Goal: Task Accomplishment & Management: Manage account settings

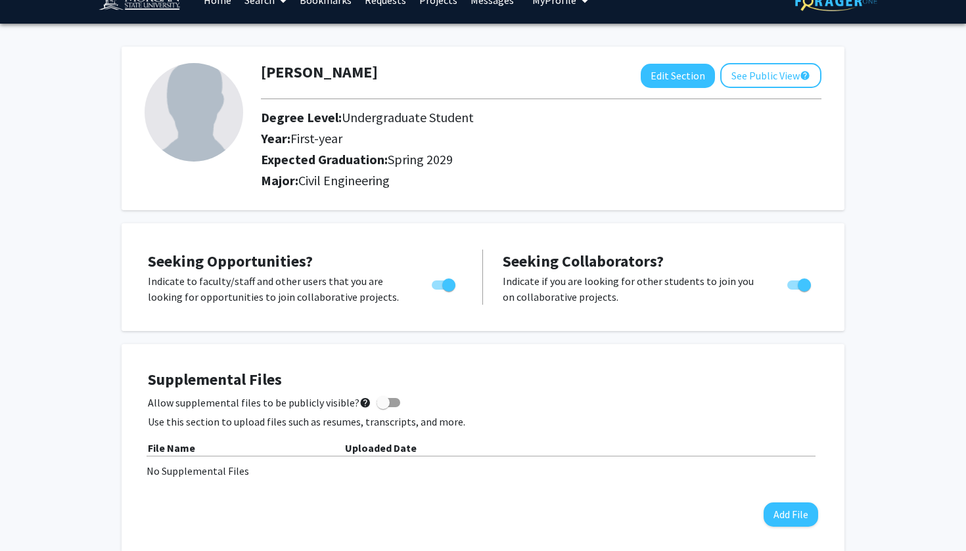
scroll to position [33, 0]
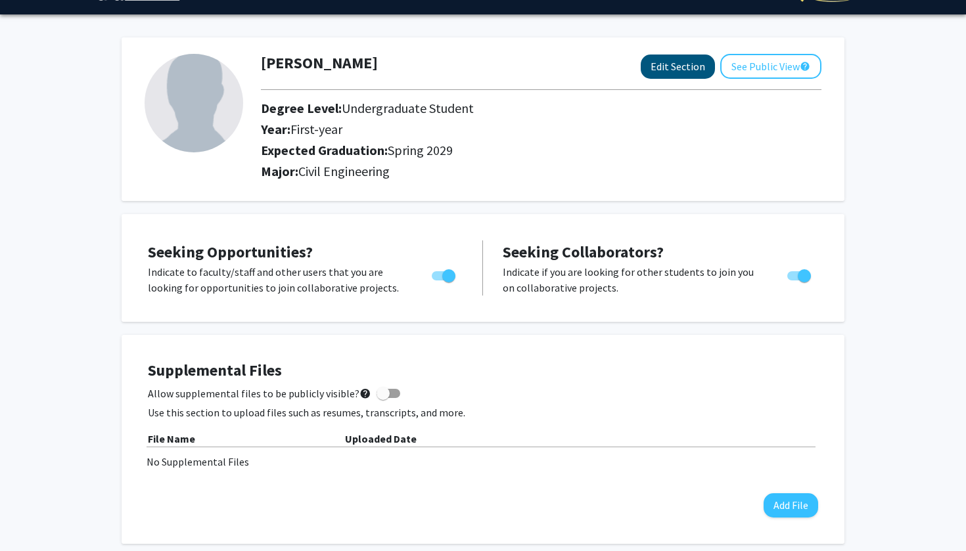
click at [687, 70] on button "Edit Section" at bounding box center [678, 67] width 74 height 24
select select "first-year"
select select "45: spring_2029"
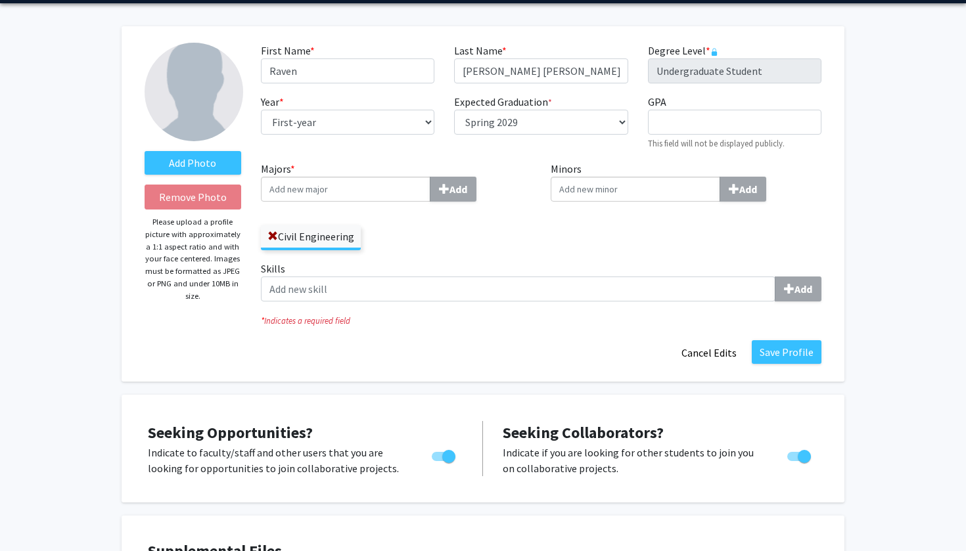
scroll to position [46, 0]
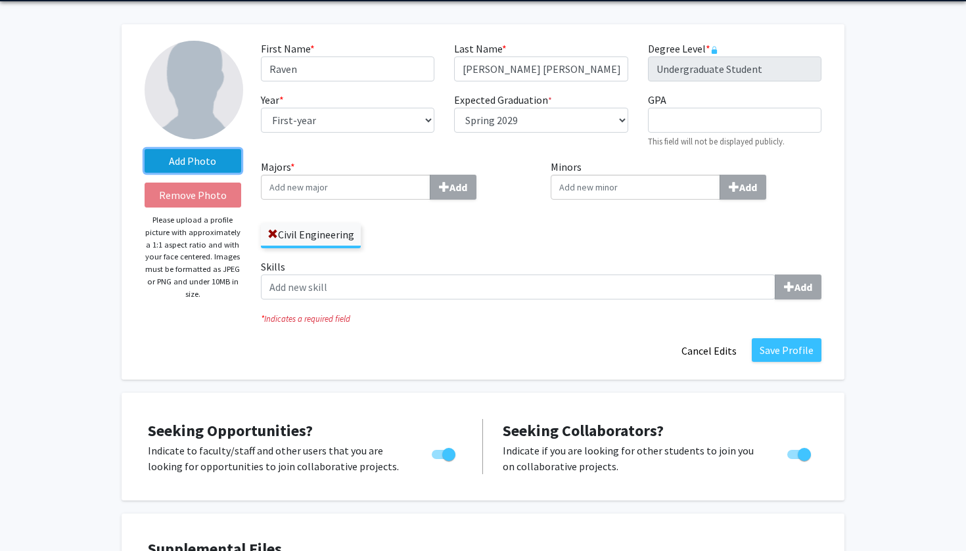
click at [212, 156] on label "Add Photo" at bounding box center [193, 161] width 97 height 24
click at [0, 0] on input "Add Photo" at bounding box center [0, 0] width 0 height 0
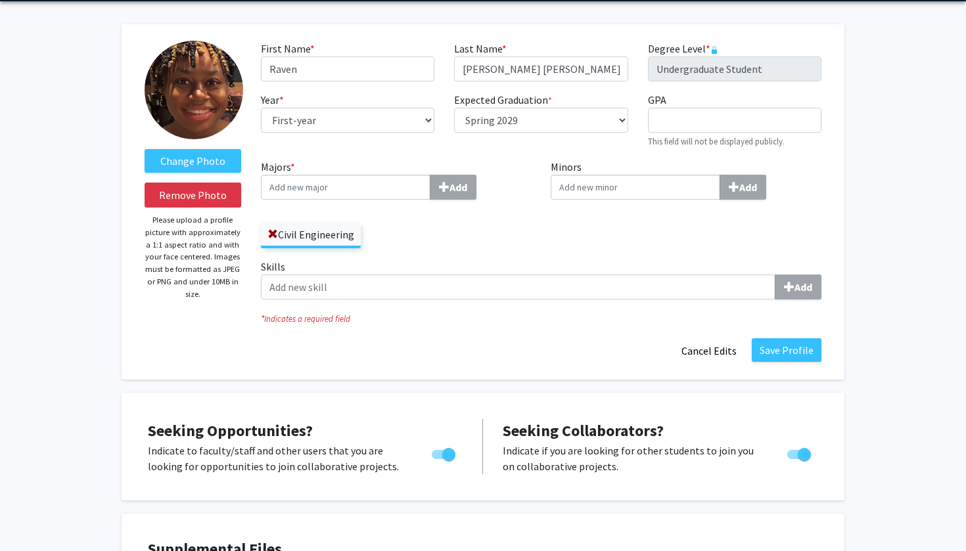
click at [388, 189] on input "Majors * Add" at bounding box center [346, 187] width 170 height 25
click at [517, 228] on div "Civil Engineering" at bounding box center [396, 229] width 271 height 38
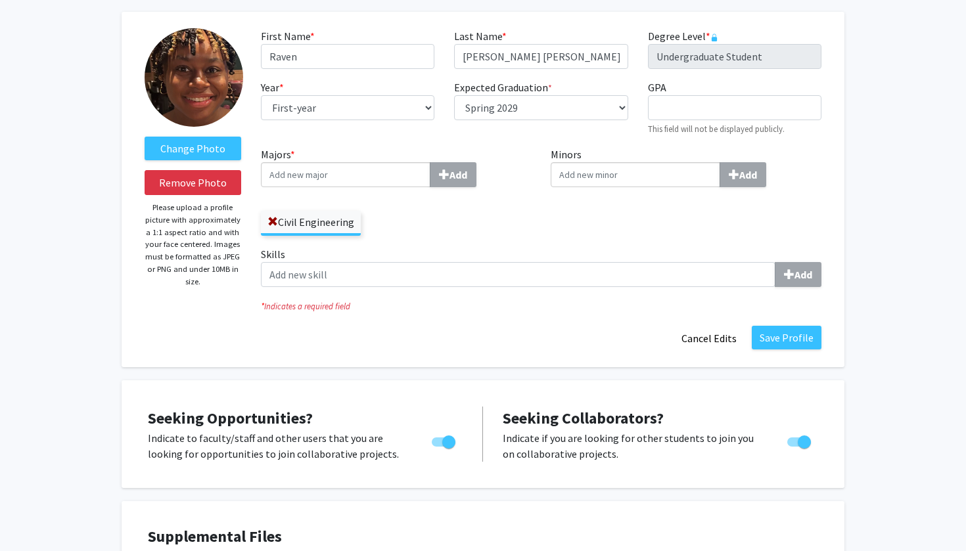
scroll to position [68, 0]
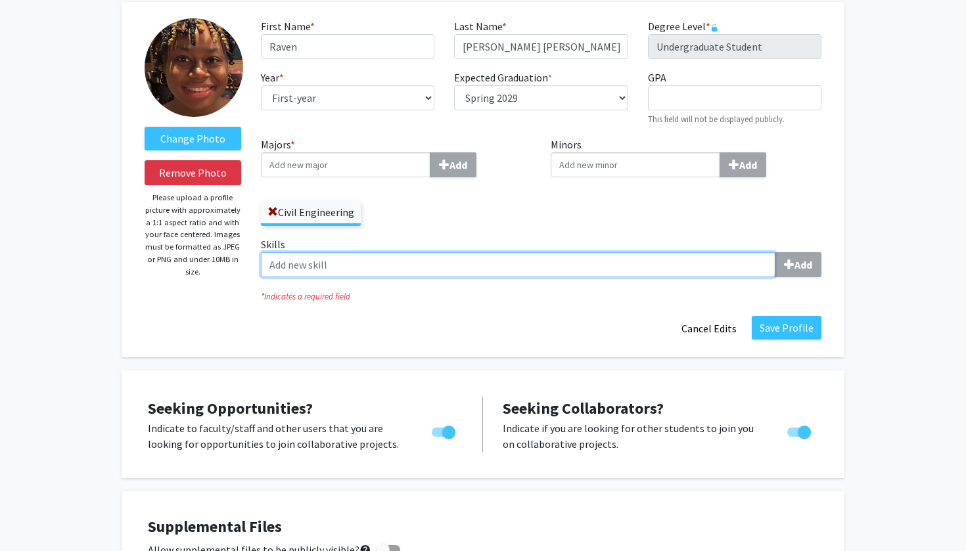
click at [526, 262] on input "Skills Add" at bounding box center [518, 264] width 515 height 25
click at [694, 260] on input "Skills Add" at bounding box center [518, 264] width 515 height 25
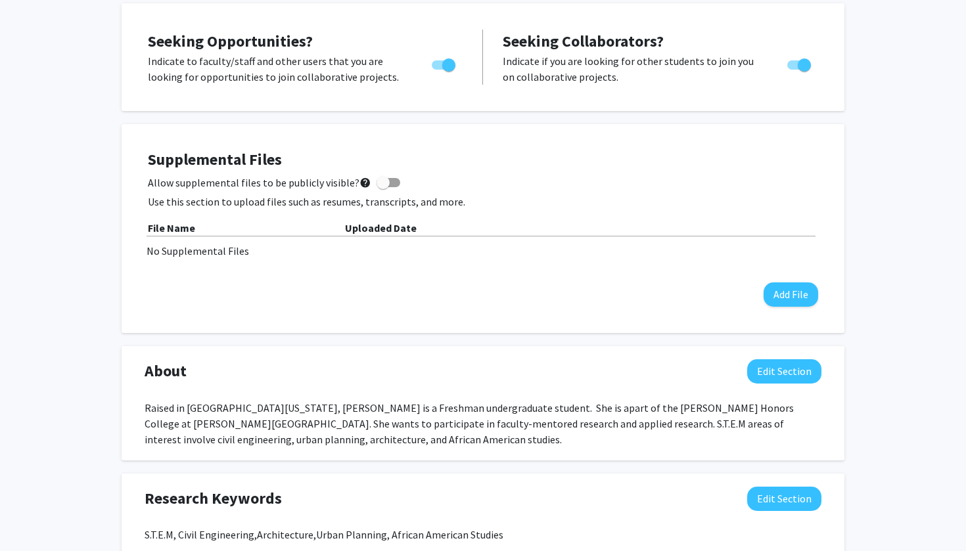
scroll to position [437, 0]
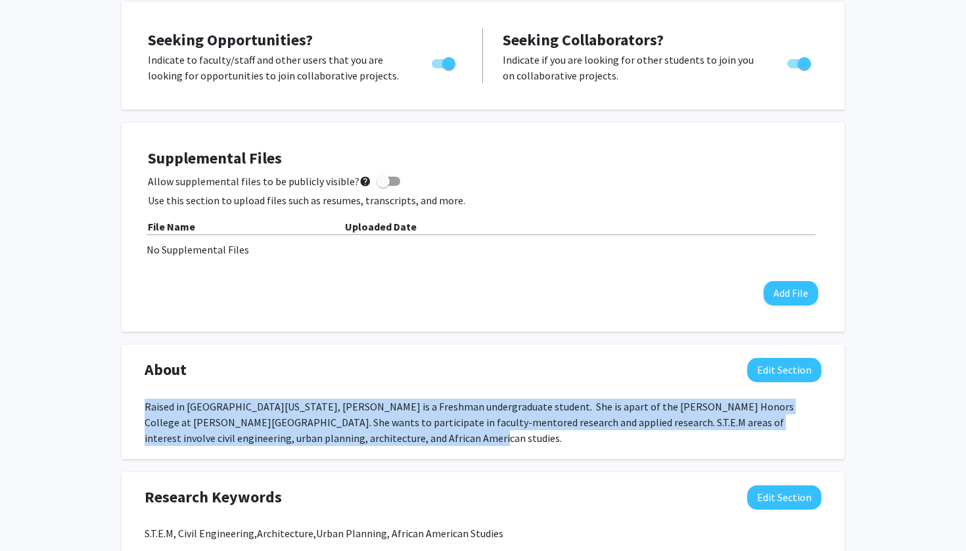
drag, startPoint x: 653, startPoint y: 396, endPoint x: 671, endPoint y: 424, distance: 32.8
click at [672, 427] on div "About Edit Section Raised in [GEOGRAPHIC_DATA][US_STATE], [PERSON_NAME] is a Fr…" at bounding box center [483, 402] width 697 height 88
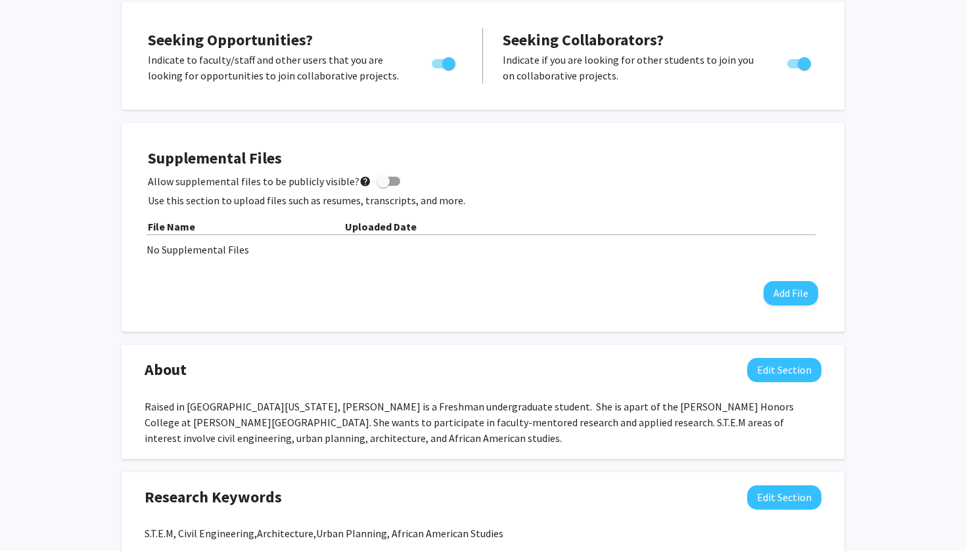
click at [671, 425] on div "Raised in [GEOGRAPHIC_DATA][US_STATE], [PERSON_NAME] is a Freshman undergraduat…" at bounding box center [483, 422] width 677 height 47
click at [520, 407] on div "Raised in [GEOGRAPHIC_DATA][US_STATE], [PERSON_NAME] is a Freshman undergraduat…" at bounding box center [483, 422] width 677 height 47
click at [520, 412] on div "Raised in [GEOGRAPHIC_DATA][US_STATE], [PERSON_NAME] is a Freshman undergraduat…" at bounding box center [483, 422] width 677 height 47
click at [770, 357] on div "About Edit Section Raised in [GEOGRAPHIC_DATA][US_STATE], [PERSON_NAME] is a Fr…" at bounding box center [483, 402] width 723 height 114
click at [771, 365] on button "Edit Section" at bounding box center [784, 370] width 74 height 24
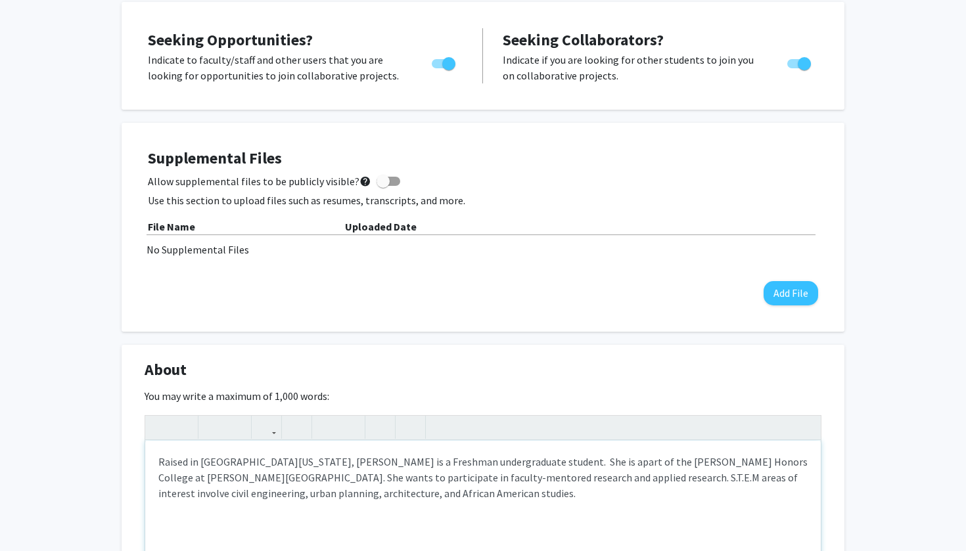
click at [532, 460] on div "Raised in [GEOGRAPHIC_DATA][US_STATE], [PERSON_NAME] is a Freshman undergraduat…" at bounding box center [483, 539] width 676 height 197
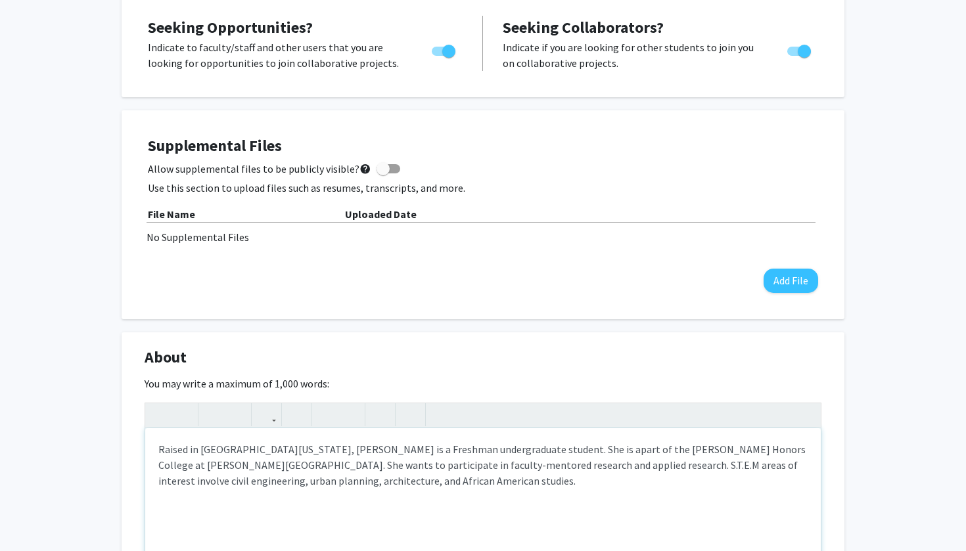
scroll to position [453, 0]
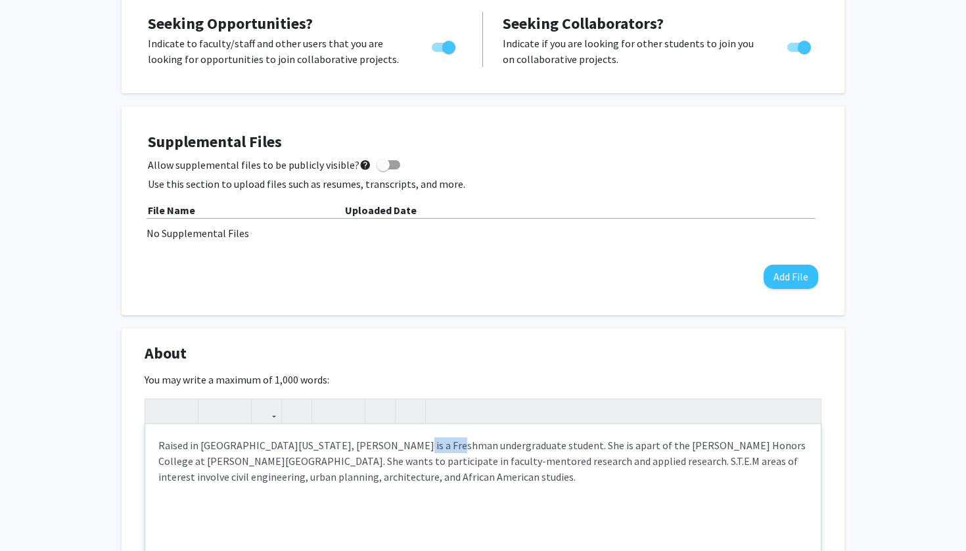
drag, startPoint x: 423, startPoint y: 444, endPoint x: 379, endPoint y: 448, distance: 44.2
click at [379, 448] on div "Raised in [GEOGRAPHIC_DATA][US_STATE], [PERSON_NAME] is a Freshman undergraduat…" at bounding box center [483, 523] width 676 height 197
click at [452, 449] on div "Raised in [GEOGRAPHIC_DATA][US_STATE], [PERSON_NAME] is an undergraduate studen…" at bounding box center [483, 523] width 676 height 197
drag, startPoint x: 501, startPoint y: 449, endPoint x: 528, endPoint y: 448, distance: 27.0
click at [528, 449] on div "Raised in [GEOGRAPHIC_DATA][US_STATE], [PERSON_NAME] is an undergraduate Freshm…" at bounding box center [483, 523] width 676 height 197
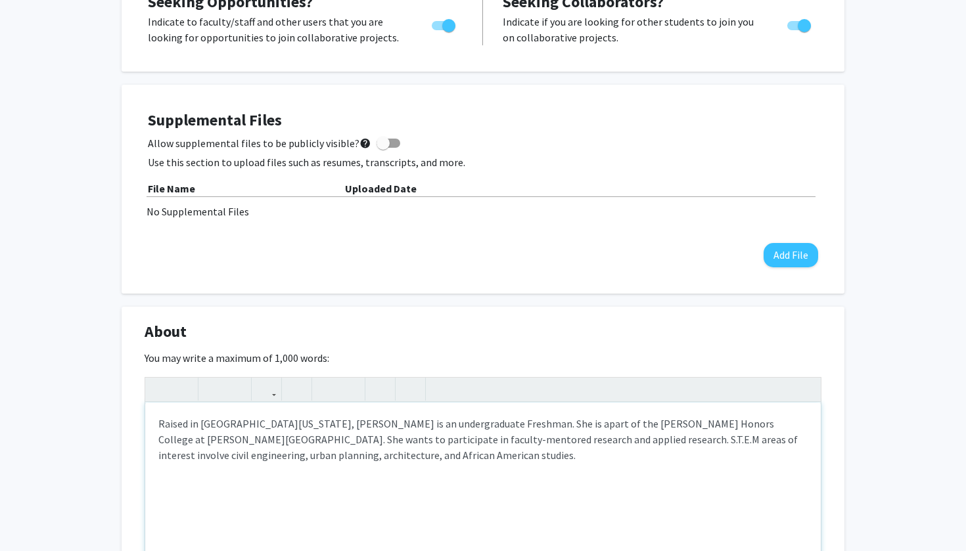
scroll to position [479, 0]
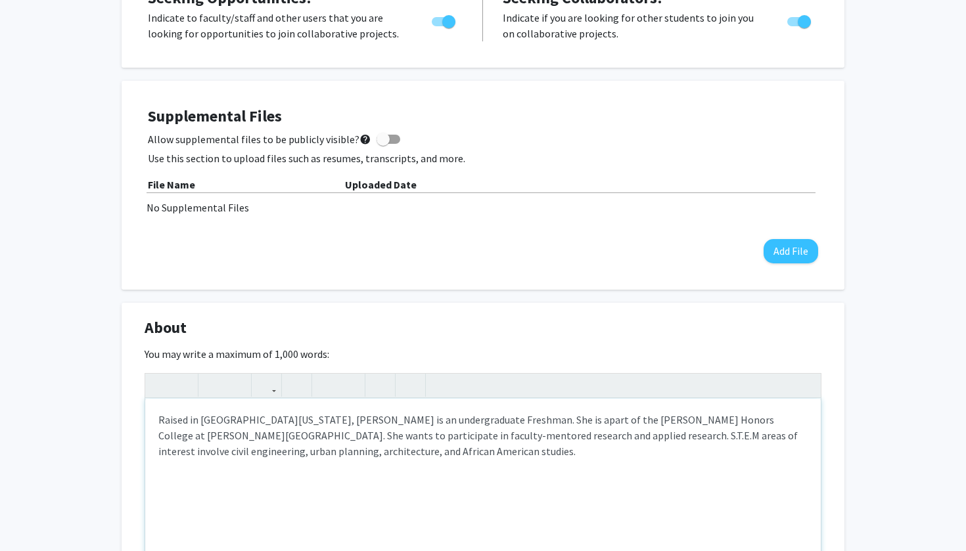
click at [254, 436] on div "Raised in [GEOGRAPHIC_DATA][US_STATE], [PERSON_NAME] is an undergraduate Freshm…" at bounding box center [483, 497] width 676 height 197
click at [277, 438] on div "Raised in [GEOGRAPHIC_DATA][US_STATE], [PERSON_NAME] is an undergraduate Freshm…" at bounding box center [483, 497] width 676 height 197
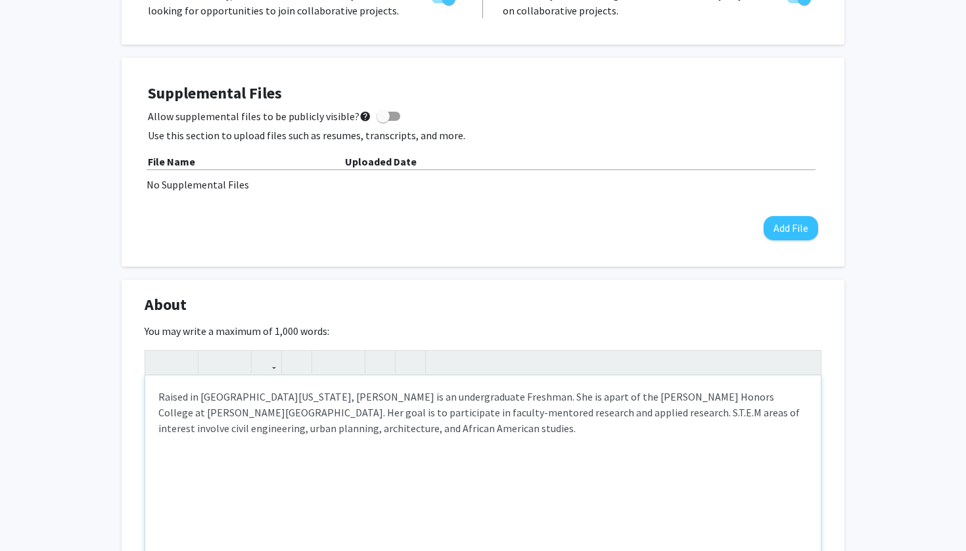
scroll to position [503, 0]
click at [202, 432] on div "Raised in [GEOGRAPHIC_DATA][US_STATE], [PERSON_NAME] is an undergraduate Freshm…" at bounding box center [483, 473] width 676 height 197
click at [197, 434] on div "Raised in [GEOGRAPHIC_DATA][US_STATE], [PERSON_NAME] is an undergraduate Freshm…" at bounding box center [483, 473] width 676 height 197
click at [299, 429] on div "Raised in [GEOGRAPHIC_DATA][US_STATE], [PERSON_NAME] is an undergraduate Freshm…" at bounding box center [483, 473] width 676 height 197
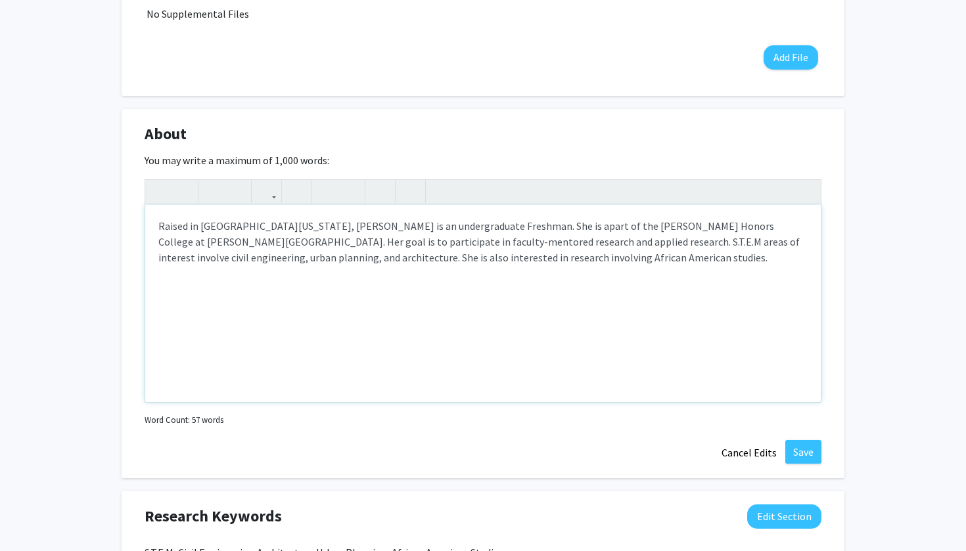
scroll to position [680, 0]
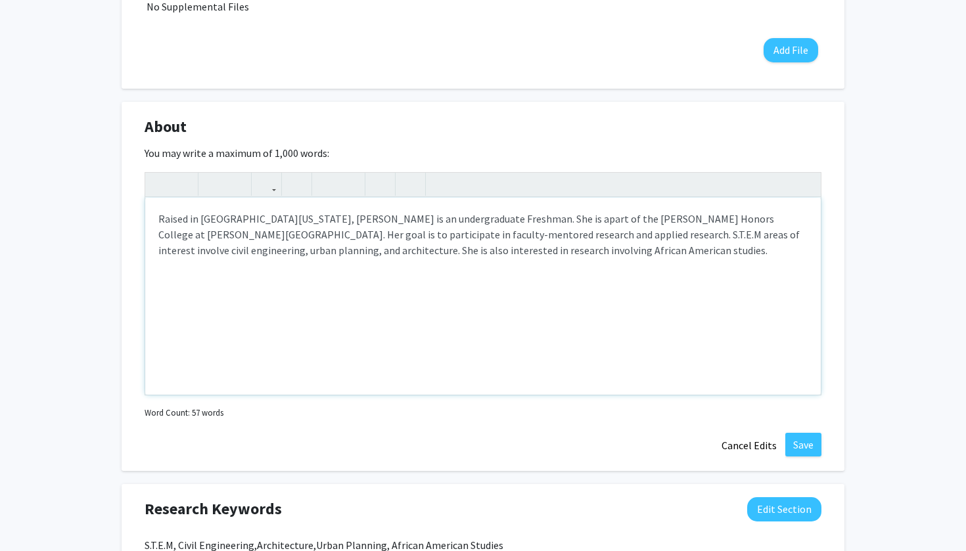
click at [549, 252] on div "Raised in [GEOGRAPHIC_DATA][US_STATE], [PERSON_NAME] is an undergraduate Freshm…" at bounding box center [483, 296] width 676 height 197
click at [549, 253] on div "Raised in [GEOGRAPHIC_DATA][US_STATE], [PERSON_NAME] is an undergraduate Freshm…" at bounding box center [483, 296] width 676 height 197
click at [548, 255] on div "Raised in [GEOGRAPHIC_DATA][US_STATE], [PERSON_NAME] is an undergraduate Freshm…" at bounding box center [483, 296] width 676 height 197
type textarea "Raised in [GEOGRAPHIC_DATA][US_STATE], [PERSON_NAME] is an undergraduate Freshm…"
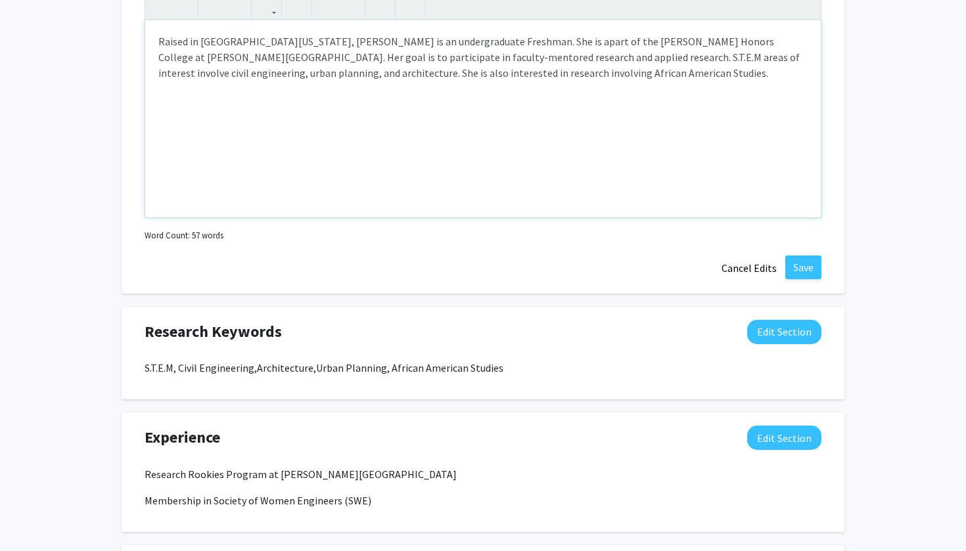
scroll to position [864, 0]
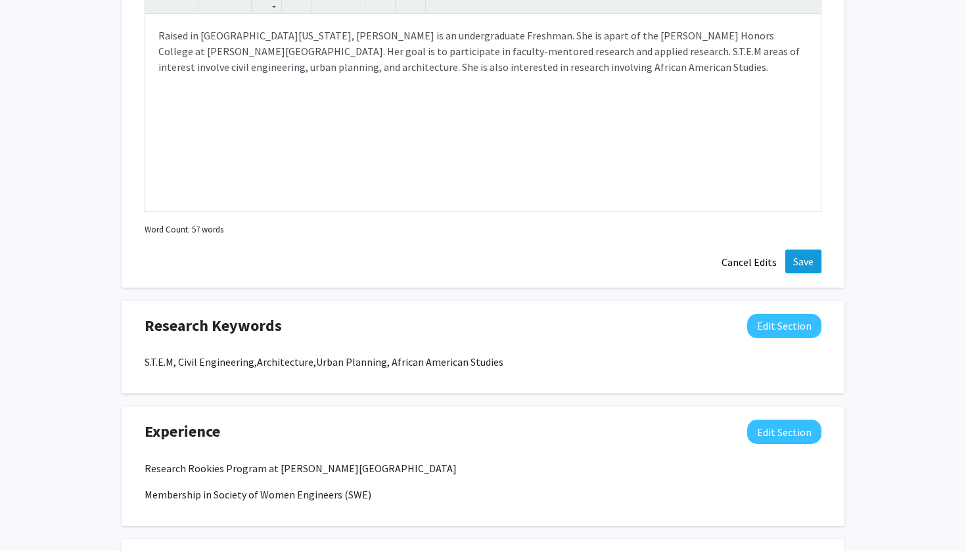
click at [796, 265] on button "Save" at bounding box center [803, 262] width 36 height 24
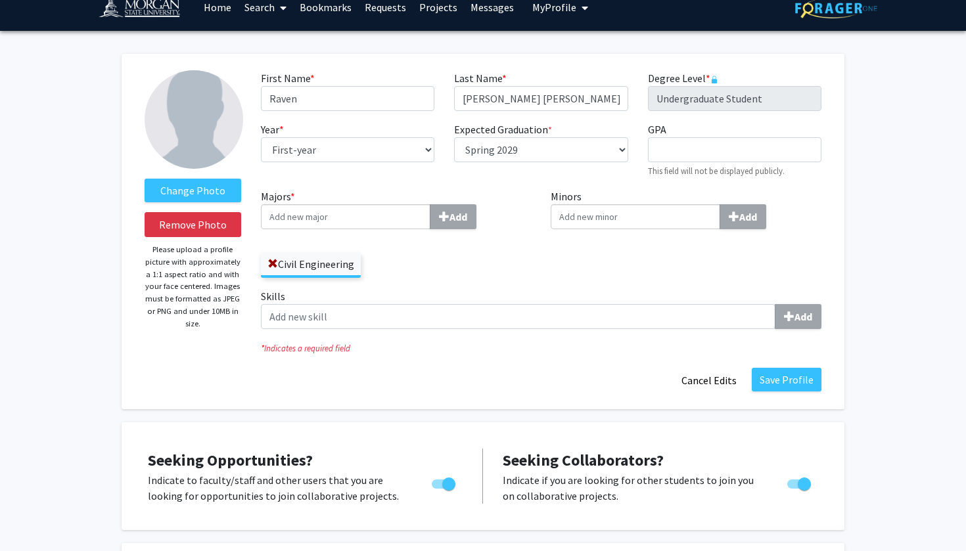
scroll to position [16, 0]
click at [708, 142] on input "GPA required" at bounding box center [735, 149] width 174 height 25
click at [806, 382] on button "Save Profile" at bounding box center [787, 380] width 70 height 24
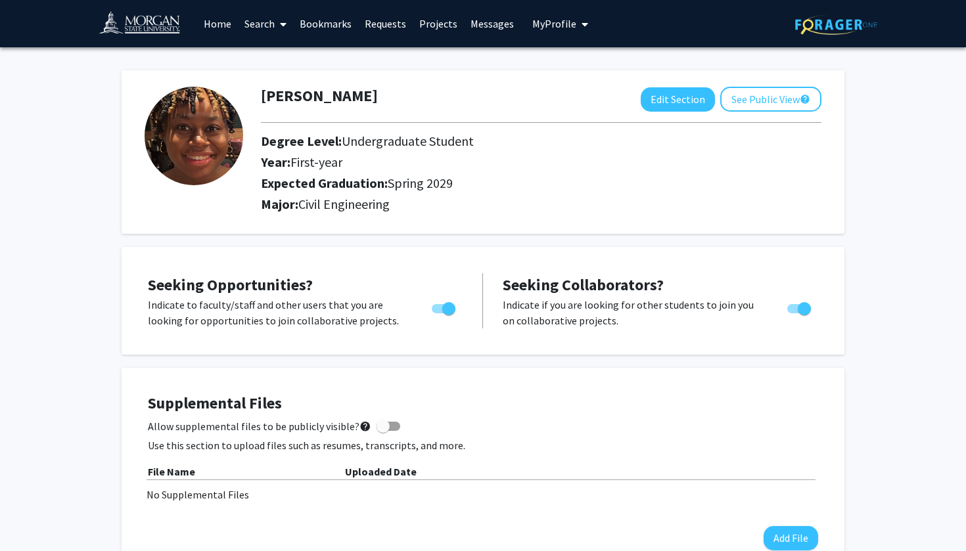
scroll to position [0, 0]
click at [782, 104] on button "See Public View help" at bounding box center [770, 99] width 101 height 25
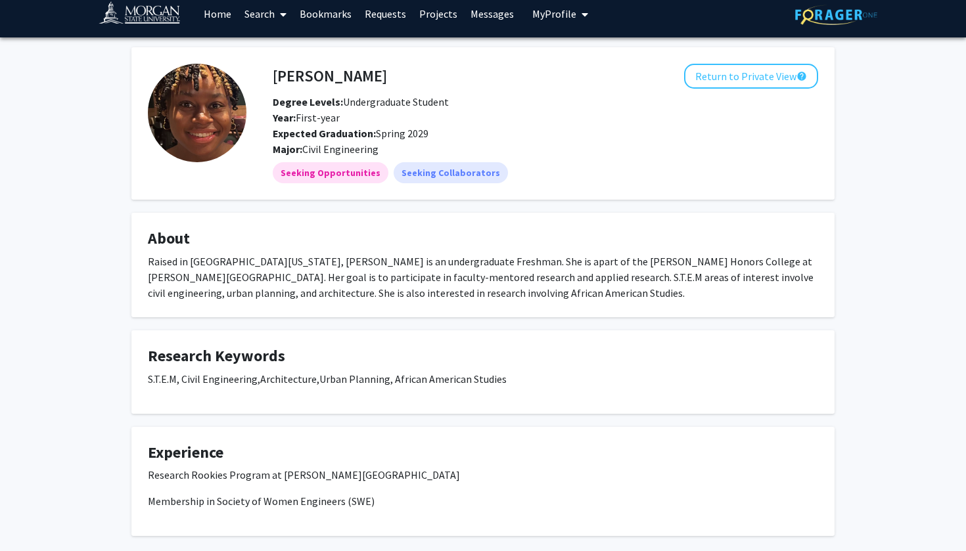
scroll to position [12, 0]
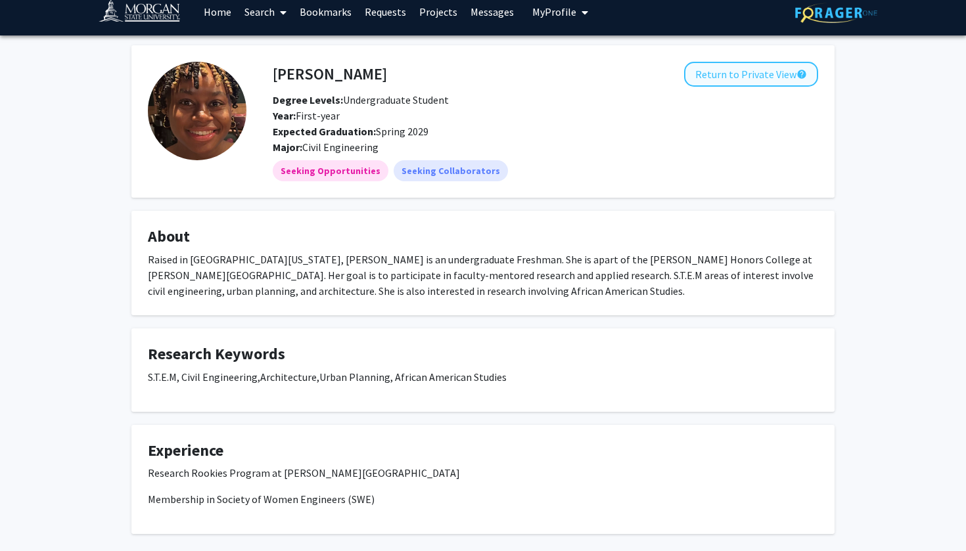
click at [695, 79] on button "Return to Private View help" at bounding box center [751, 74] width 134 height 25
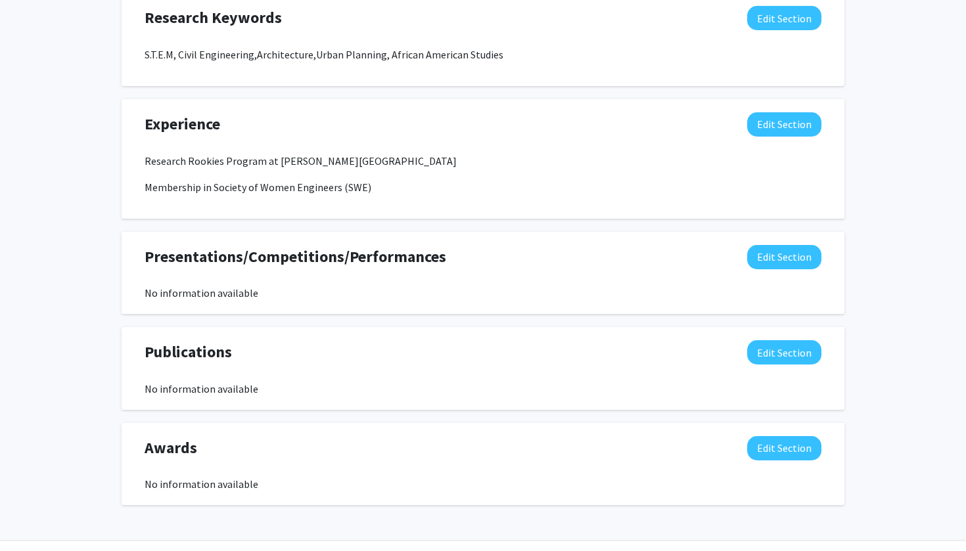
scroll to position [719, 0]
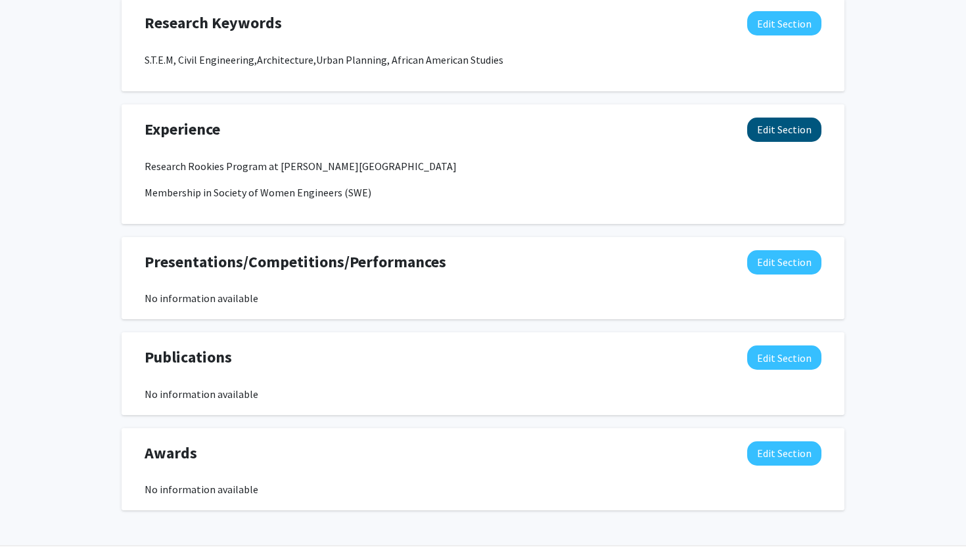
click at [762, 135] on button "Edit Section" at bounding box center [784, 130] width 74 height 24
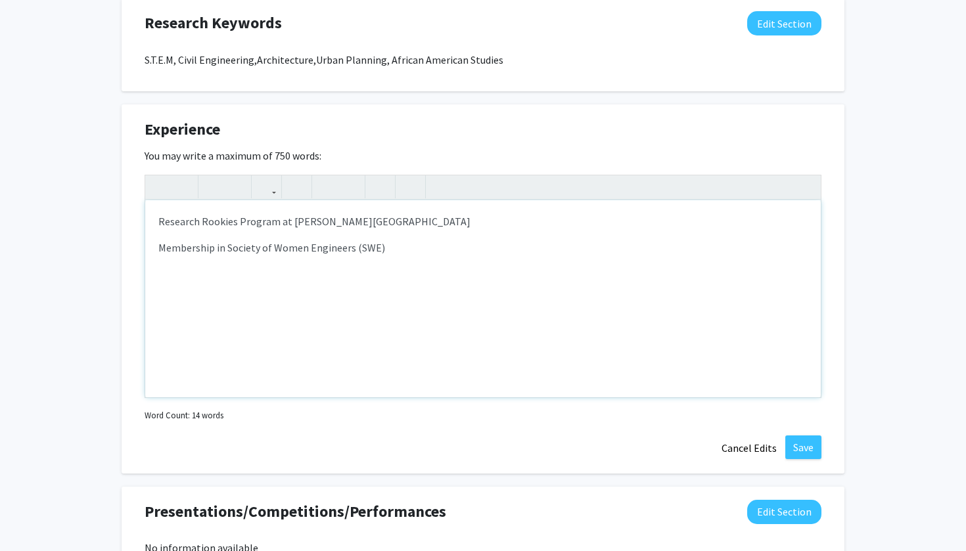
click at [162, 240] on div "Research Rookies Program at [PERSON_NAME][GEOGRAPHIC_DATA] Membership in Societ…" at bounding box center [483, 298] width 676 height 197
click at [161, 226] on p "Research Rookies Program at [PERSON_NAME][GEOGRAPHIC_DATA]" at bounding box center [482, 222] width 649 height 16
type textarea "<p>- Research Rookies Program at [PERSON_NAME][GEOGRAPHIC_DATA]</p><p><span sty…"
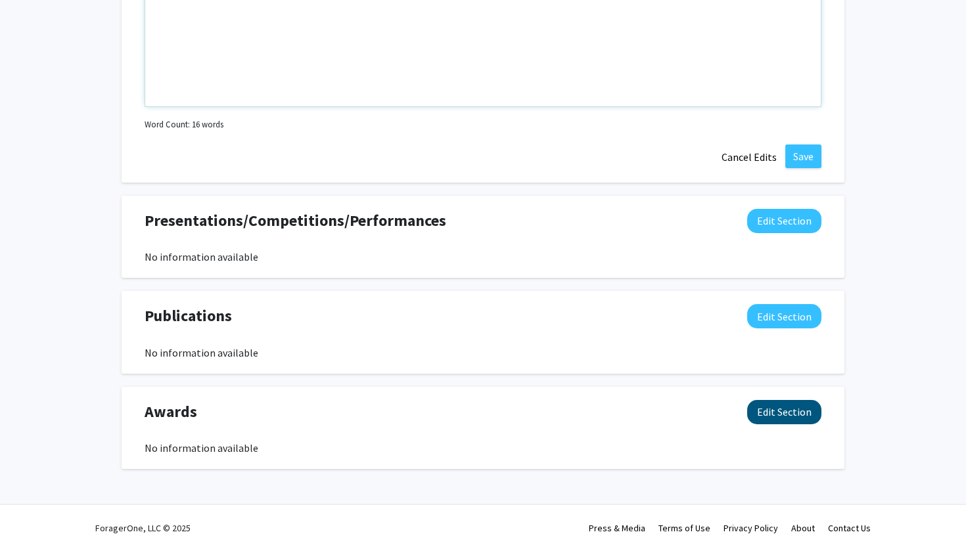
scroll to position [1012, 0]
click at [785, 412] on button "Edit Section" at bounding box center [784, 412] width 74 height 24
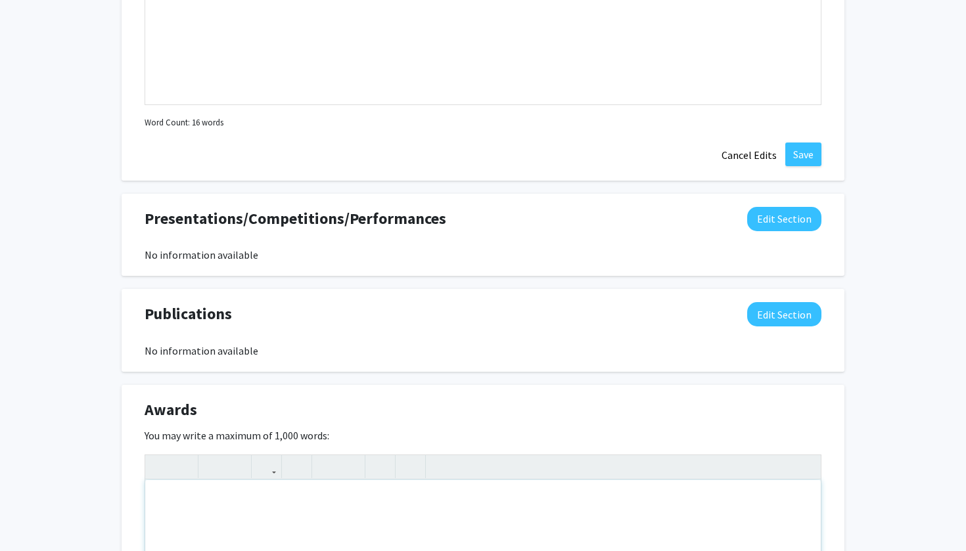
type textarea "[PERSON_NAME] Honors College at [PERSON_NAME][GEOGRAPHIC_DATA]"
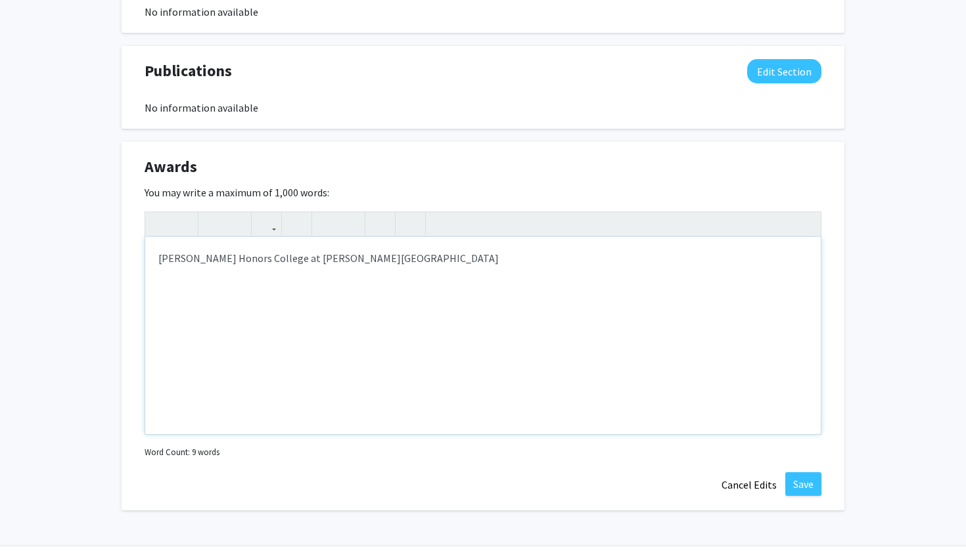
scroll to position [1294, 0]
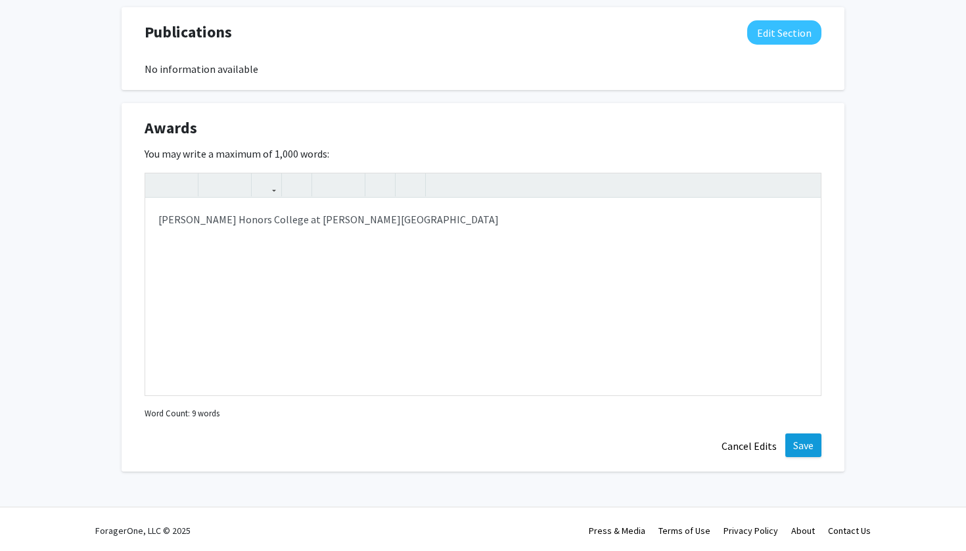
click at [802, 449] on button "Save" at bounding box center [803, 446] width 36 height 24
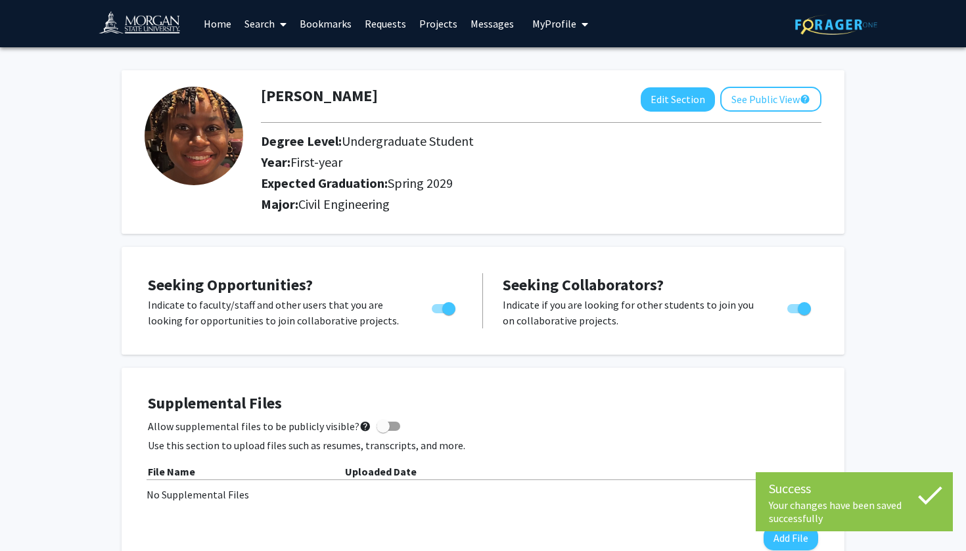
scroll to position [0, 0]
click at [755, 106] on button "See Public View help" at bounding box center [770, 99] width 101 height 25
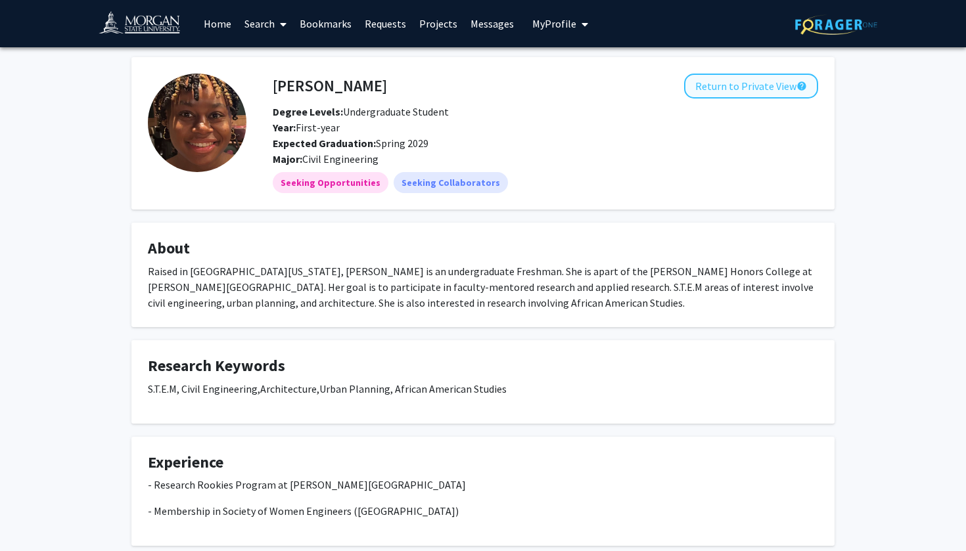
click at [765, 91] on button "Return to Private View help" at bounding box center [751, 86] width 134 height 25
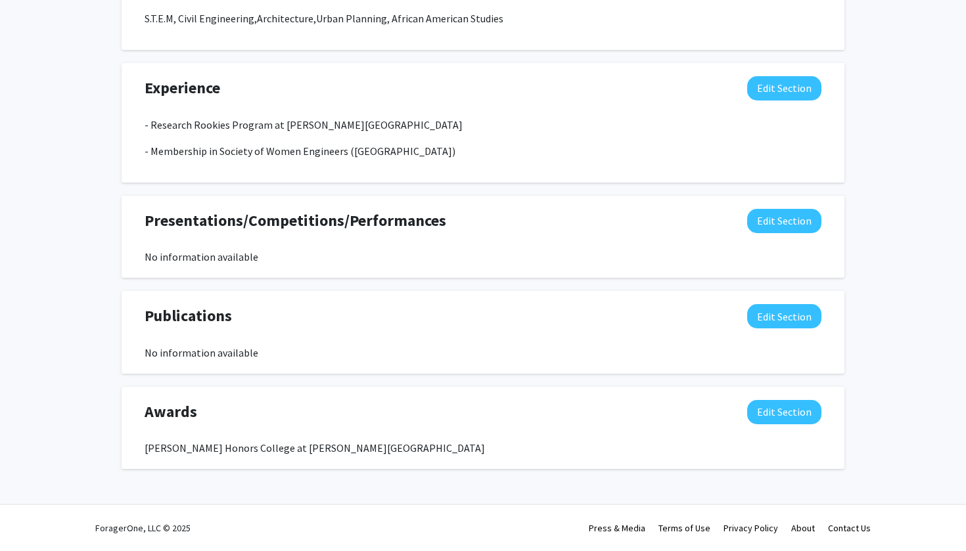
scroll to position [762, 0]
click at [802, 408] on button "Edit Section" at bounding box center [784, 412] width 74 height 24
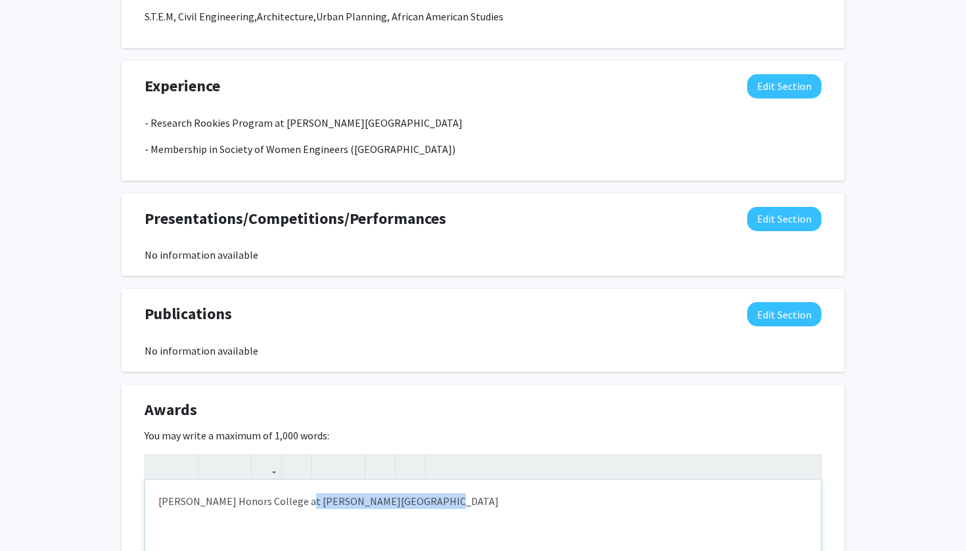
drag, startPoint x: 419, startPoint y: 519, endPoint x: 292, endPoint y: 502, distance: 128.0
type textarea "[PERSON_NAME] Honors College"
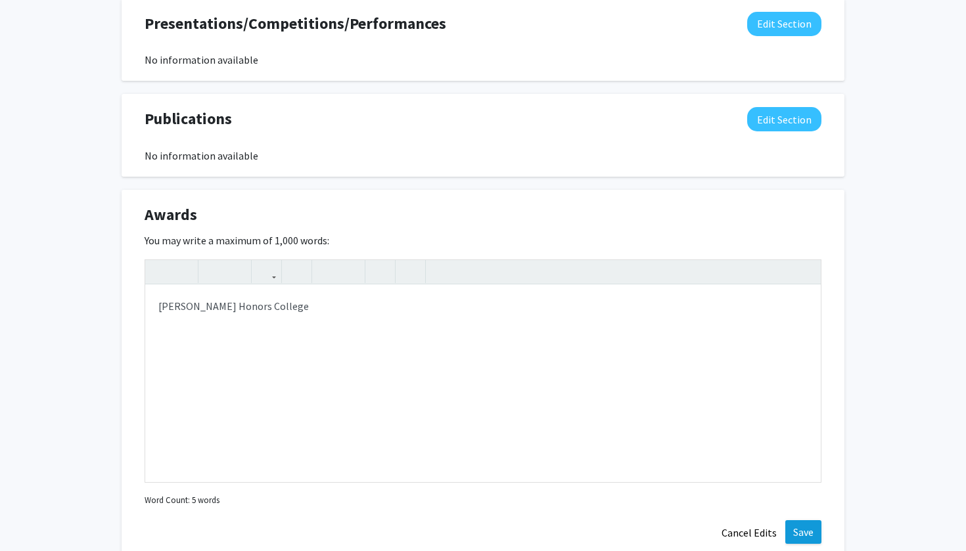
click at [808, 530] on button "Save" at bounding box center [803, 533] width 36 height 24
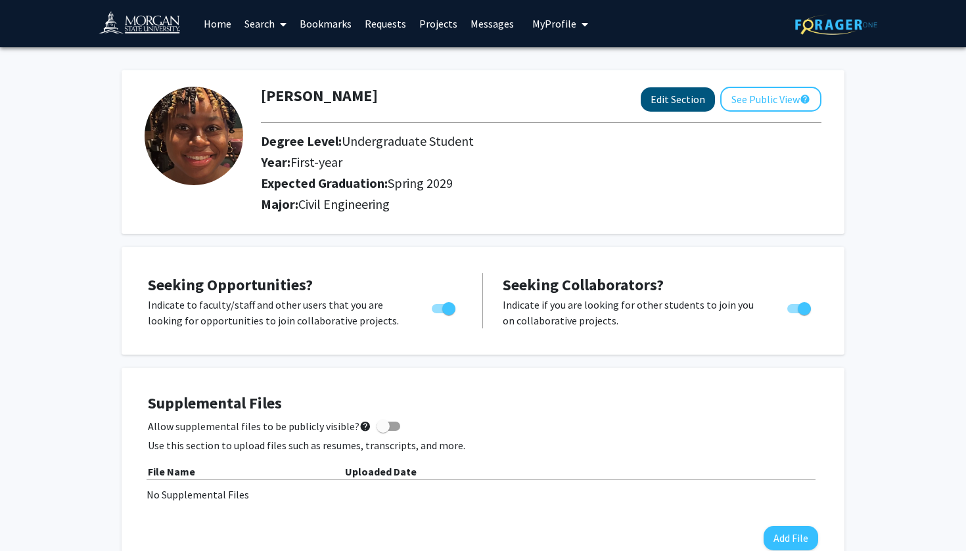
scroll to position [0, 0]
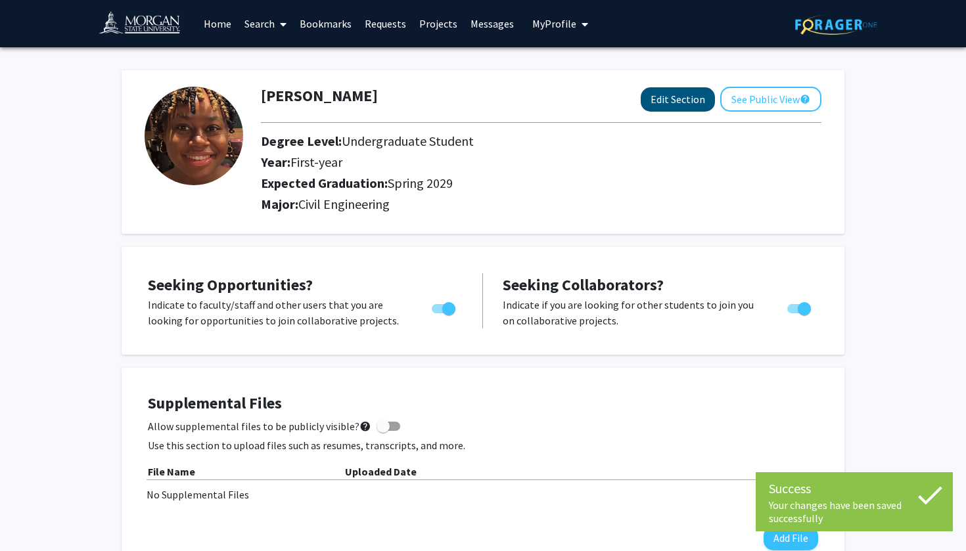
click at [693, 103] on button "Edit Section" at bounding box center [678, 99] width 74 height 24
select select "first-year"
select select "45: spring_2029"
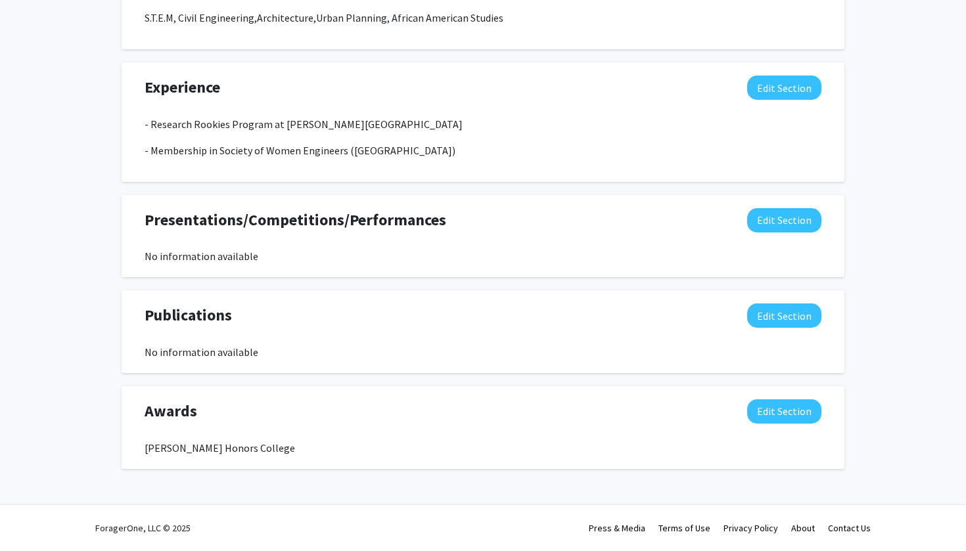
scroll to position [954, 0]
click at [760, 405] on button "Edit Section" at bounding box center [784, 412] width 74 height 24
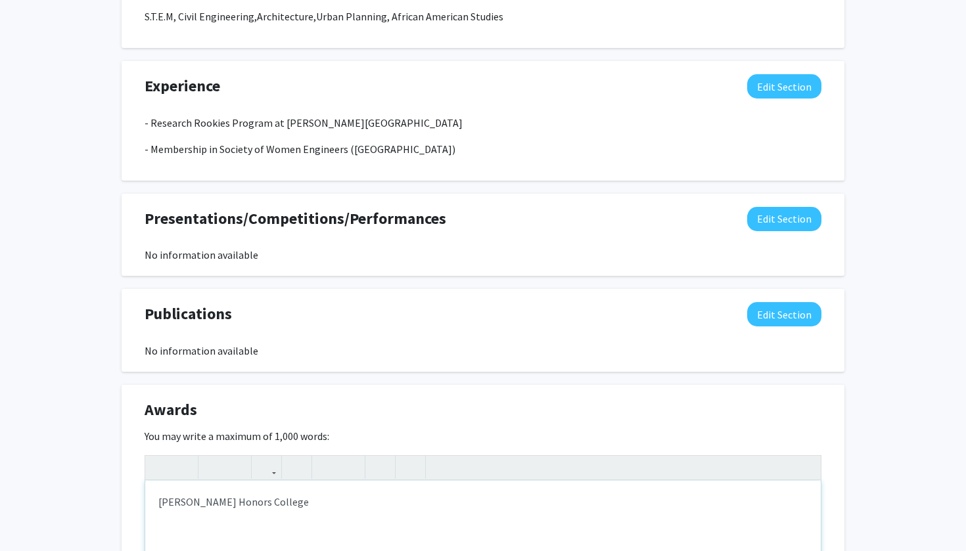
drag, startPoint x: 312, startPoint y: 522, endPoint x: 128, endPoint y: 522, distance: 183.4
drag, startPoint x: 158, startPoint y: 506, endPoint x: 503, endPoint y: 487, distance: 345.6
drag, startPoint x: 317, startPoint y: 494, endPoint x: 168, endPoint y: 494, distance: 148.5
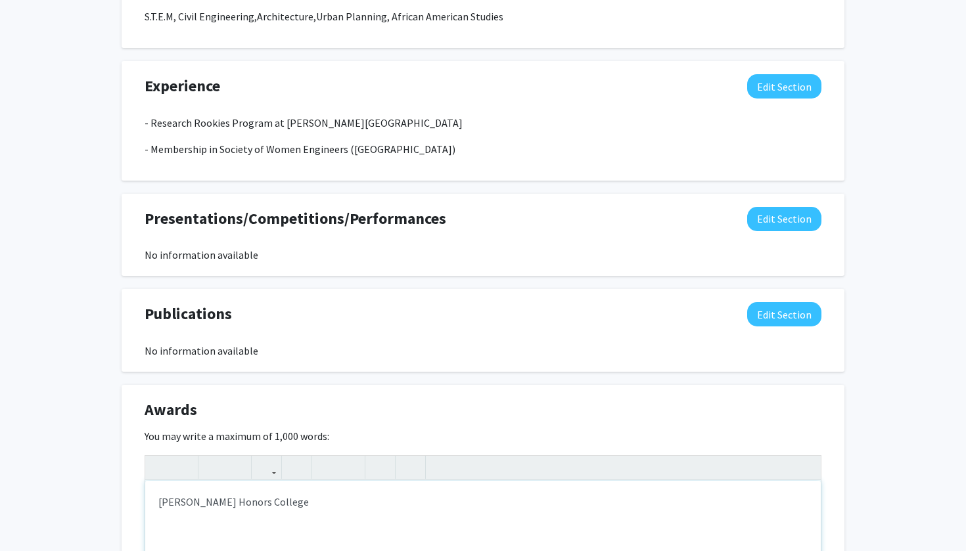
drag, startPoint x: 160, startPoint y: 502, endPoint x: 312, endPoint y: 505, distance: 152.5
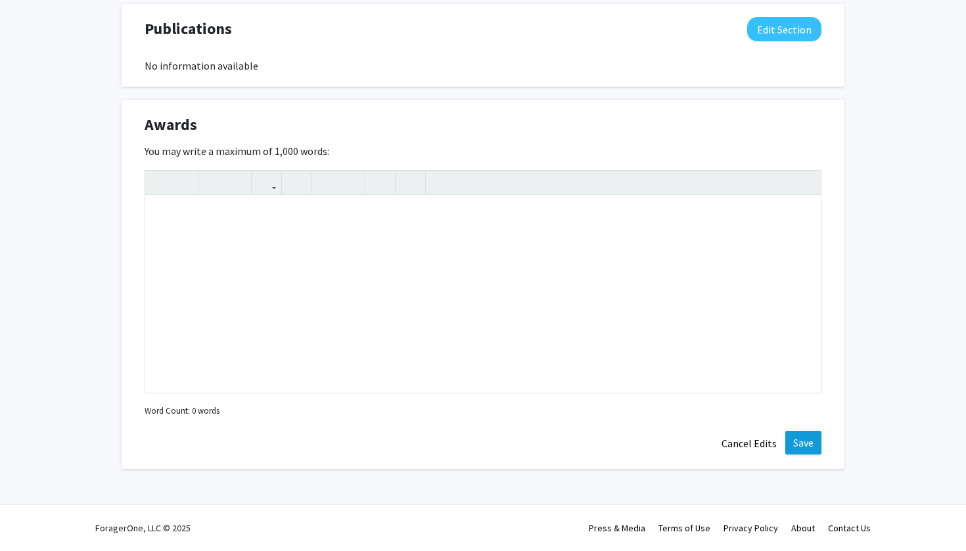
click at [795, 442] on button "Save" at bounding box center [803, 443] width 36 height 24
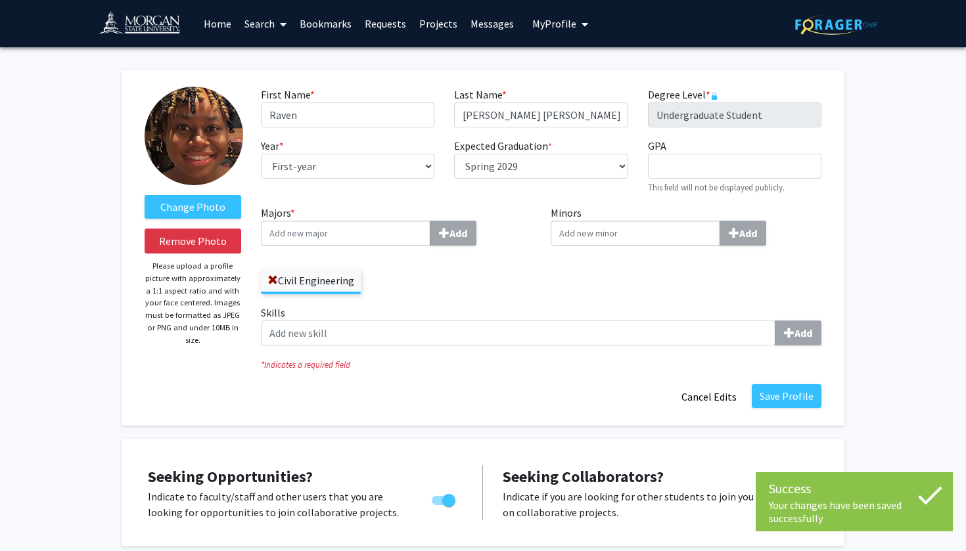
scroll to position [0, 0]
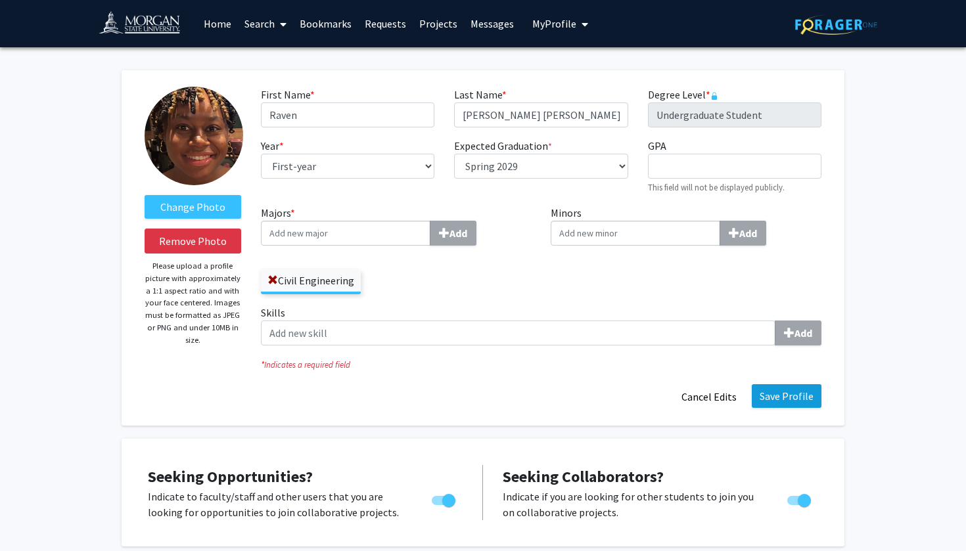
click at [795, 406] on button "Save Profile" at bounding box center [787, 396] width 70 height 24
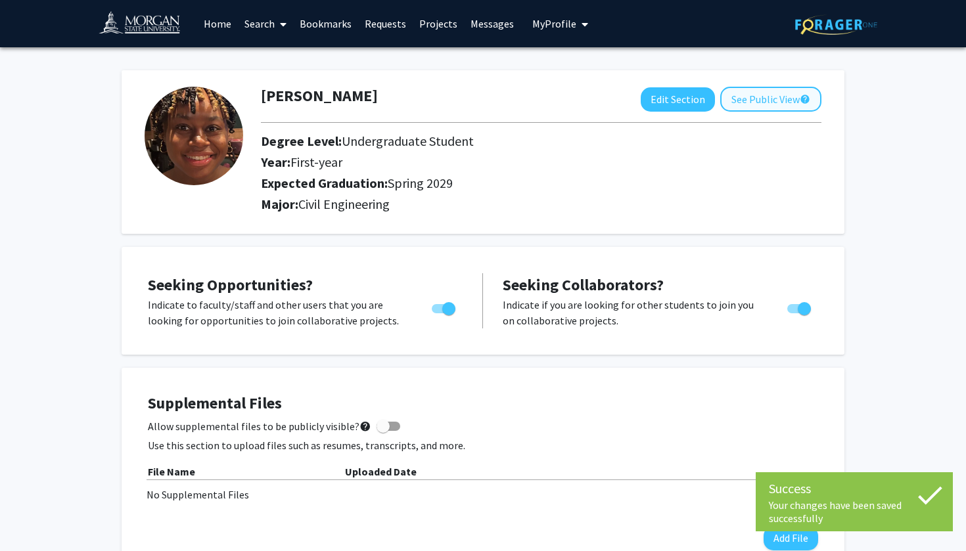
click at [756, 91] on button "See Public View help" at bounding box center [770, 99] width 101 height 25
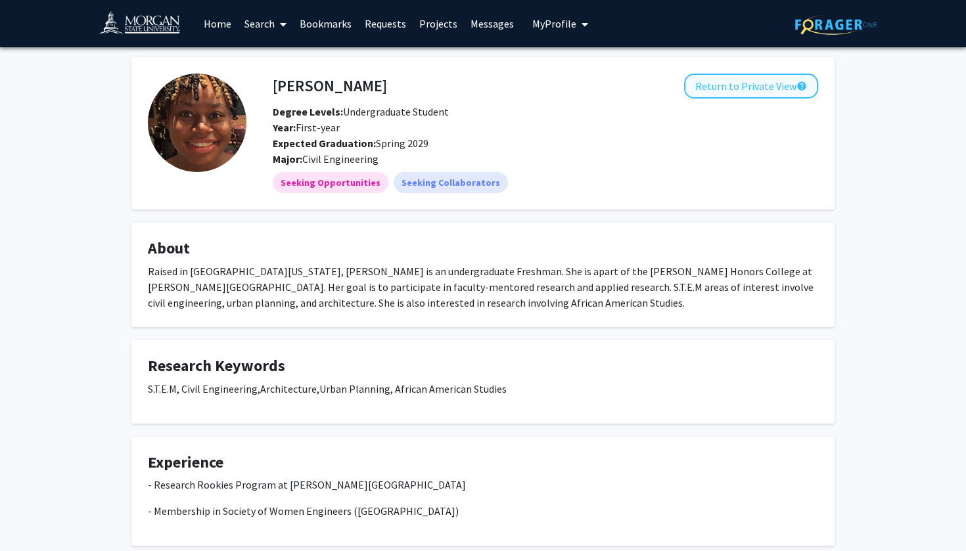
click at [802, 97] on button "Return to Private View help" at bounding box center [751, 86] width 134 height 25
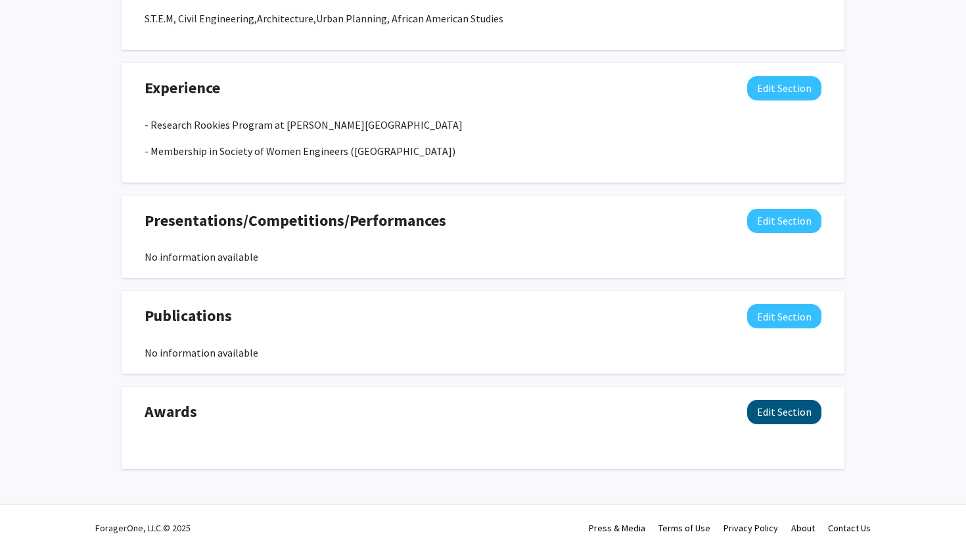
scroll to position [762, 0]
click at [784, 415] on button "Edit Section" at bounding box center [784, 412] width 74 height 24
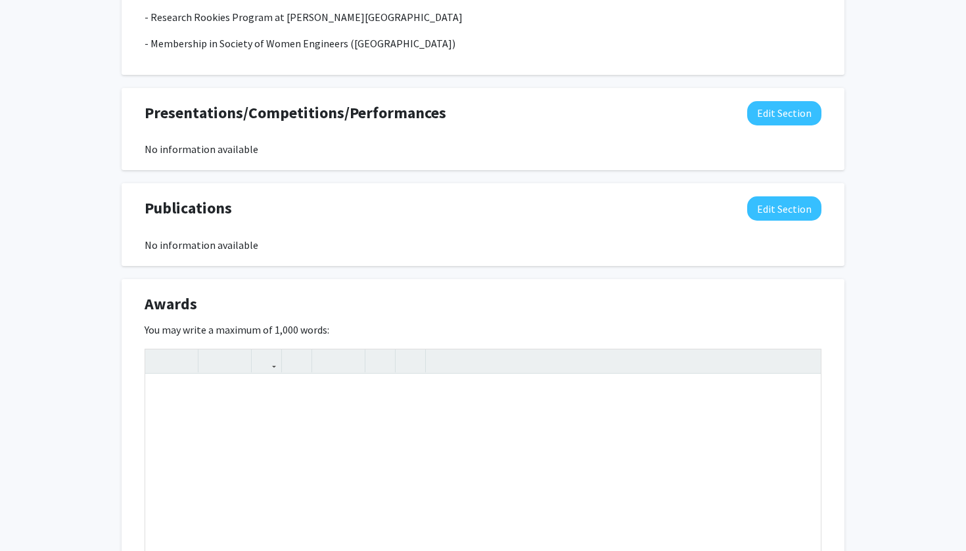
scroll to position [912, 0]
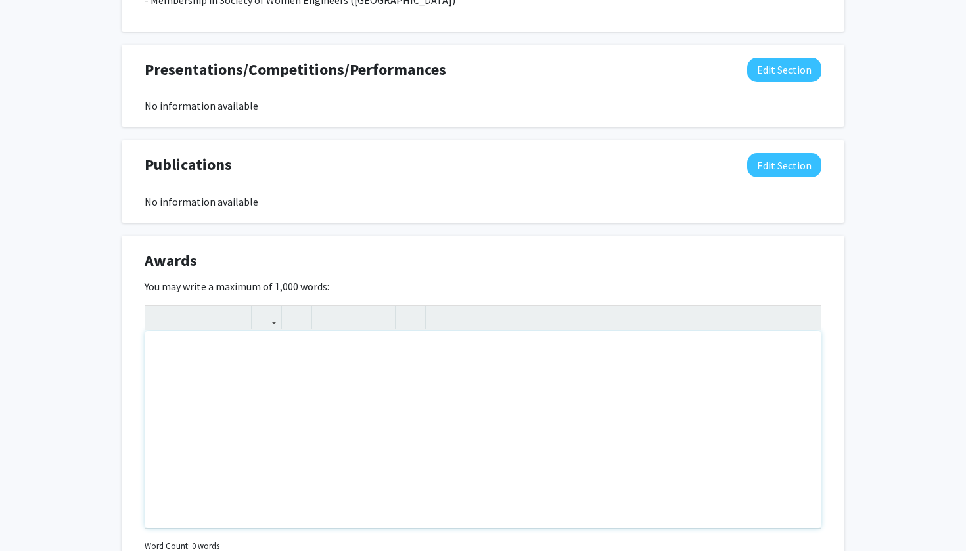
click at [707, 357] on div "Note to users with screen readers: Please deactivate our accessibility plugin f…" at bounding box center [483, 429] width 676 height 197
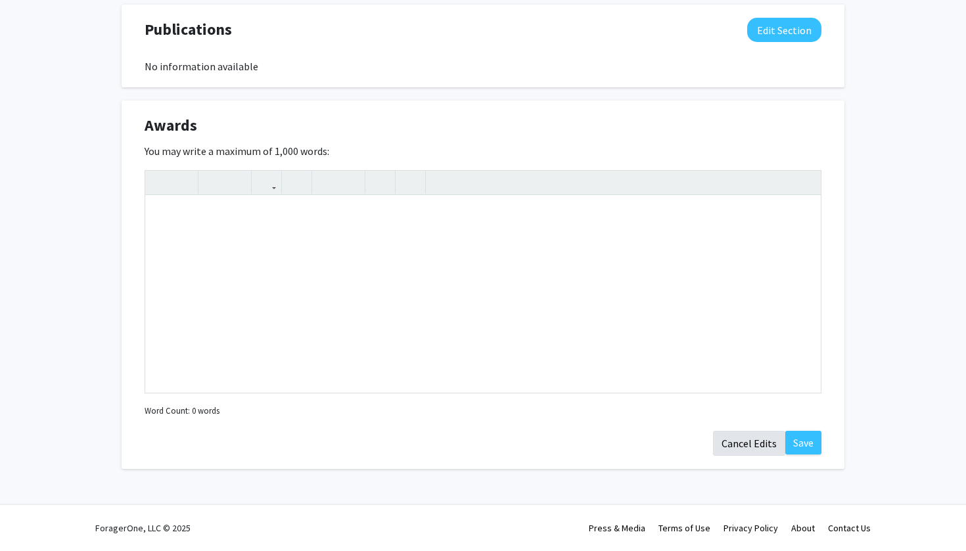
click at [760, 450] on button "Cancel Edits" at bounding box center [749, 443] width 72 height 25
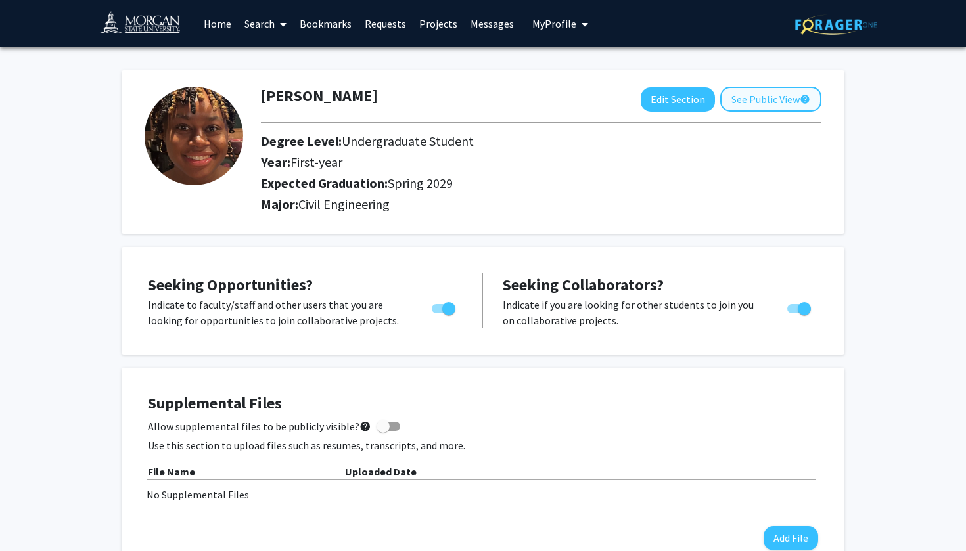
scroll to position [0, 0]
click at [755, 109] on button "See Public View help" at bounding box center [770, 99] width 101 height 25
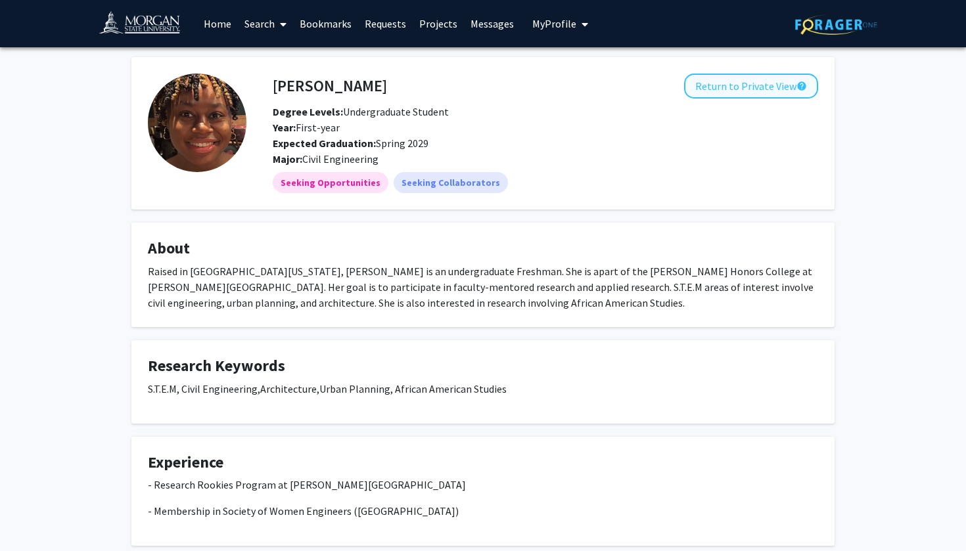
click at [721, 87] on button "Return to Private View help" at bounding box center [751, 86] width 134 height 25
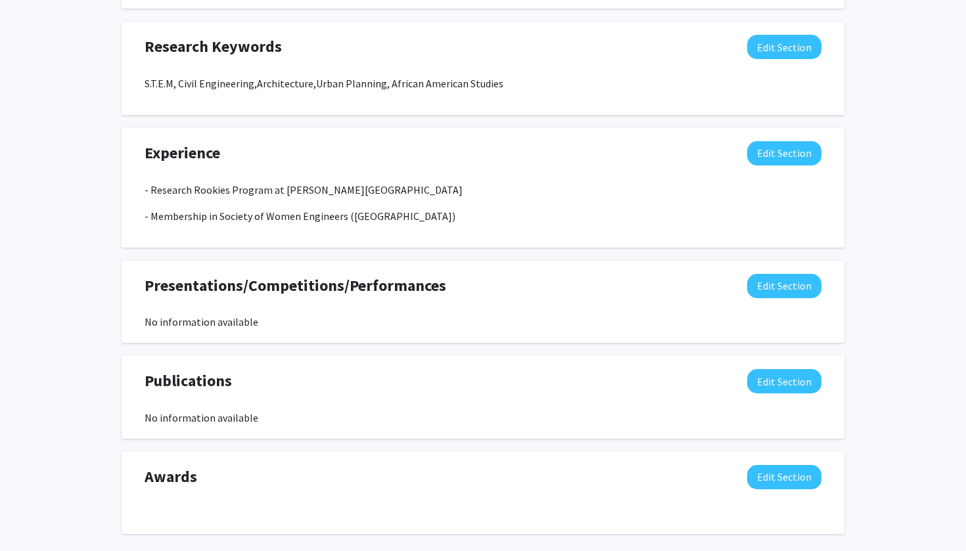
scroll to position [702, 0]
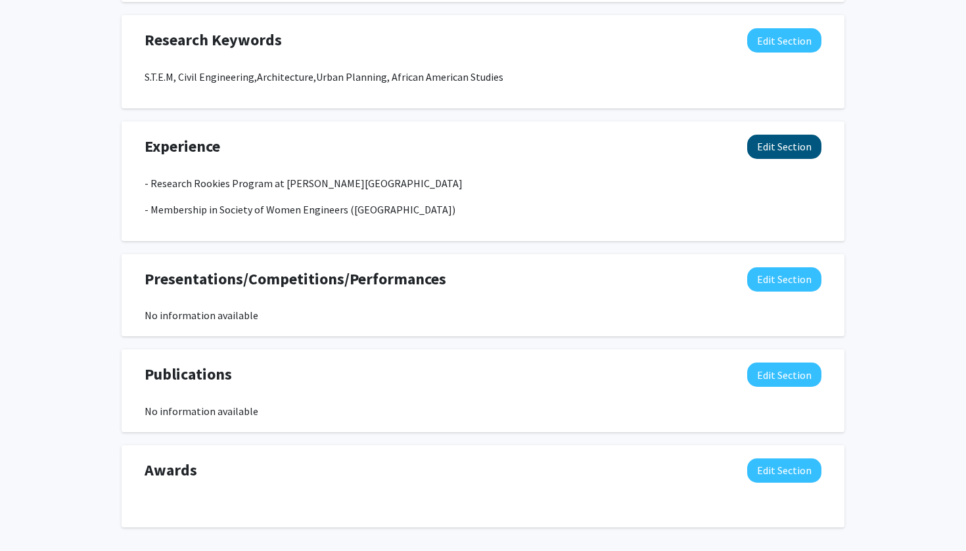
click at [785, 152] on button "Edit Section" at bounding box center [784, 147] width 74 height 24
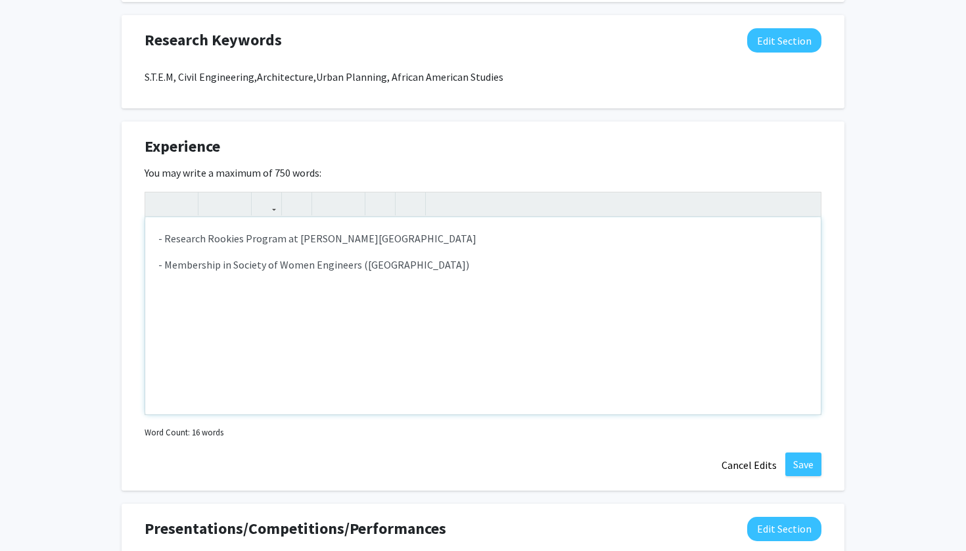
click at [160, 239] on p "- Research Rookies Program at [PERSON_NAME][GEOGRAPHIC_DATA]" at bounding box center [482, 239] width 649 height 16
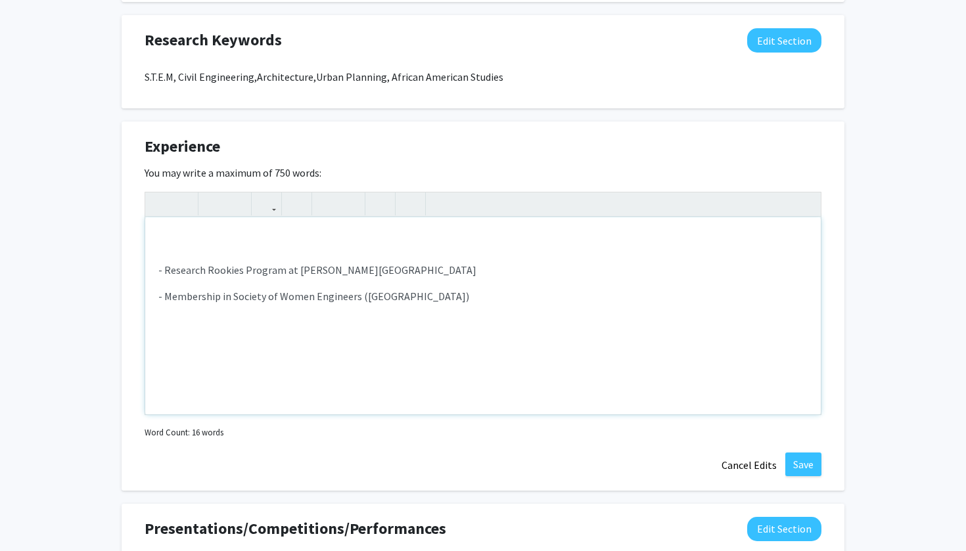
click at [170, 221] on div "- Research Rookies Program at [PERSON_NAME][GEOGRAPHIC_DATA] - Membership in So…" at bounding box center [483, 316] width 676 height 197
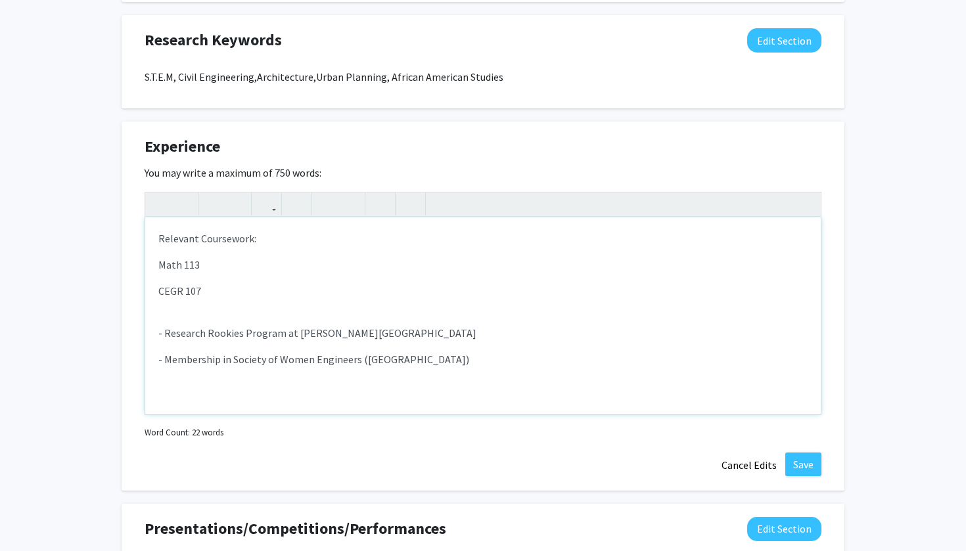
click at [185, 273] on p "Math 113" at bounding box center [482, 265] width 649 height 16
click at [183, 268] on p "Math 113" at bounding box center [482, 265] width 649 height 16
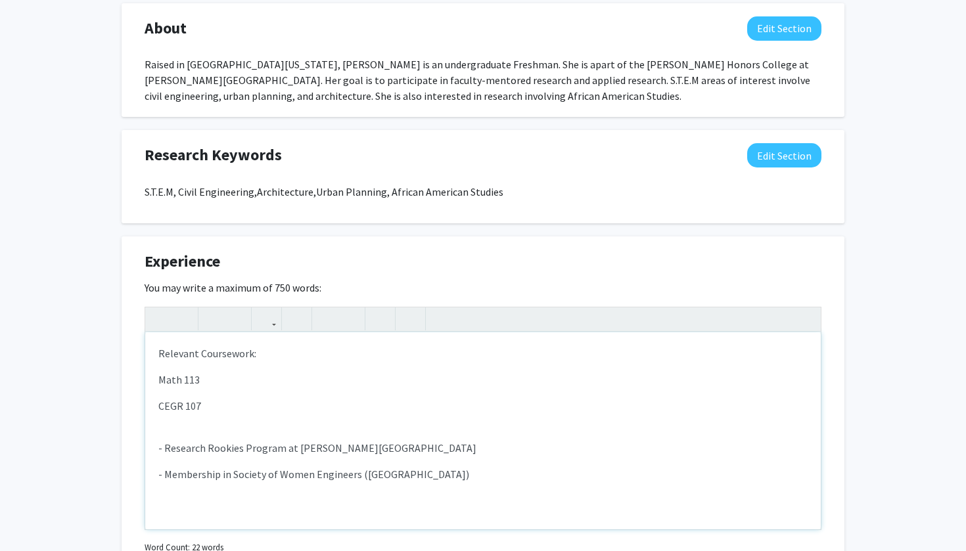
scroll to position [633, 0]
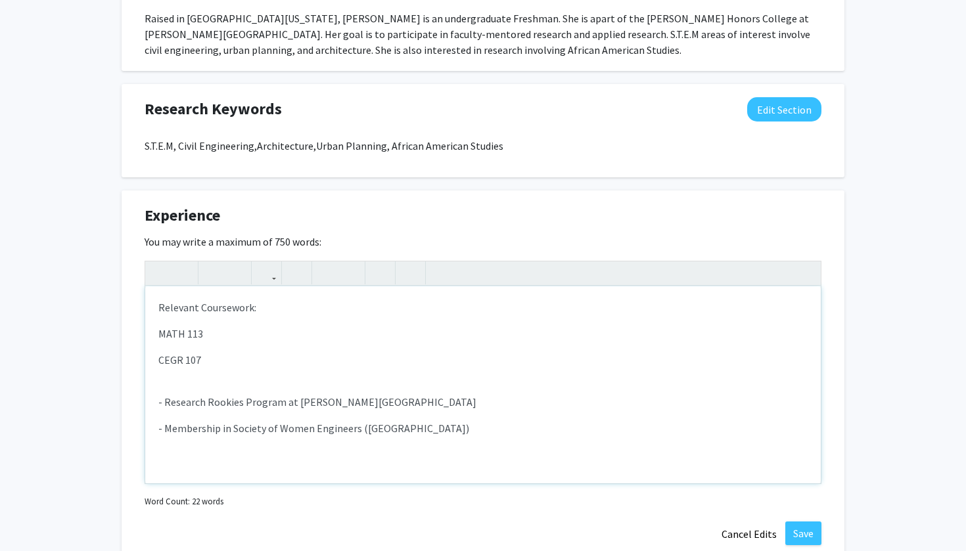
click at [208, 341] on p "MATH 113" at bounding box center [482, 334] width 649 height 16
click at [210, 371] on div "Relevant Coursework: MATH 113 CEGR 107 - Research Rookies Program at [PERSON_NA…" at bounding box center [483, 385] width 676 height 197
click at [158, 309] on p "Relevant Coursework:" at bounding box center [482, 308] width 649 height 16
drag, startPoint x: 158, startPoint y: 309, endPoint x: 212, endPoint y: 377, distance: 86.5
click at [212, 377] on div "Relevant Coursework: MATH 113 CEGR 107 - Research Rookies Program at [PERSON_NA…" at bounding box center [483, 385] width 676 height 197
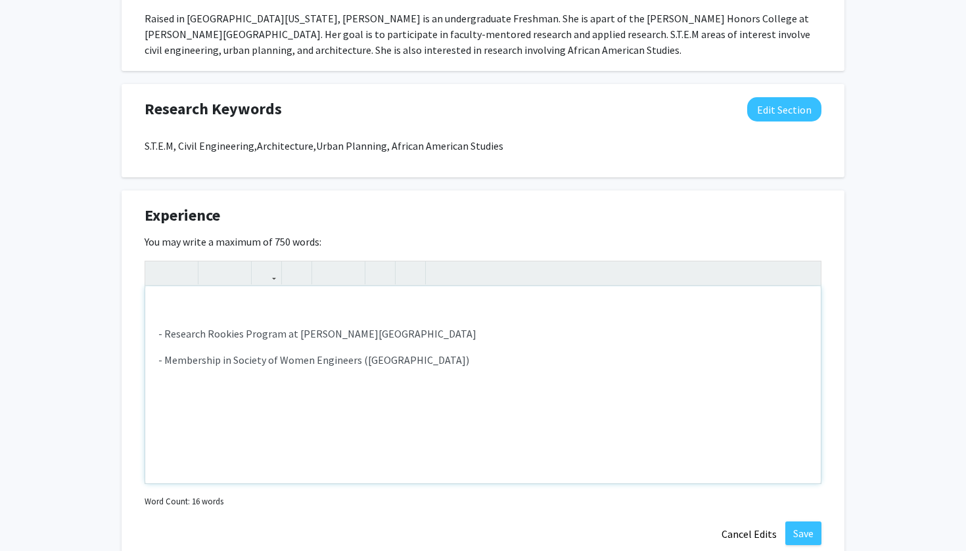
click at [160, 335] on p "- Research Rookies Program at [PERSON_NAME][GEOGRAPHIC_DATA]" at bounding box center [482, 334] width 649 height 16
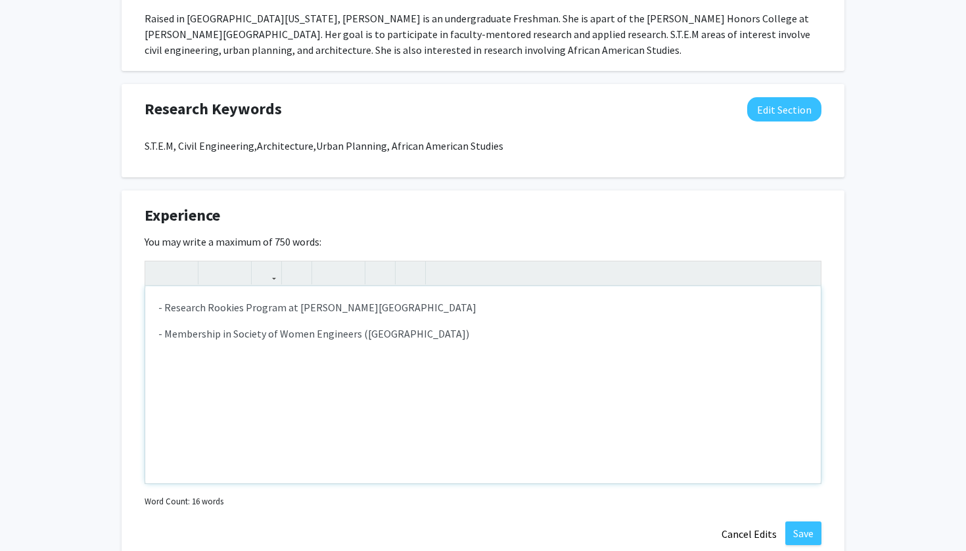
type textarea "<p><span style="font-size: 1rem;">- &nbsp;Research Rookies Program at [PERSON_N…"
click at [809, 527] on button "Save" at bounding box center [803, 534] width 36 height 24
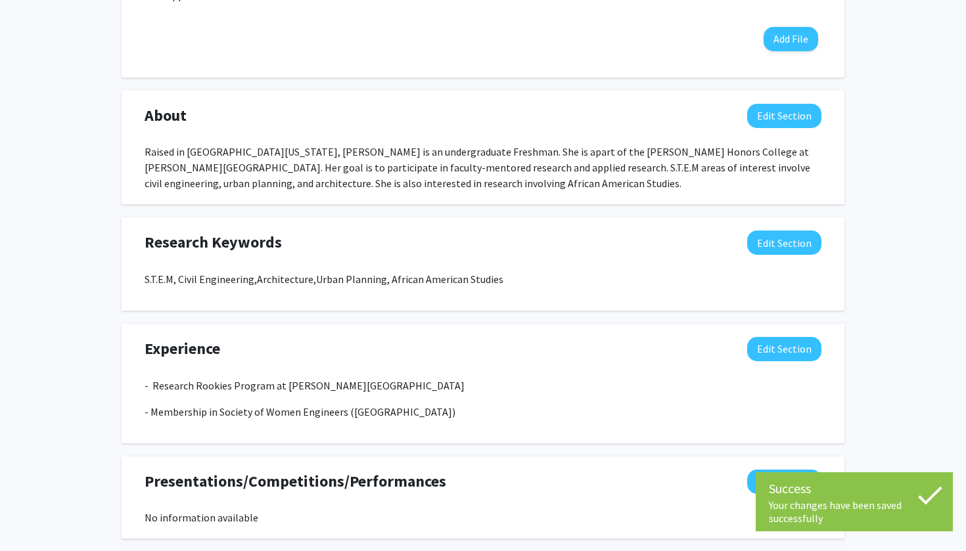
scroll to position [388, 0]
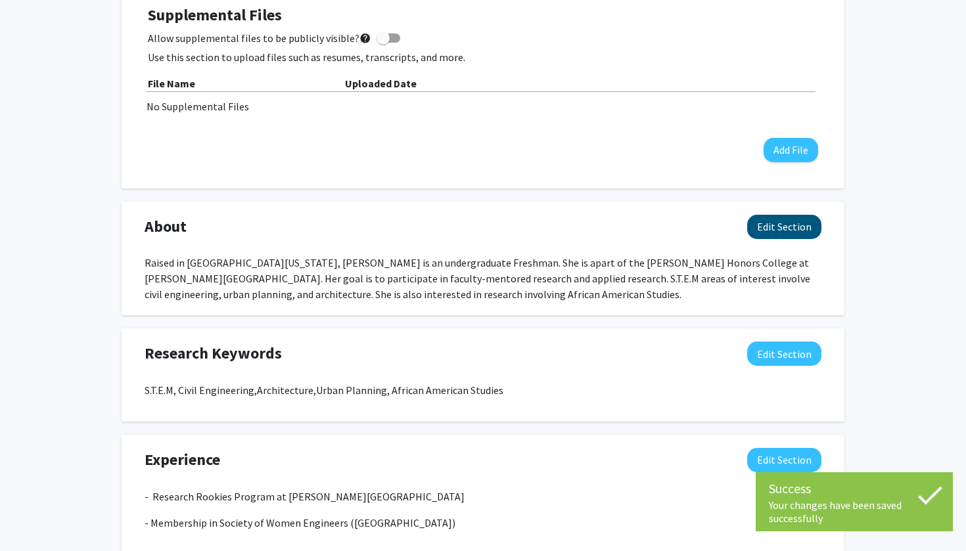
click at [808, 230] on button "Edit Section" at bounding box center [784, 227] width 74 height 24
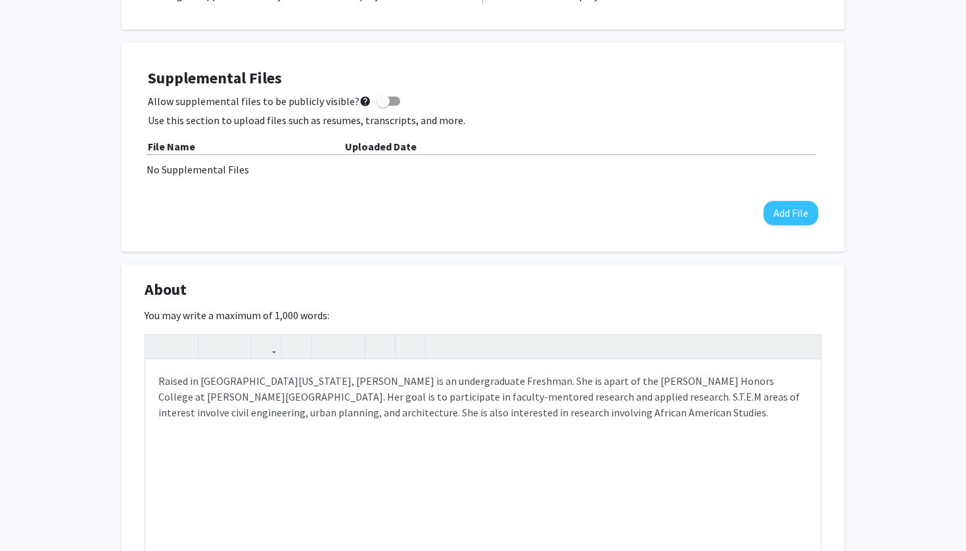
scroll to position [372, 0]
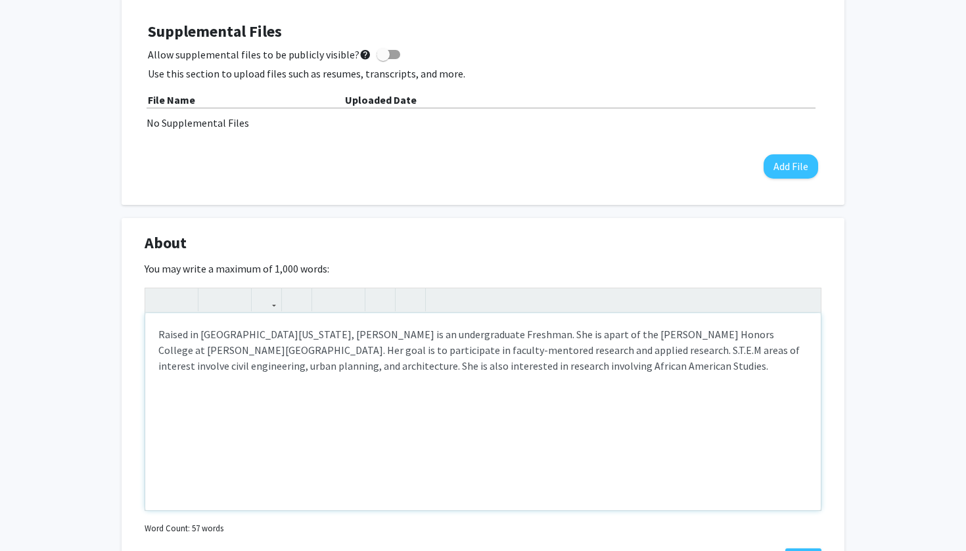
click at [609, 389] on div "Raised in [GEOGRAPHIC_DATA][US_STATE], [PERSON_NAME] is an undergraduate Freshm…" at bounding box center [483, 411] width 676 height 197
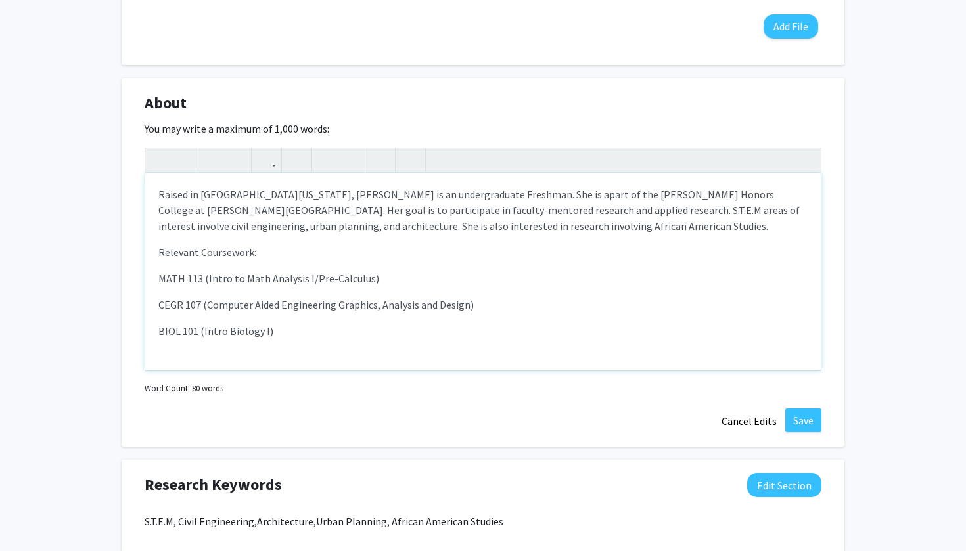
scroll to position [507, 0]
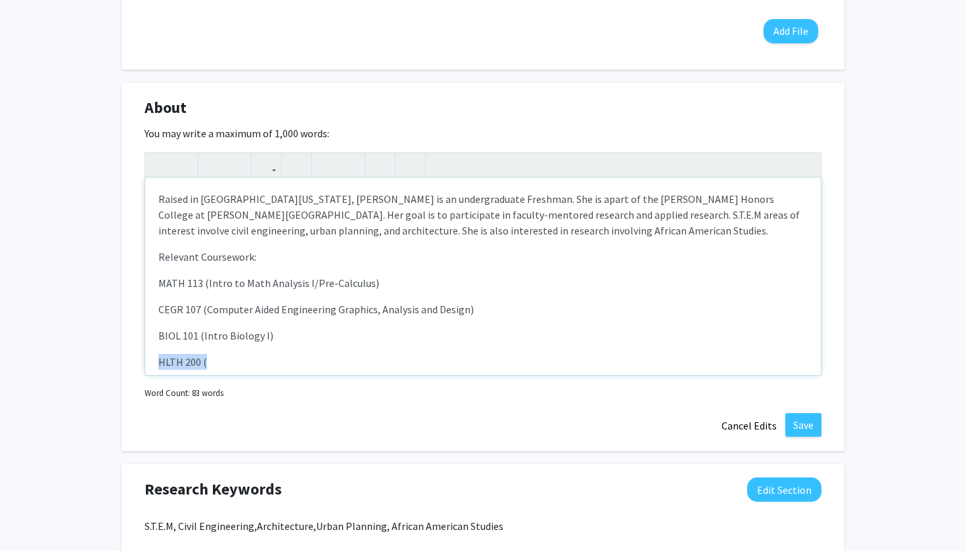
drag, startPoint x: 214, startPoint y: 363, endPoint x: 127, endPoint y: 363, distance: 86.8
click at [127, 363] on div "About Edit Section You may write a maximum of 1,000 words: <p>Raised in [GEOGRA…" at bounding box center [483, 267] width 723 height 369
click at [492, 200] on p "Raised in [GEOGRAPHIC_DATA][US_STATE], [PERSON_NAME] is an undergraduate Freshm…" at bounding box center [482, 214] width 649 height 47
click at [565, 216] on p "Raised in [GEOGRAPHIC_DATA][US_STATE], [PERSON_NAME] is an undergraduate Freshm…" at bounding box center [482, 214] width 649 height 47
click at [580, 237] on p "Raised in [GEOGRAPHIC_DATA][US_STATE], [PERSON_NAME] is an undergraduate Freshm…" at bounding box center [482, 214] width 649 height 47
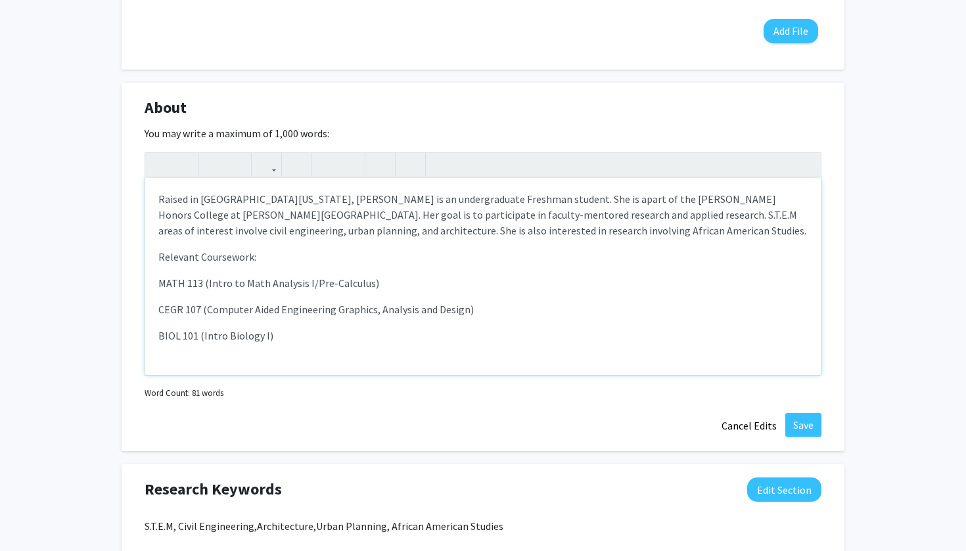
click at [599, 231] on p "Raised in [GEOGRAPHIC_DATA][US_STATE], [PERSON_NAME] is an undergraduate Freshm…" at bounding box center [482, 214] width 649 height 47
click at [466, 229] on p "Raised in [GEOGRAPHIC_DATA][US_STATE], [PERSON_NAME] is an undergraduate Freshm…" at bounding box center [482, 214] width 649 height 47
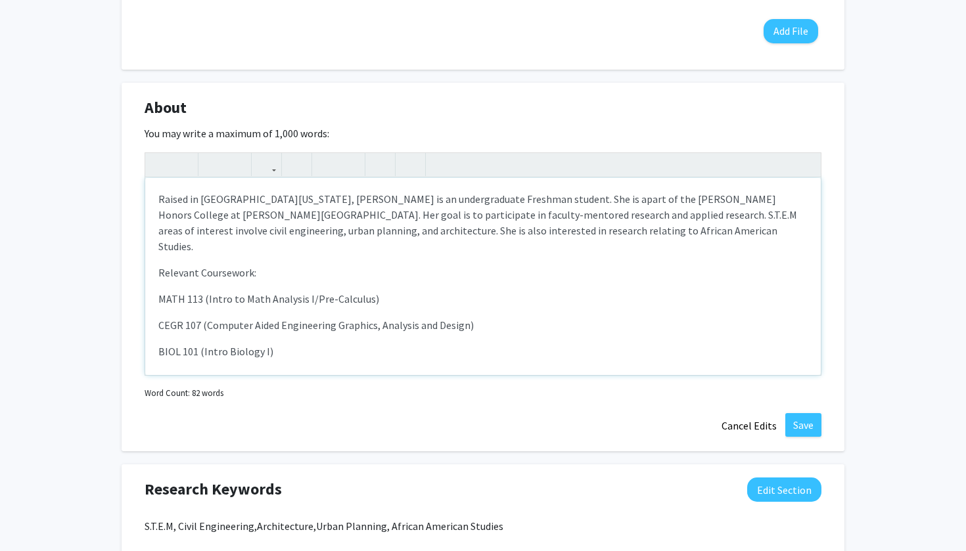
click at [603, 237] on p "Raised in [GEOGRAPHIC_DATA][US_STATE], [PERSON_NAME] is an undergraduate Freshm…" at bounding box center [482, 222] width 649 height 63
drag, startPoint x: 163, startPoint y: 258, endPoint x: 375, endPoint y: 263, distance: 212.3
click at [375, 265] on p "Relevant Coursework:" at bounding box center [482, 273] width 649 height 16
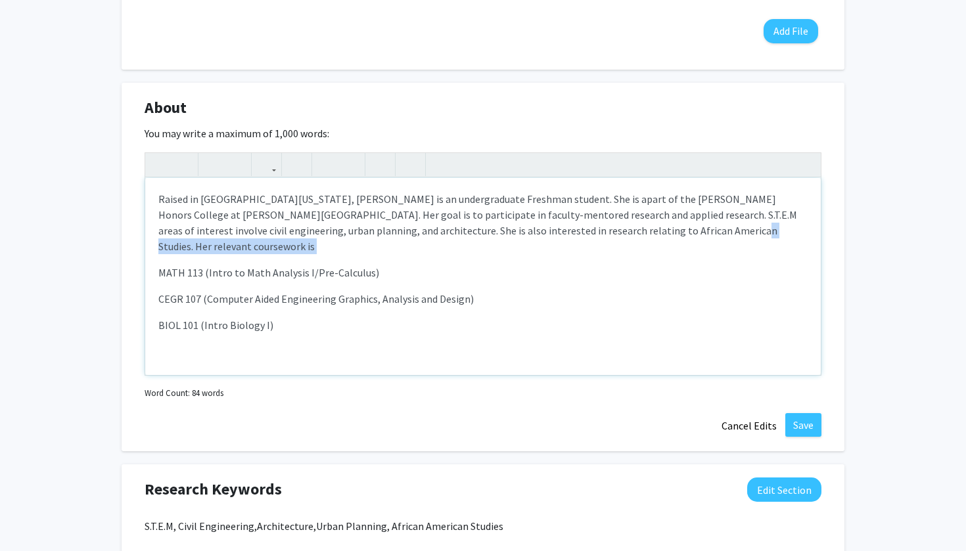
drag, startPoint x: 590, startPoint y: 231, endPoint x: 723, endPoint y: 239, distance: 133.7
click at [723, 239] on p "Raised in [GEOGRAPHIC_DATA][US_STATE], [PERSON_NAME] is an undergraduate Freshm…" at bounding box center [482, 222] width 649 height 63
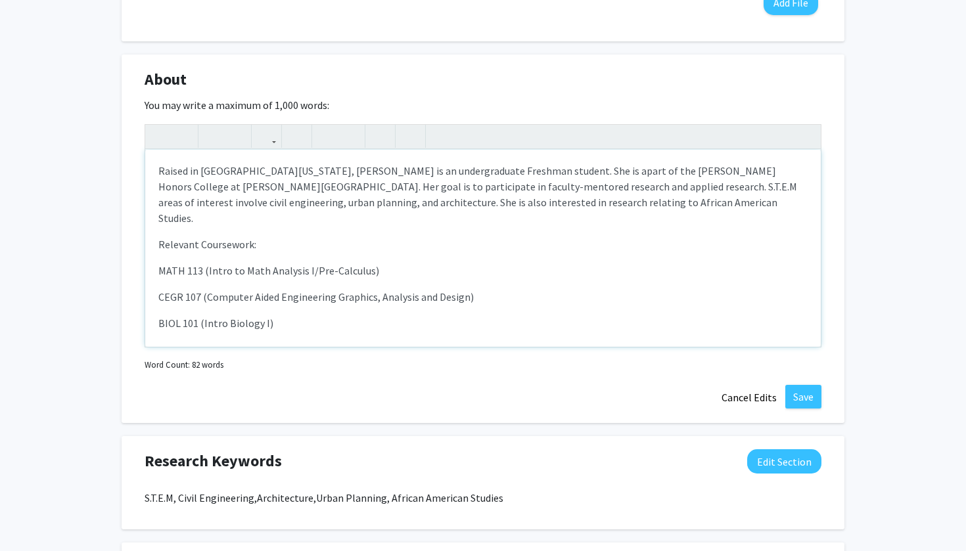
scroll to position [539, 0]
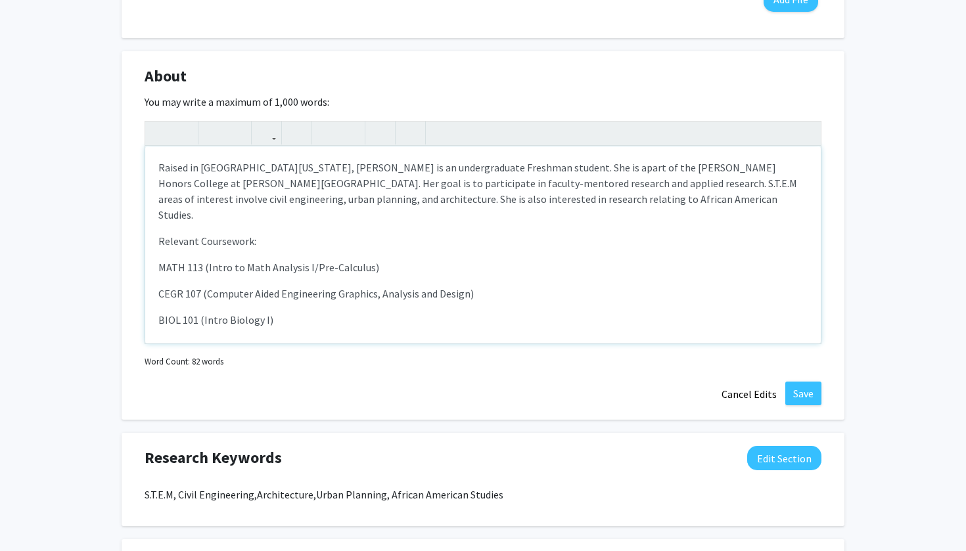
click at [411, 286] on p "CEGR 107 (Computer Aided Engineering Graphics, Analysis and Design)" at bounding box center [482, 294] width 649 height 16
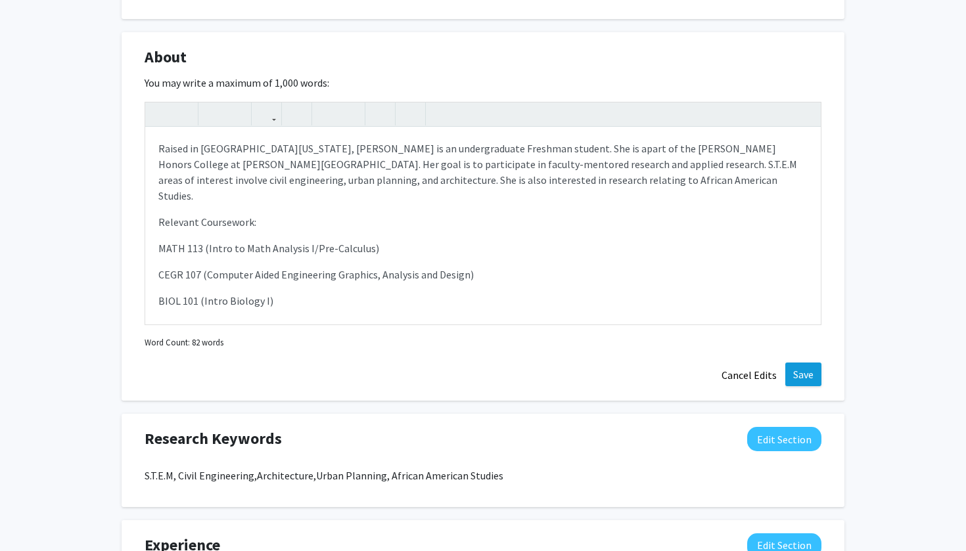
click at [808, 376] on button "Save" at bounding box center [803, 375] width 36 height 24
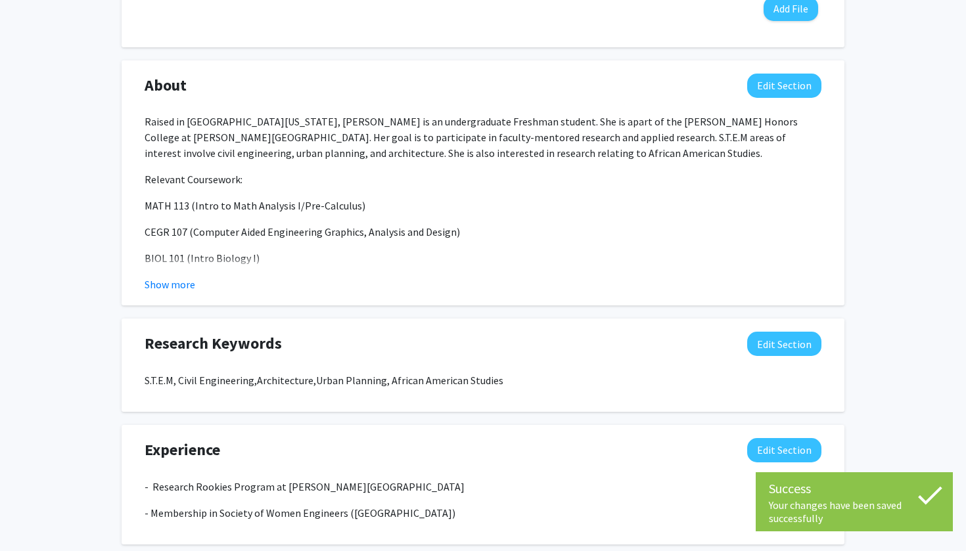
scroll to position [523, 0]
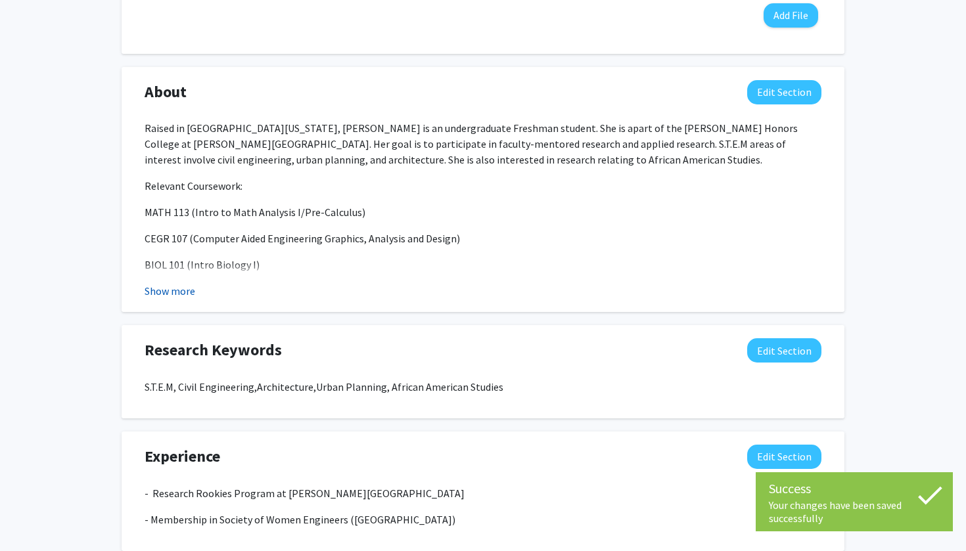
click at [190, 294] on button "Show more" at bounding box center [170, 291] width 51 height 16
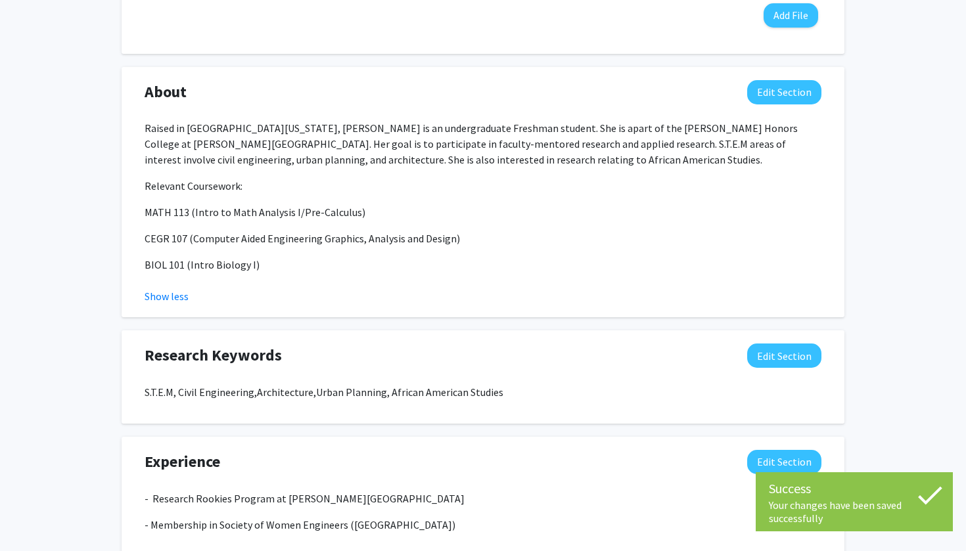
click at [190, 294] on div "Show less" at bounding box center [483, 297] width 677 height 16
click at [183, 300] on button "Show less" at bounding box center [167, 297] width 44 height 16
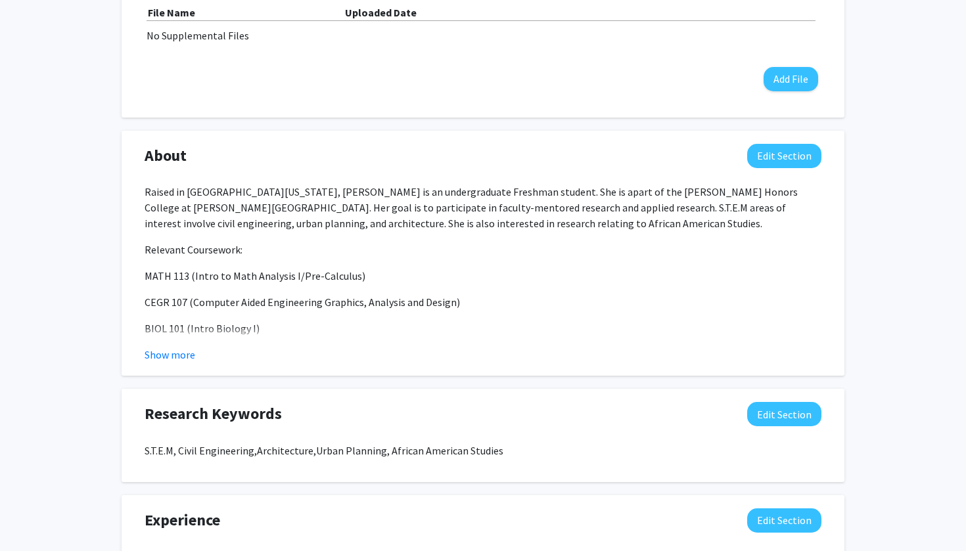
scroll to position [459, 0]
click at [791, 166] on button "Edit Section" at bounding box center [784, 157] width 74 height 24
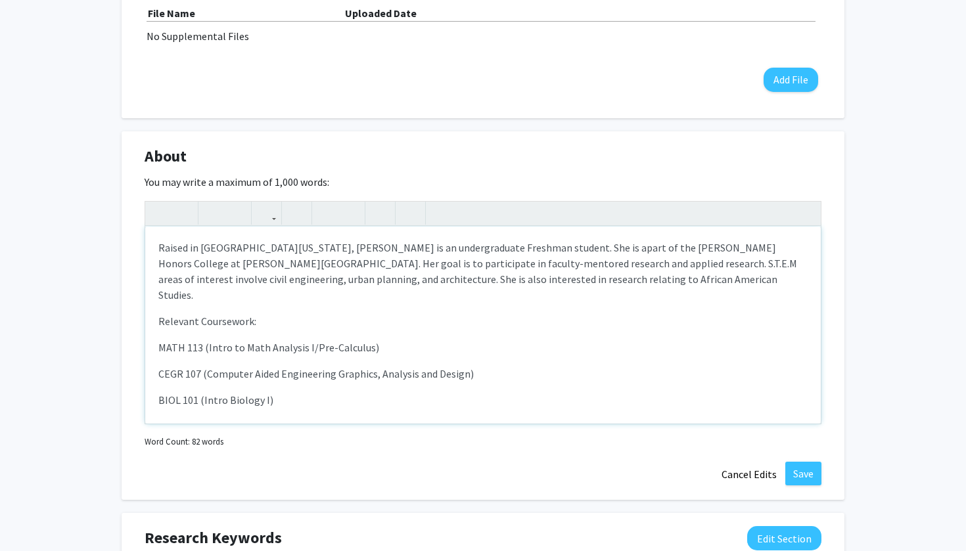
click at [781, 261] on p "Raised in [GEOGRAPHIC_DATA][US_STATE], [PERSON_NAME] is an undergraduate Freshm…" at bounding box center [482, 271] width 649 height 63
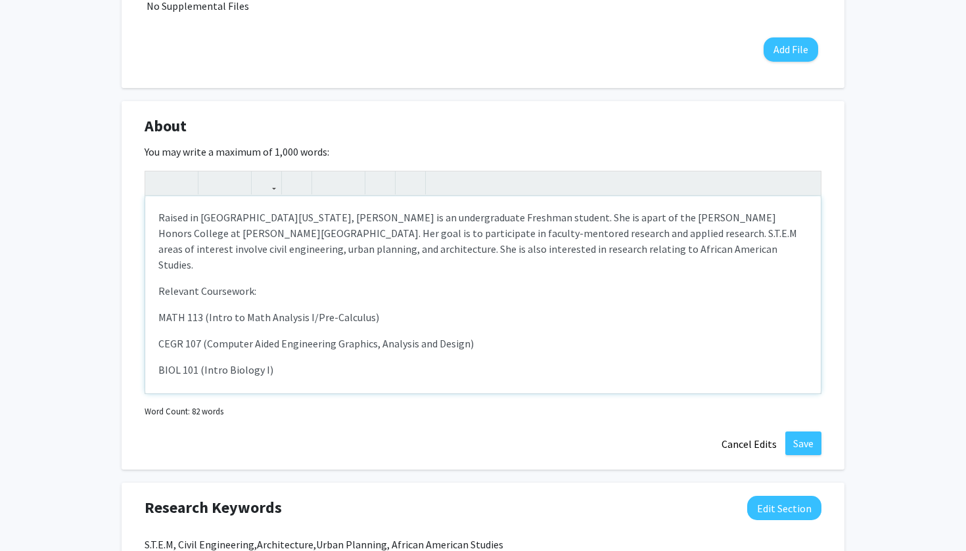
scroll to position [488, 0]
type textarea "<p>Raised in [GEOGRAPHIC_DATA][US_STATE], [PERSON_NAME] is an undergraduate Fre…"
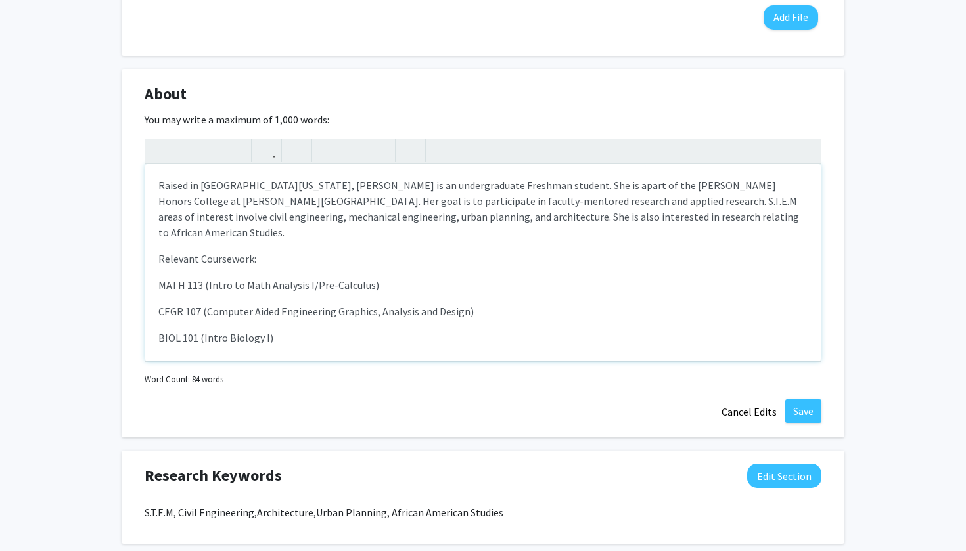
scroll to position [527, 0]
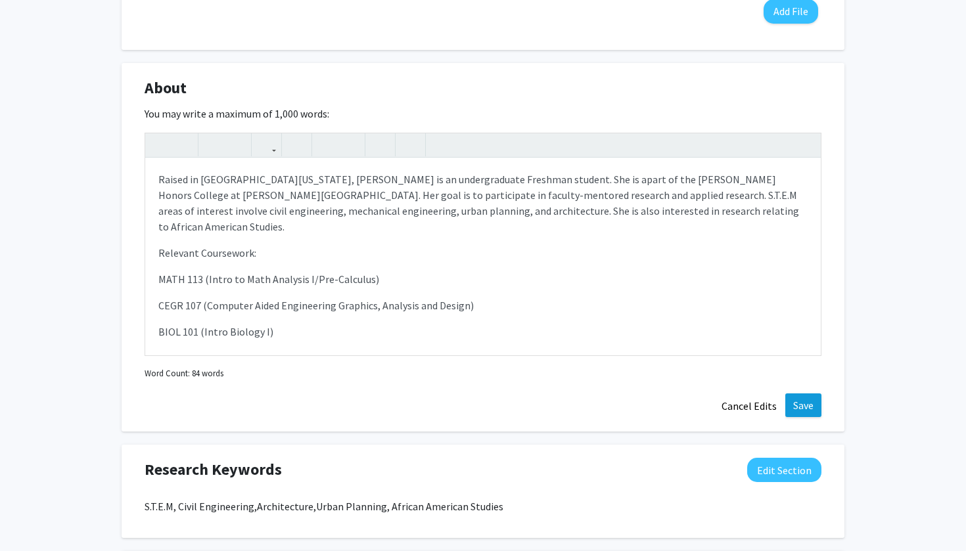
click at [806, 406] on button "Save" at bounding box center [803, 406] width 36 height 24
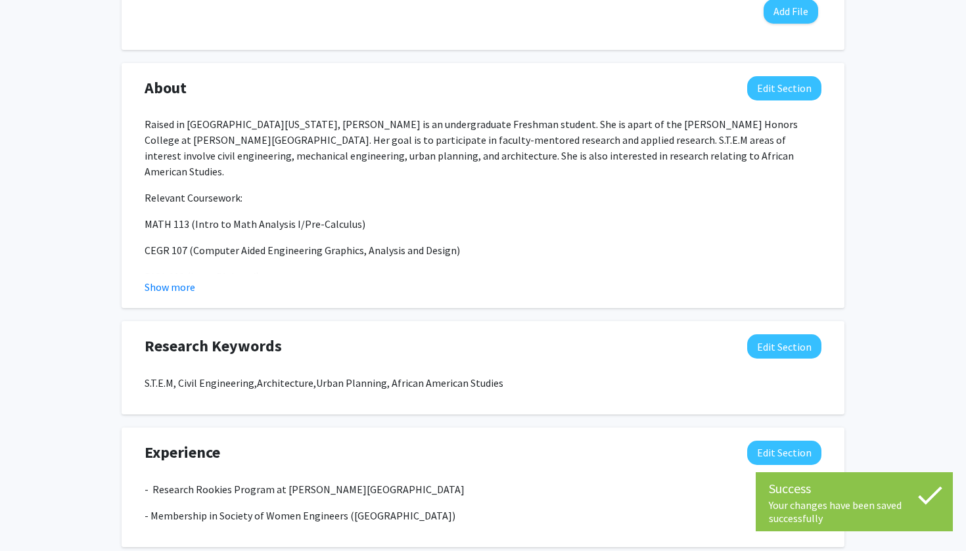
scroll to position [555, 0]
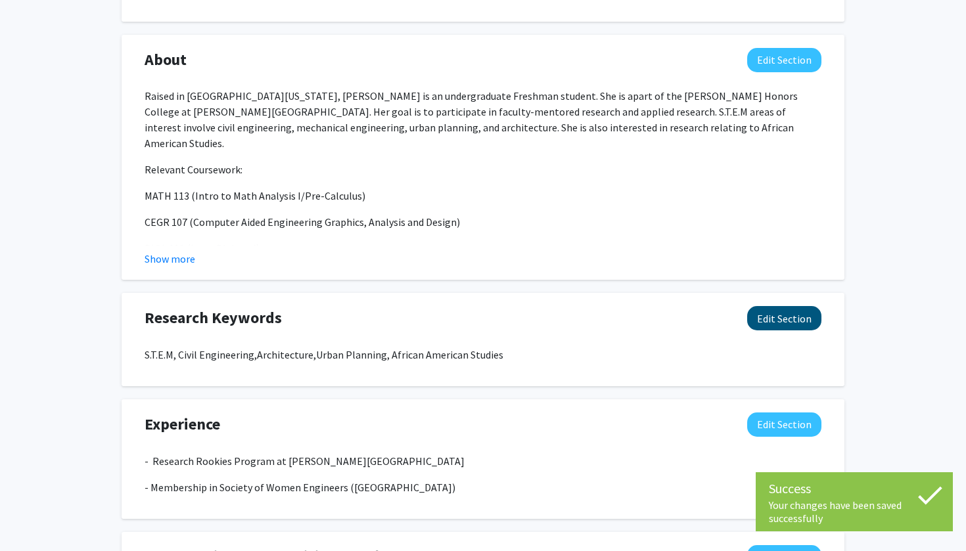
click at [783, 324] on button "Edit Section" at bounding box center [784, 318] width 74 height 24
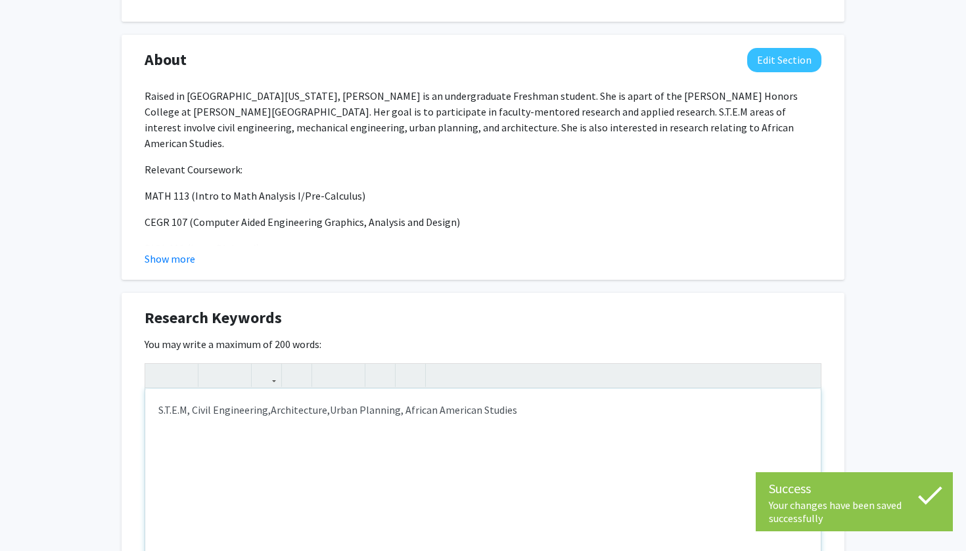
click at [273, 411] on span "Architecture," at bounding box center [300, 410] width 59 height 13
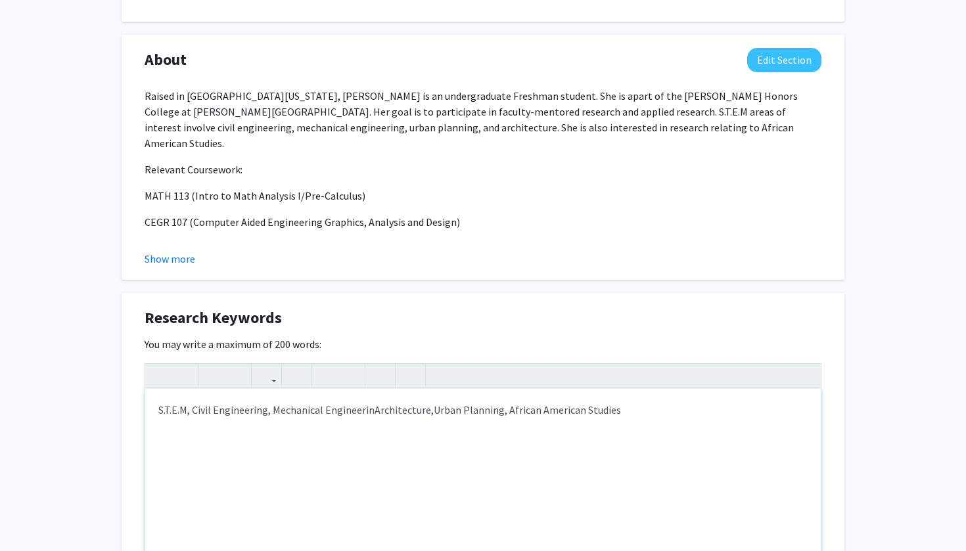
type textarea "<p>S.T.E.M, Civil Engineering, Mechanical Engineering,&nbsp;<span>Architecture,…"
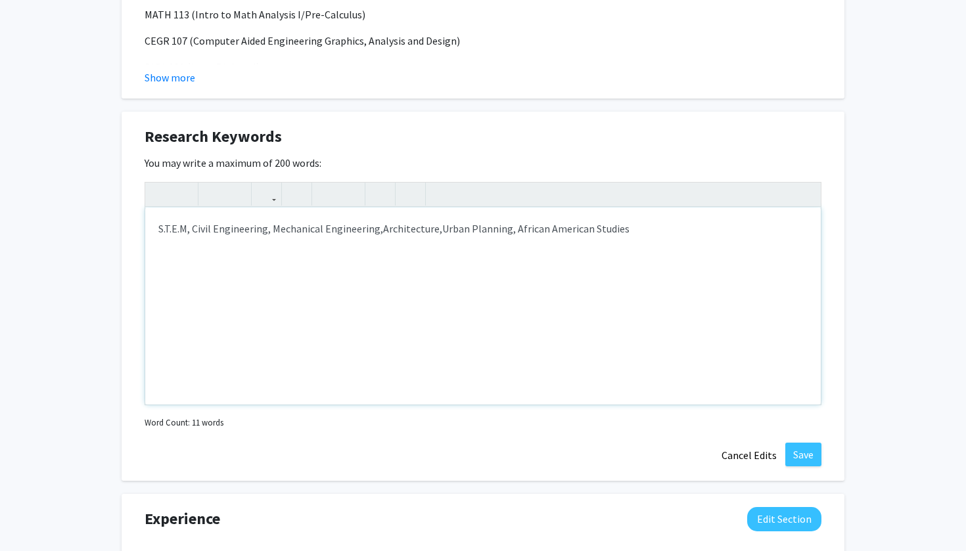
scroll to position [760, 0]
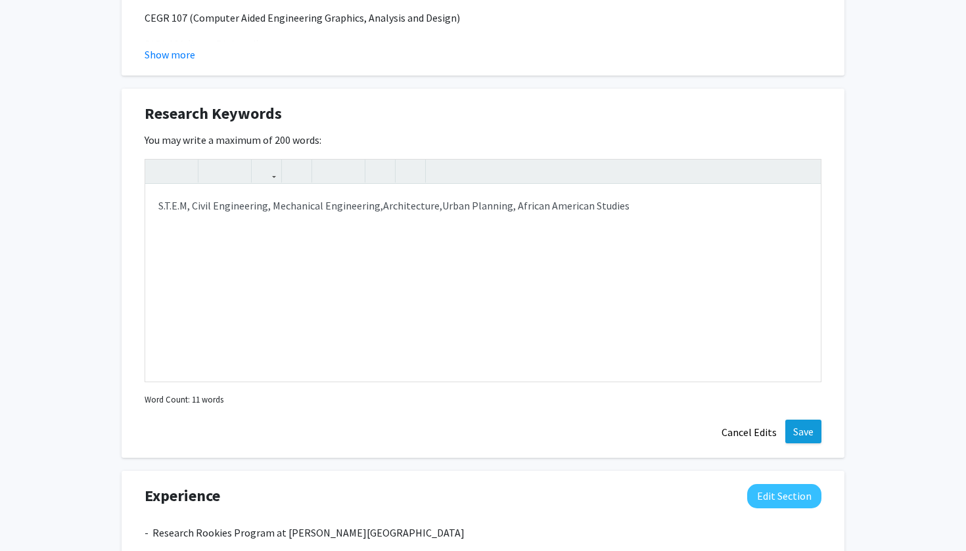
click at [804, 432] on button "Save" at bounding box center [803, 432] width 36 height 24
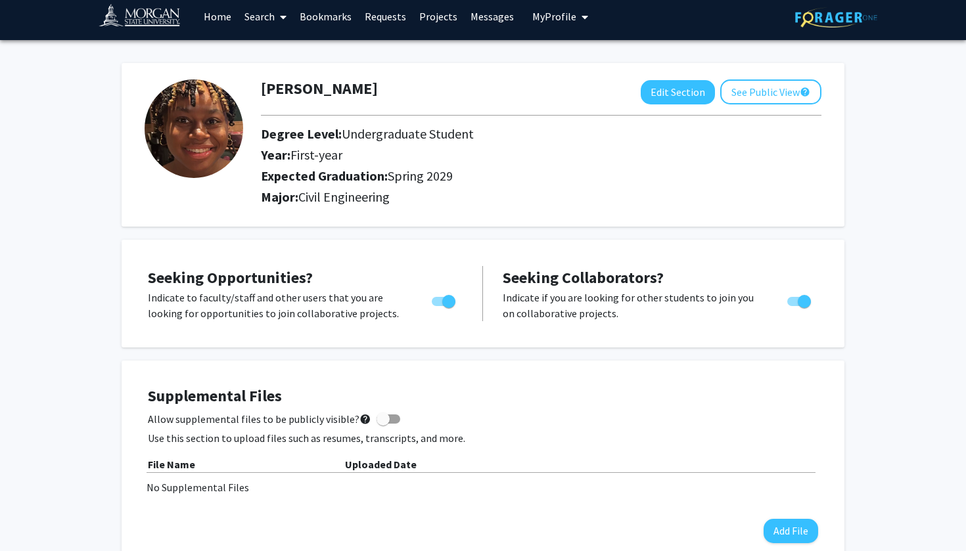
scroll to position [22, 0]
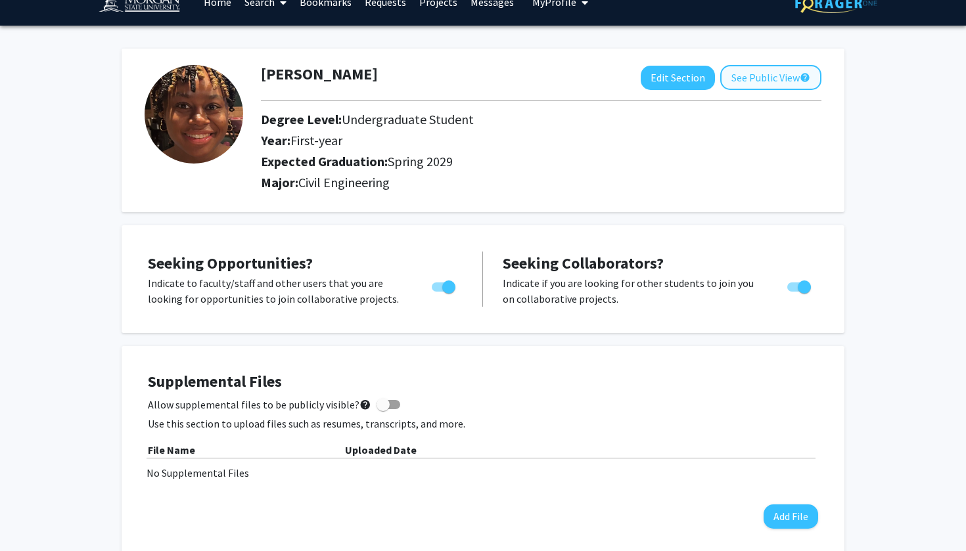
click at [789, 85] on button "See Public View help" at bounding box center [770, 77] width 101 height 25
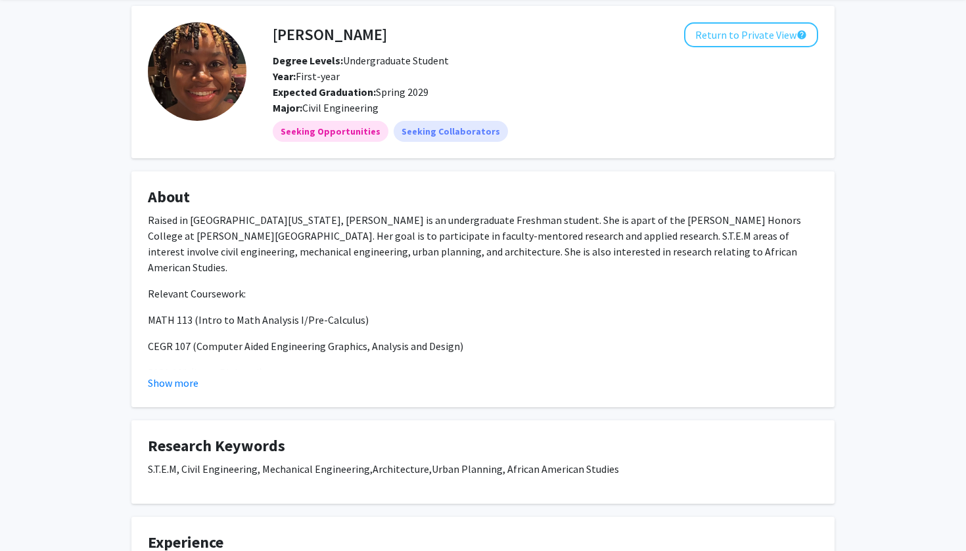
scroll to position [56, 0]
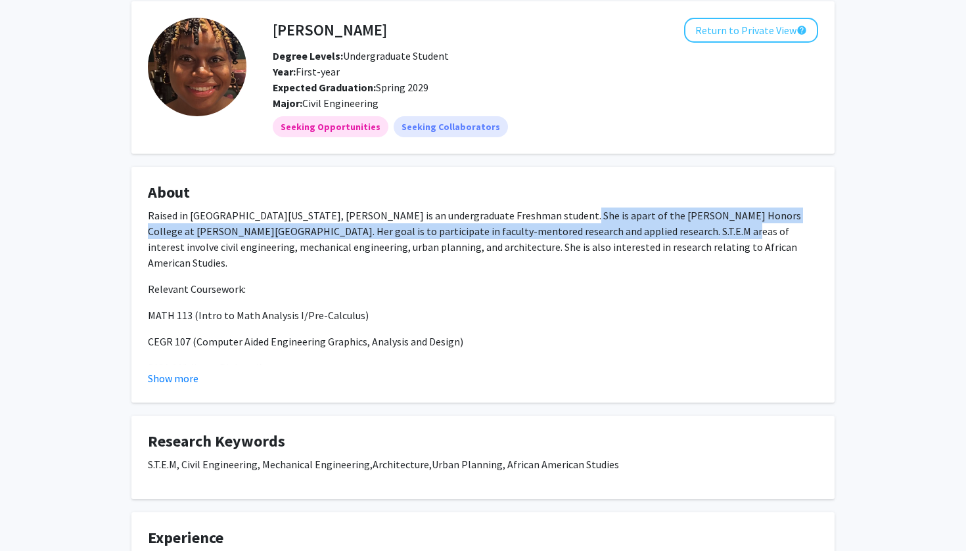
drag, startPoint x: 546, startPoint y: 217, endPoint x: 619, endPoint y: 233, distance: 74.8
click at [620, 233] on p "Raised in [GEOGRAPHIC_DATA][US_STATE], [PERSON_NAME] is an undergraduate Freshm…" at bounding box center [483, 239] width 670 height 63
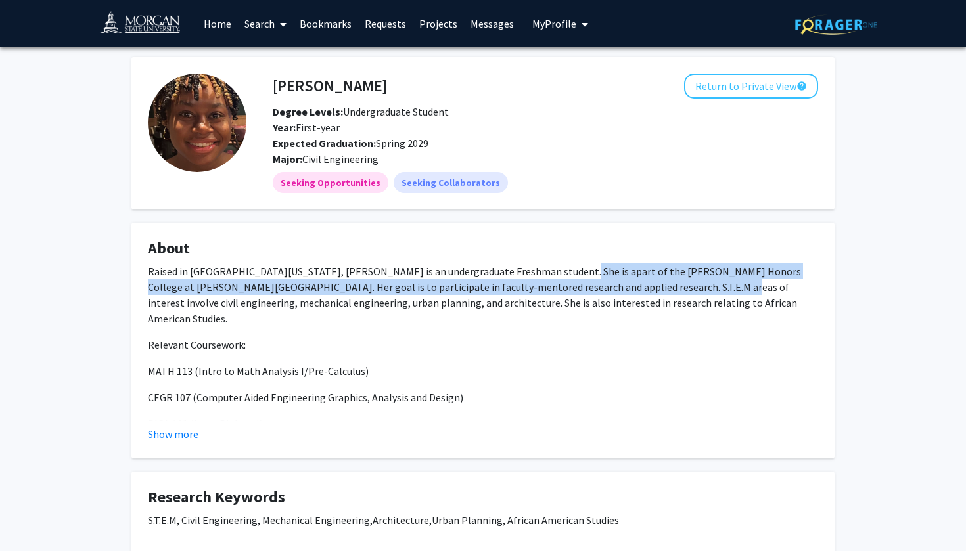
scroll to position [0, 0]
click at [751, 80] on button "Return to Private View help" at bounding box center [751, 86] width 134 height 25
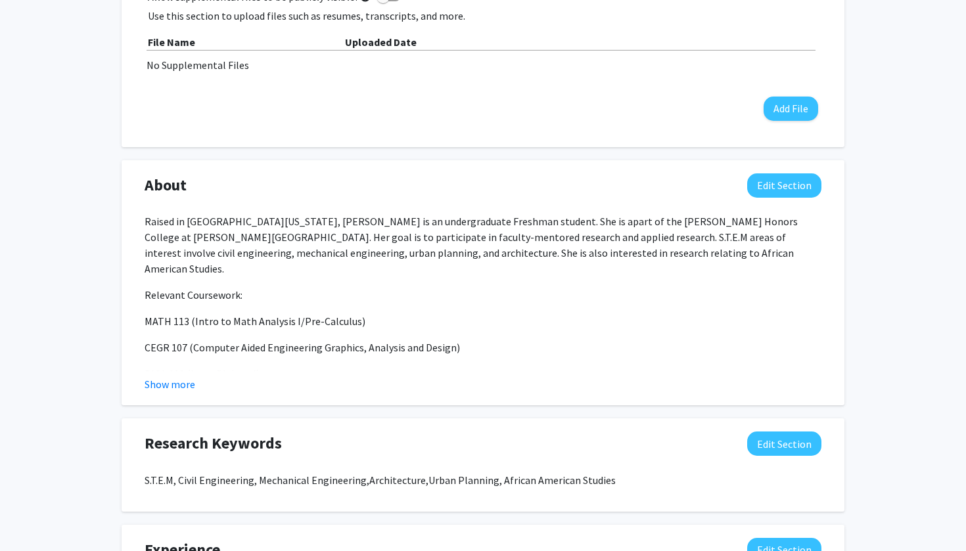
scroll to position [464, 0]
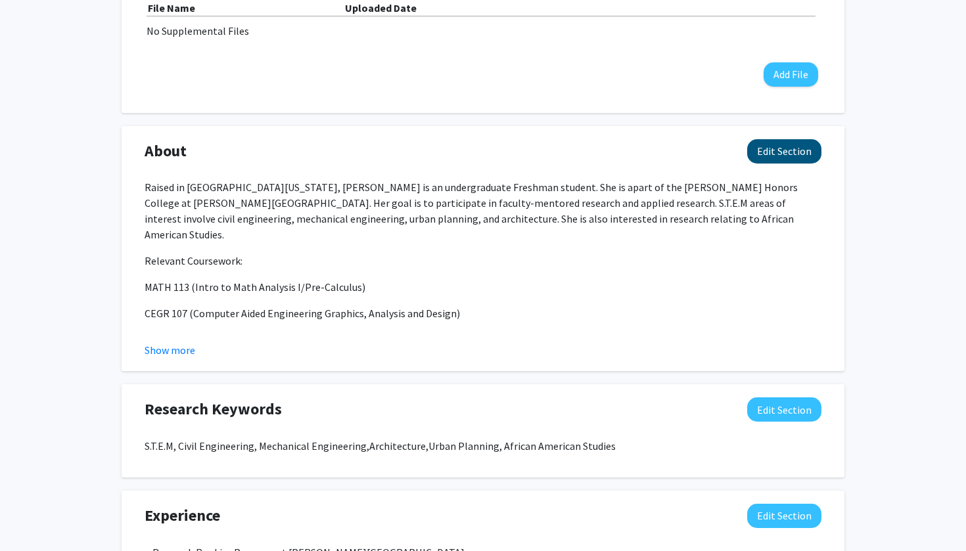
click at [789, 160] on button "Edit Section" at bounding box center [784, 151] width 74 height 24
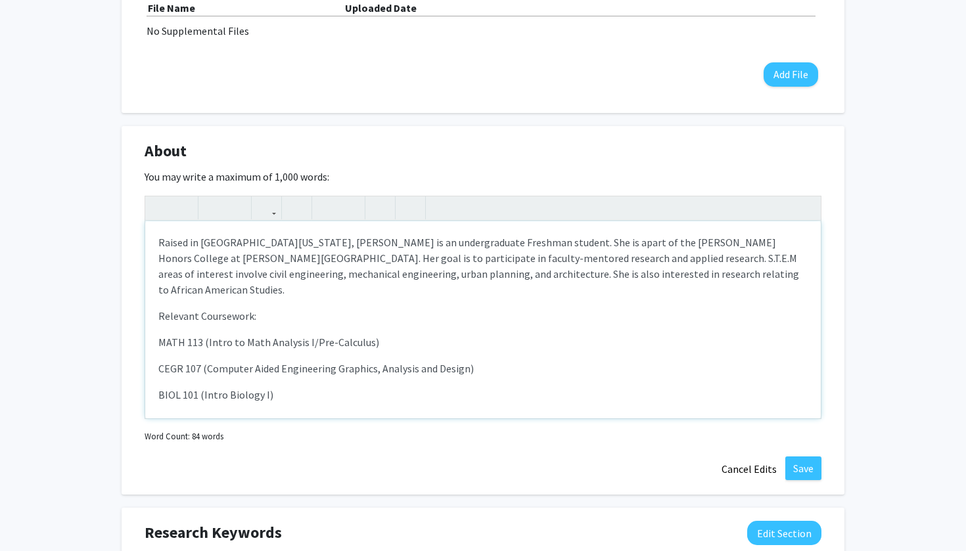
click at [353, 260] on p "Raised in [GEOGRAPHIC_DATA][US_STATE], [PERSON_NAME] is an undergraduate Freshm…" at bounding box center [482, 266] width 649 height 63
click at [351, 261] on p "Raised in [GEOGRAPHIC_DATA][US_STATE], [PERSON_NAME] is an undergraduate Freshm…" at bounding box center [482, 266] width 649 height 63
drag, startPoint x: 497, startPoint y: 262, endPoint x: 531, endPoint y: 264, distance: 34.2
click at [532, 264] on p "Raised in [GEOGRAPHIC_DATA][US_STATE], [PERSON_NAME] is an undergraduate Freshm…" at bounding box center [482, 266] width 649 height 63
click at [531, 264] on p "Raised in [GEOGRAPHIC_DATA][US_STATE], [PERSON_NAME] is an undergraduate Freshm…" at bounding box center [482, 266] width 649 height 63
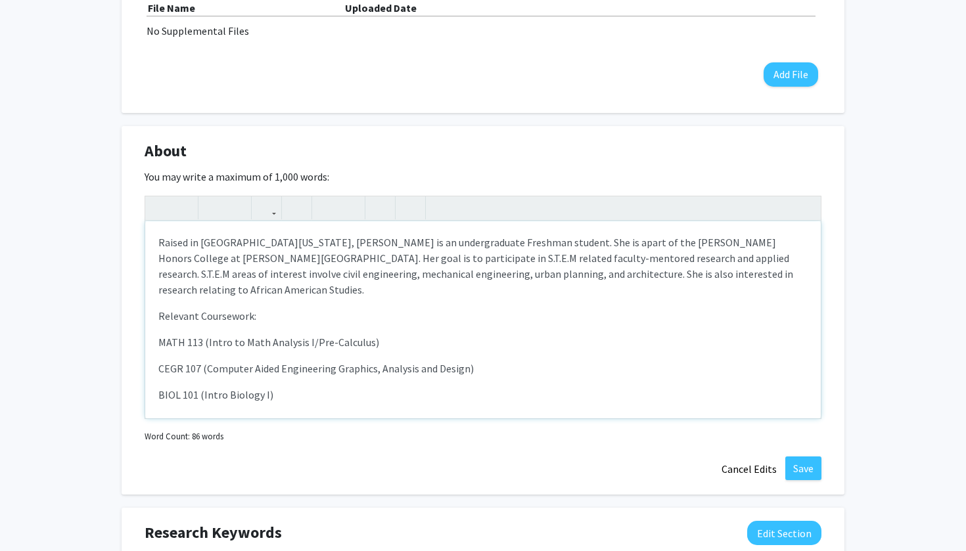
click at [632, 262] on p "Raised in [GEOGRAPHIC_DATA][US_STATE], [PERSON_NAME] is an undergraduate Freshm…" at bounding box center [482, 266] width 649 height 63
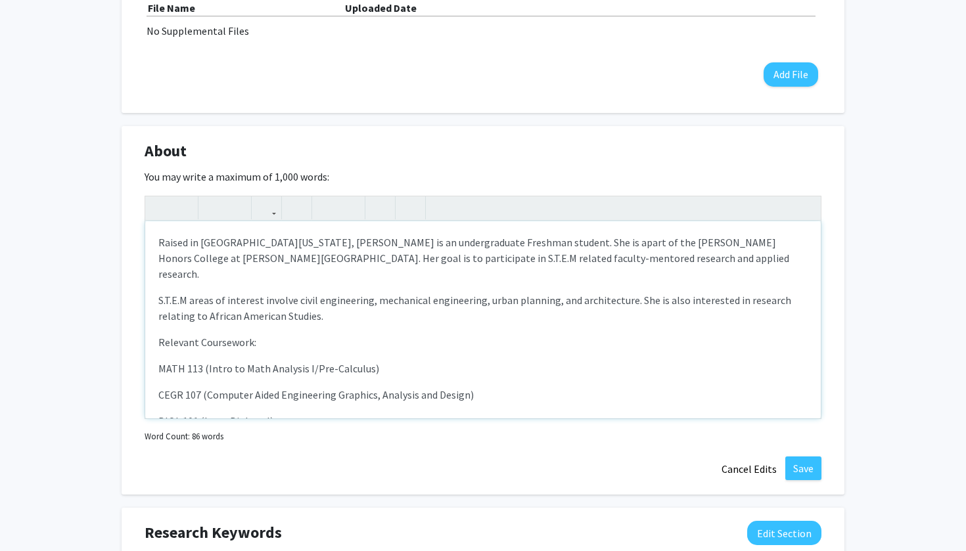
click at [227, 292] on p "S.T.E.M areas of interest involve civil engineering, mechanical engineering, ur…" at bounding box center [482, 308] width 649 height 32
click at [192, 292] on p "S.T.E.M areas of interest involve civil engineering, mechanical engineering, ur…" at bounding box center [482, 308] width 649 height 32
drag, startPoint x: 193, startPoint y: 290, endPoint x: 150, endPoint y: 287, distance: 43.5
click at [150, 287] on div "Raised in [GEOGRAPHIC_DATA][US_STATE], [PERSON_NAME] is an undergraduate Freshm…" at bounding box center [483, 319] width 676 height 197
click at [309, 292] on p "Research areas of interest involve civil engineering, mechanical engineering, u…" at bounding box center [482, 308] width 649 height 32
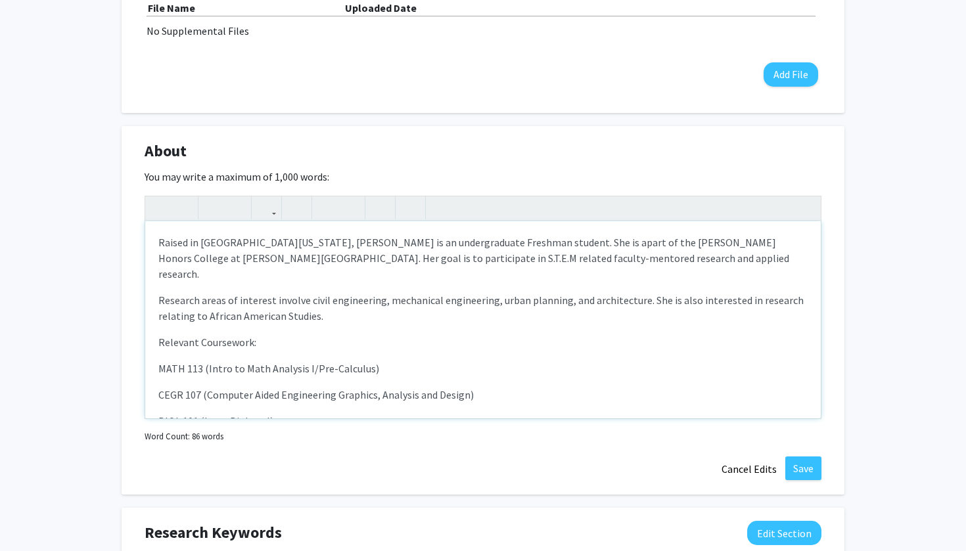
click at [306, 292] on p "Research areas of interest involve civil engineering, mechanical engineering, u…" at bounding box center [482, 308] width 649 height 32
click at [244, 305] on p "Research areas of interest involve S.T.E.M, civil engineering, mechanical engin…" at bounding box center [482, 308] width 649 height 32
click at [208, 300] on p "Research areas of interest involve S.T.E.M, civil engineering, mechanical engin…" at bounding box center [482, 308] width 649 height 32
drag, startPoint x: 242, startPoint y: 302, endPoint x: 141, endPoint y: 304, distance: 101.2
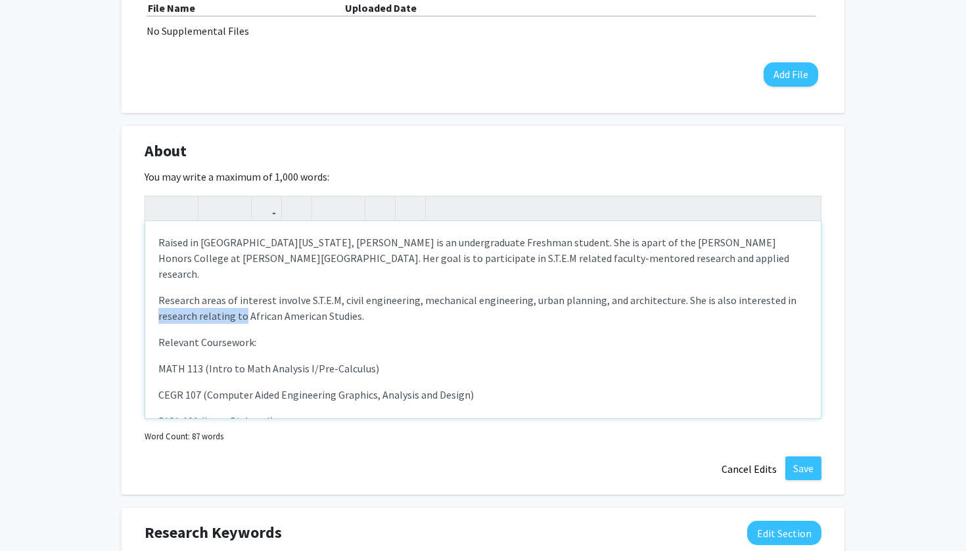
click at [141, 304] on div "About Edit Section You may write a maximum of 1,000 words: <p>Raised in [GEOGRA…" at bounding box center [483, 310] width 723 height 369
click at [290, 308] on p "Research areas of interest involve S.T.E.M, civil engineering, mechanical engin…" at bounding box center [482, 308] width 649 height 32
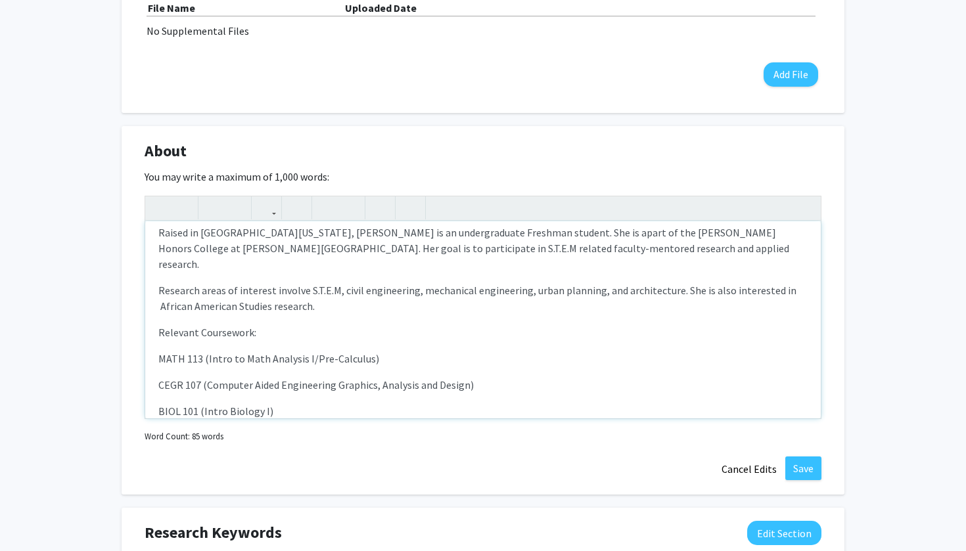
scroll to position [3, 0]
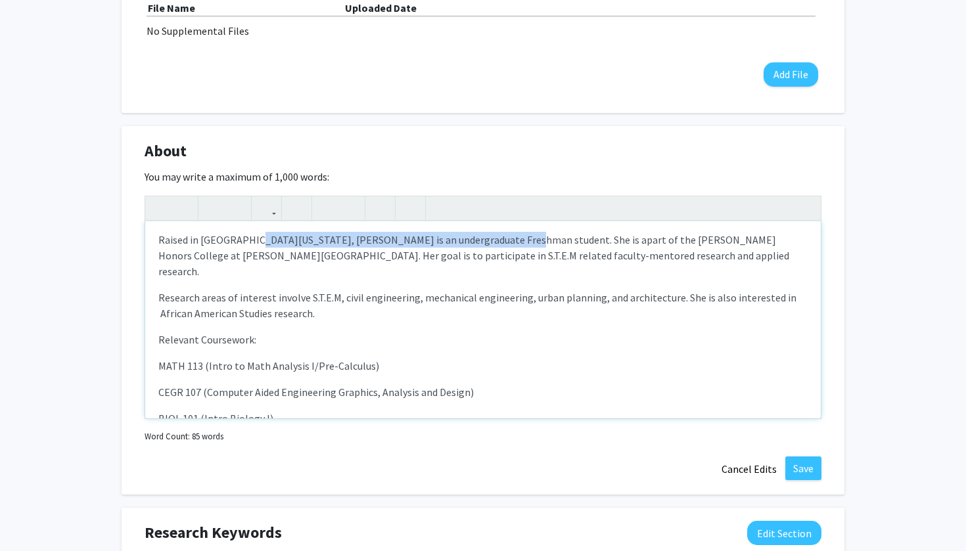
drag, startPoint x: 252, startPoint y: 245, endPoint x: 500, endPoint y: 247, distance: 248.4
click at [500, 247] on p "Raised in [GEOGRAPHIC_DATA][US_STATE], [PERSON_NAME] is an undergraduate Freshm…" at bounding box center [482, 255] width 649 height 47
click at [498, 242] on p "Raised in [GEOGRAPHIC_DATA][US_STATE], [PERSON_NAME] is an undergraduate Freshm…" at bounding box center [482, 255] width 649 height 47
drag, startPoint x: 497, startPoint y: 239, endPoint x: 520, endPoint y: 241, distance: 23.0
click at [520, 241] on p "Raised in [GEOGRAPHIC_DATA][US_STATE], [PERSON_NAME] is an undergraduate Freshm…" at bounding box center [482, 255] width 649 height 47
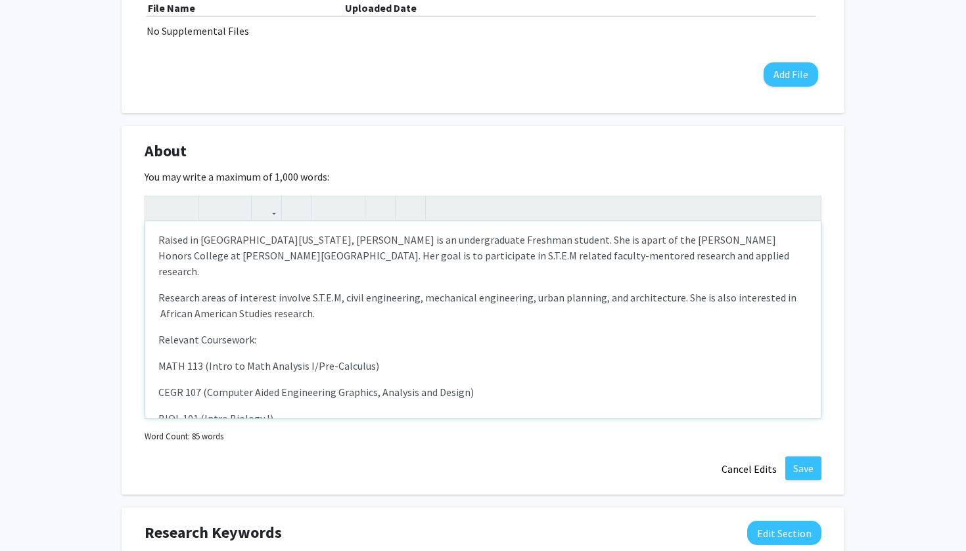
click at [521, 241] on p "Raised in [GEOGRAPHIC_DATA][US_STATE], [PERSON_NAME] is an undergraduate Freshm…" at bounding box center [482, 255] width 649 height 47
drag, startPoint x: 528, startPoint y: 242, endPoint x: 492, endPoint y: 243, distance: 35.5
click at [492, 243] on p "Raised in [GEOGRAPHIC_DATA][US_STATE], [PERSON_NAME] is an undergraduate Freshm…" at bounding box center [482, 255] width 649 height 47
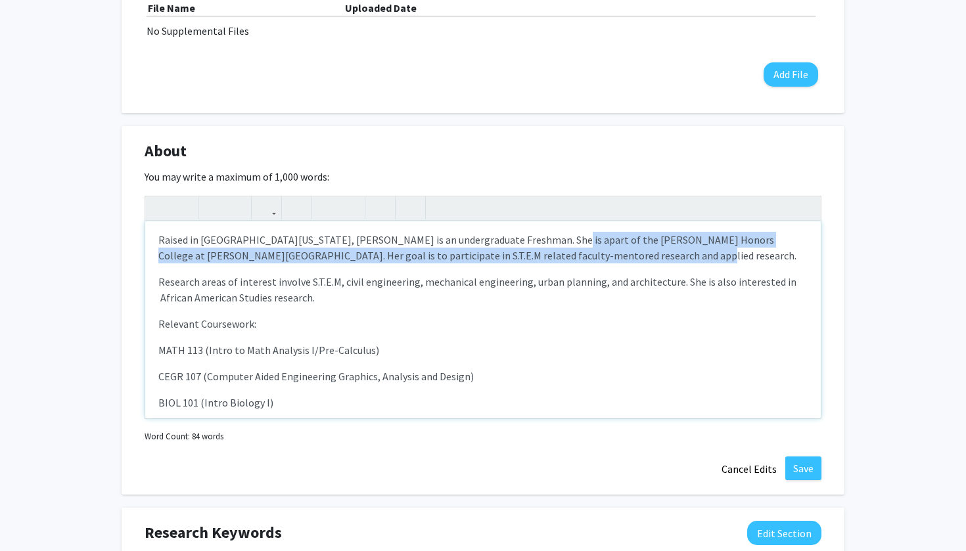
drag, startPoint x: 536, startPoint y: 244, endPoint x: 599, endPoint y: 258, distance: 64.6
click at [599, 258] on p "Raised in [GEOGRAPHIC_DATA][US_STATE], [PERSON_NAME] is an undergraduate Freshm…" at bounding box center [482, 248] width 649 height 32
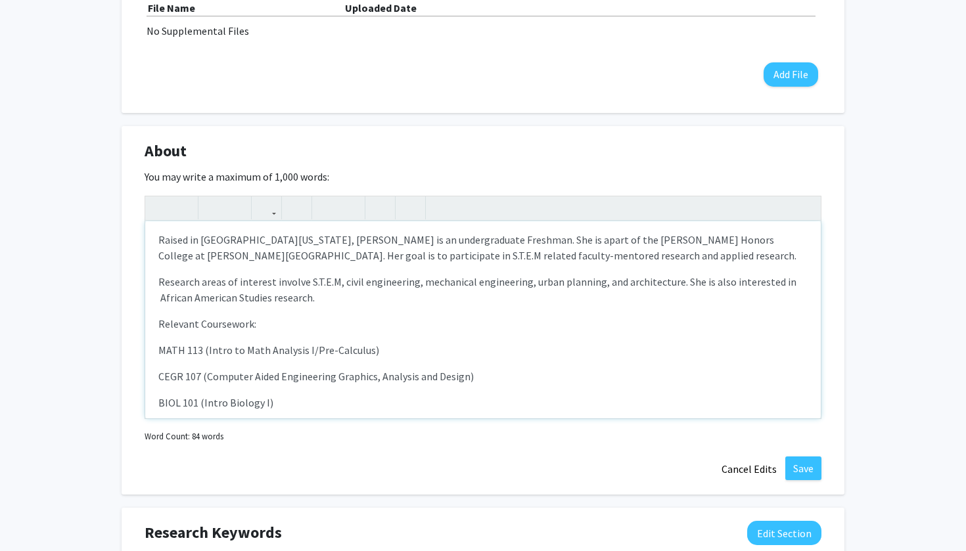
click at [471, 258] on p "Raised in [GEOGRAPHIC_DATA][US_STATE], [PERSON_NAME] is an undergraduate Freshm…" at bounding box center [482, 248] width 649 height 32
click at [511, 257] on p "Raised in [GEOGRAPHIC_DATA][US_STATE], [PERSON_NAME] is an undergraduate Freshm…" at bounding box center [482, 248] width 649 height 32
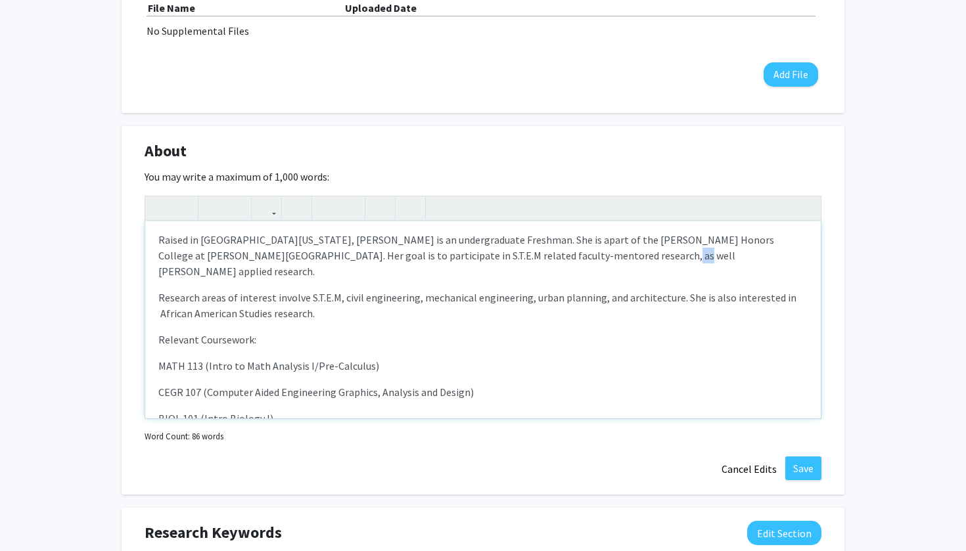
drag, startPoint x: 558, startPoint y: 260, endPoint x: 573, endPoint y: 262, distance: 15.2
click at [573, 262] on p "Raised in [GEOGRAPHIC_DATA][US_STATE], [PERSON_NAME] is an undergraduate Freshm…" at bounding box center [482, 255] width 649 height 47
click at [158, 300] on div "Raised in [GEOGRAPHIC_DATA][US_STATE], [PERSON_NAME] is an undergraduate Freshm…" at bounding box center [483, 319] width 676 height 197
drag, startPoint x: 354, startPoint y: 302, endPoint x: 402, endPoint y: 302, distance: 48.0
click at [402, 302] on p "Research areas of interest involve S.T.E.M, civil engineering, mechanical engin…" at bounding box center [482, 306] width 649 height 32
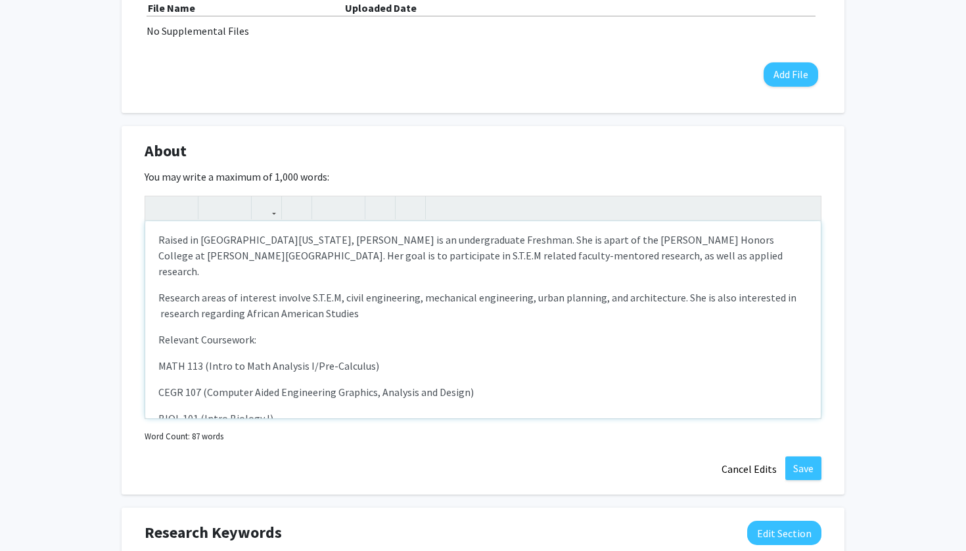
type textarea "<p>Raised in [GEOGRAPHIC_DATA][US_STATE], [PERSON_NAME] is an undergraduate Fre…"
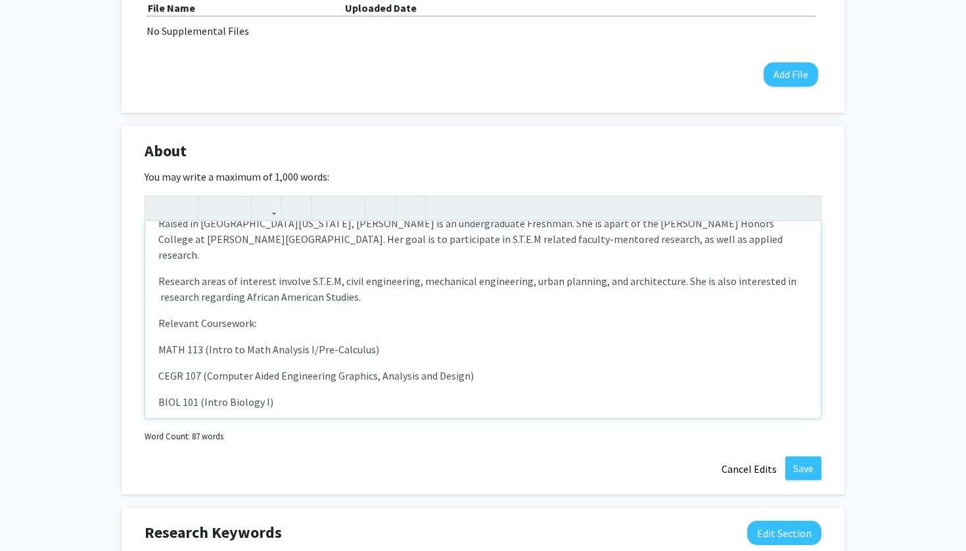
scroll to position [18, 0]
click at [804, 469] on button "Save" at bounding box center [803, 469] width 36 height 24
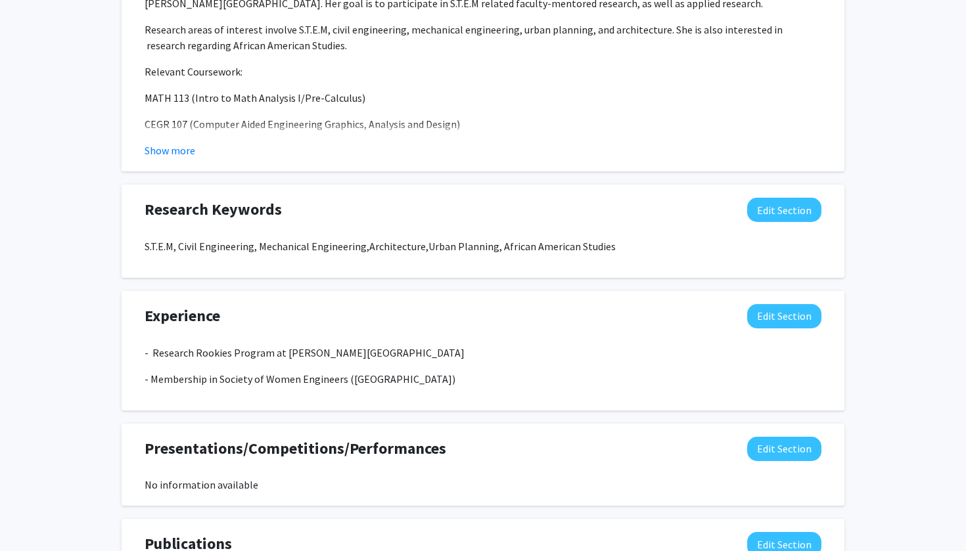
scroll to position [664, 0]
click at [785, 322] on button "Edit Section" at bounding box center [784, 316] width 74 height 24
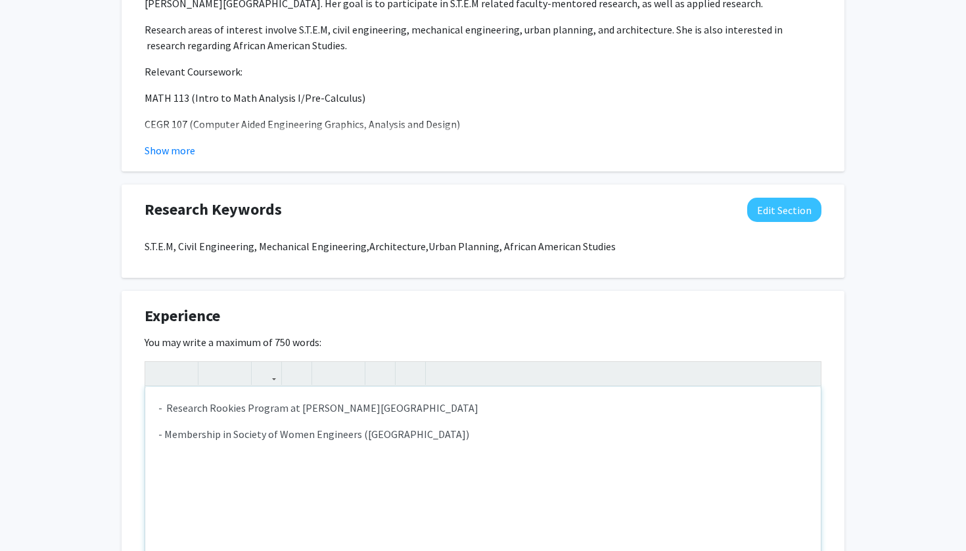
click at [531, 409] on p "- Research Rookies Program at [PERSON_NAME][GEOGRAPHIC_DATA]" at bounding box center [482, 408] width 649 height 16
click at [523, 429] on p "- Membership in Society of Women Engineers ([GEOGRAPHIC_DATA])" at bounding box center [482, 435] width 649 height 16
drag, startPoint x: 415, startPoint y: 414, endPoint x: 460, endPoint y: 413, distance: 45.4
click at [460, 413] on p "- Research Rookies Program at [PERSON_NAME][GEOGRAPHIC_DATA] (Current)" at bounding box center [482, 408] width 649 height 16
click at [385, 436] on span "- Membership in Society of Women Engineers (SWE) (Present)" at bounding box center [297, 434] width 278 height 13
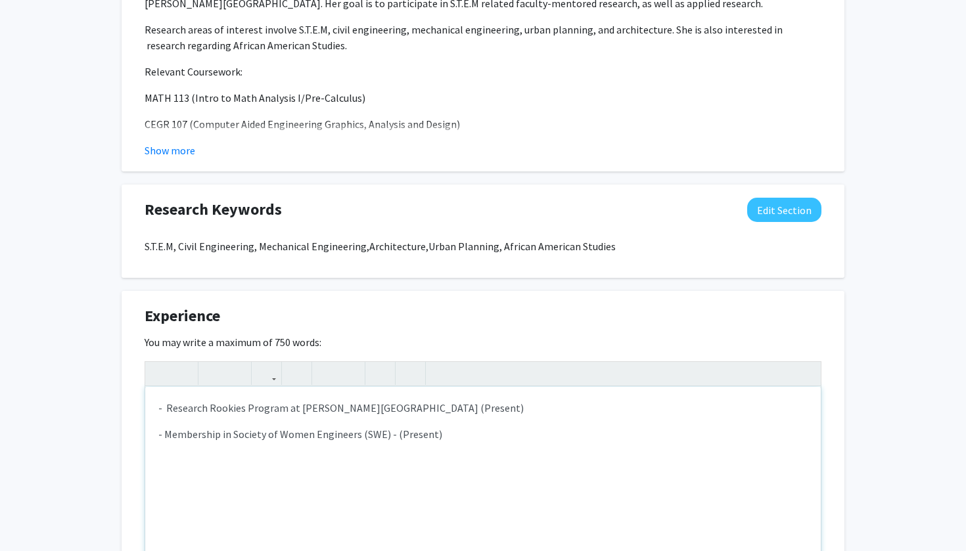
click at [402, 408] on span "- Research Rookies Program at [PERSON_NAME][GEOGRAPHIC_DATA] (Present)" at bounding box center [340, 408] width 365 height 13
type textarea "<p><span>- &nbsp;Research Rookies Program at [PERSON_NAME][GEOGRAPHIC_DATA] - (…"
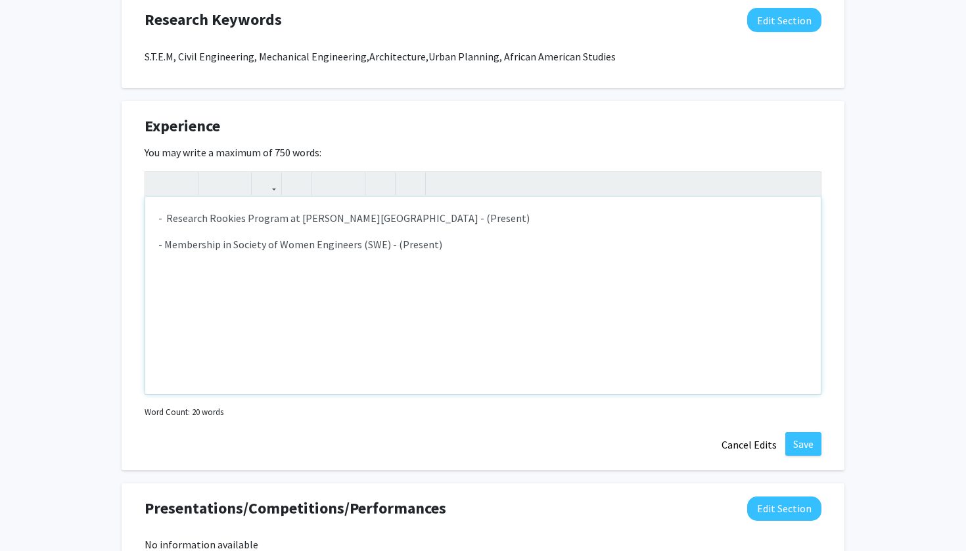
scroll to position [854, 0]
click at [808, 438] on button "Save" at bounding box center [803, 444] width 36 height 24
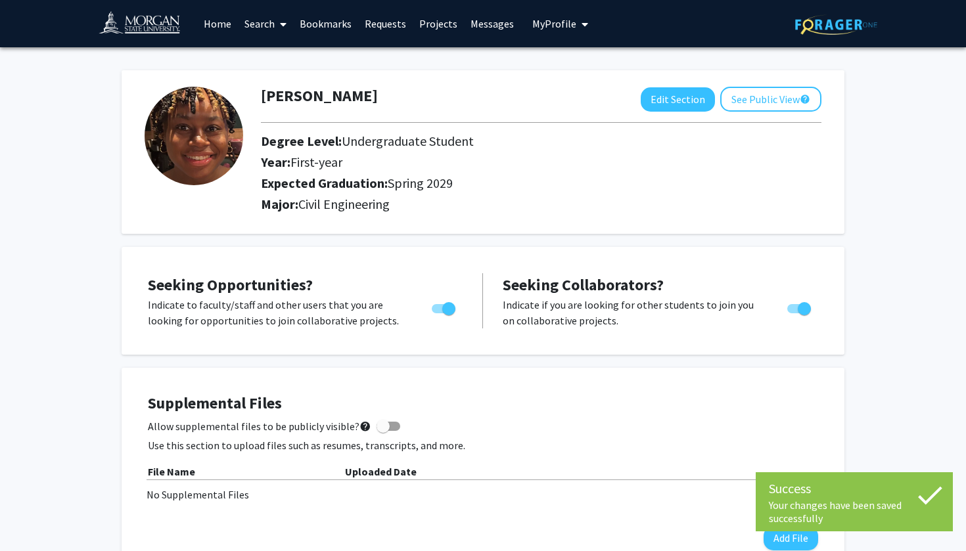
scroll to position [0, 0]
click at [774, 104] on button "See Public View help" at bounding box center [770, 99] width 101 height 25
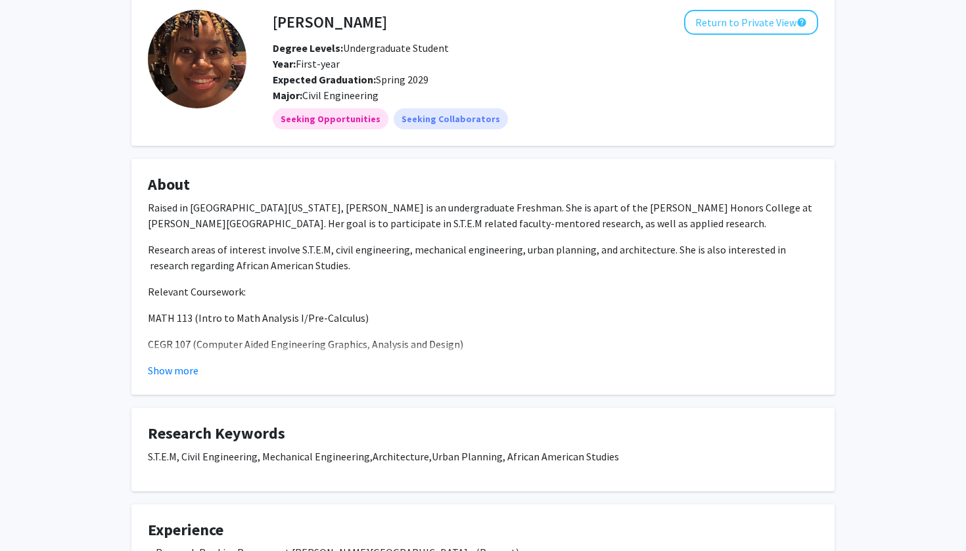
scroll to position [65, 0]
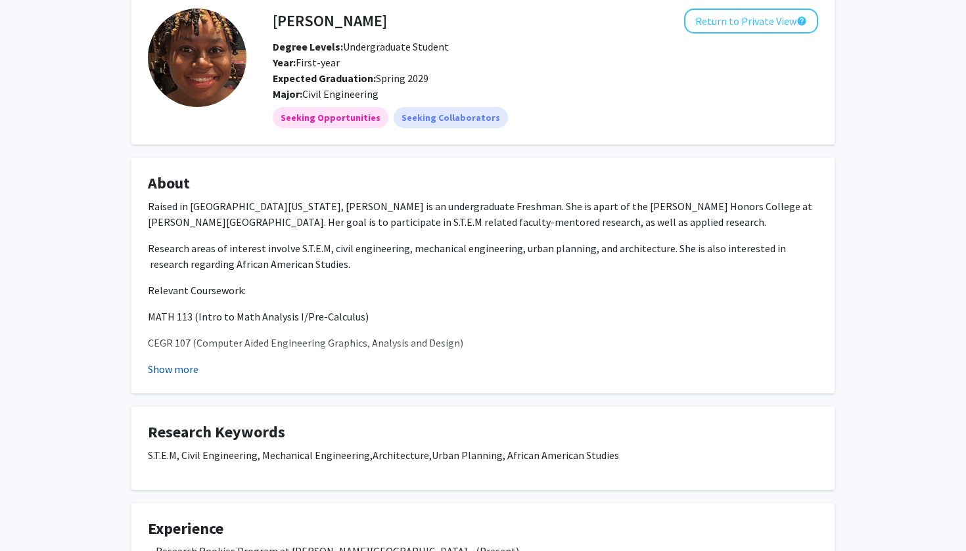
click at [168, 375] on button "Show more" at bounding box center [173, 369] width 51 height 16
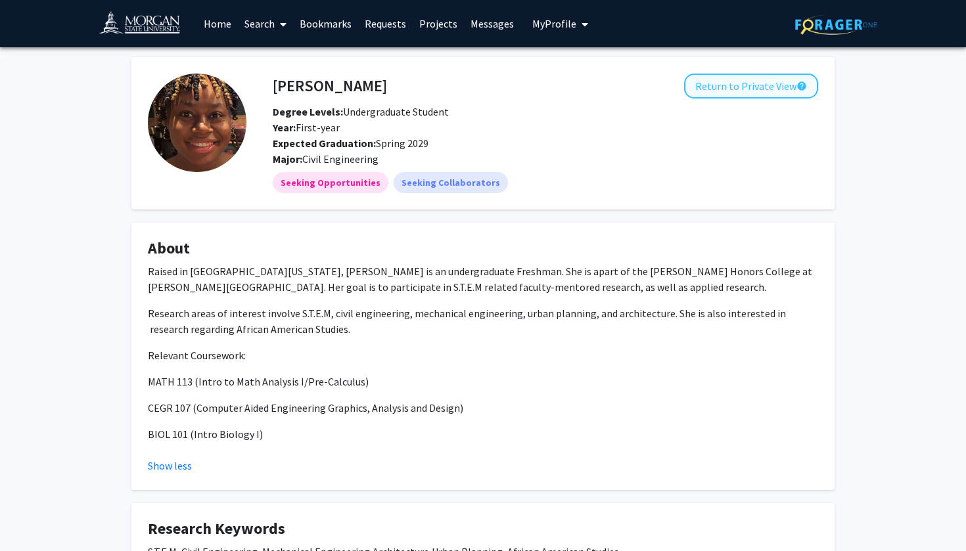
scroll to position [-1, 0]
click at [739, 87] on button "Return to Private View help" at bounding box center [751, 86] width 134 height 25
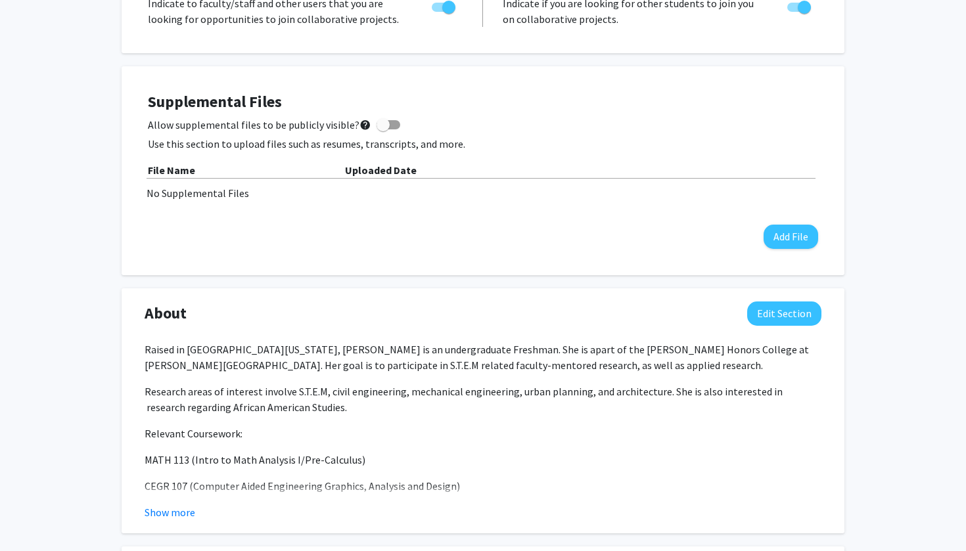
scroll to position [317, 0]
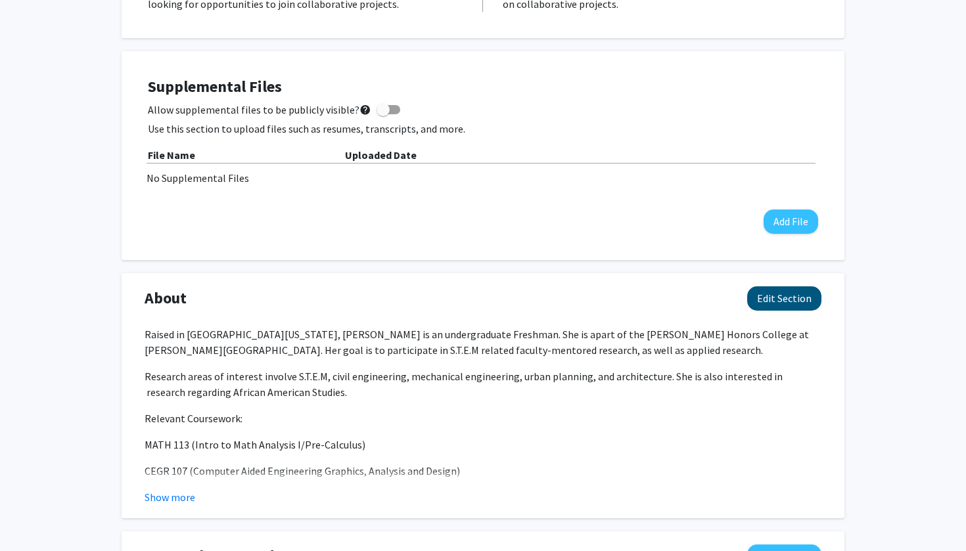
click at [781, 301] on button "Edit Section" at bounding box center [784, 299] width 74 height 24
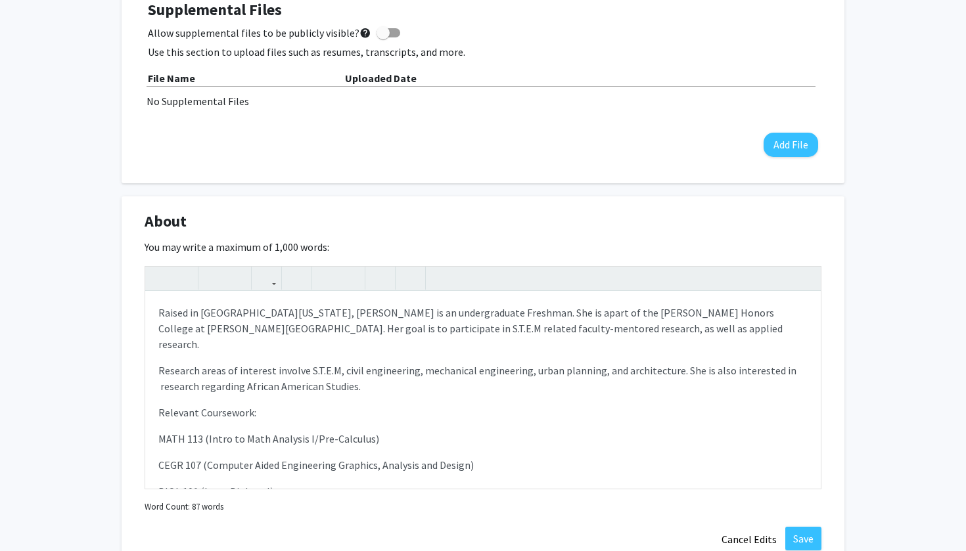
scroll to position [418, 0]
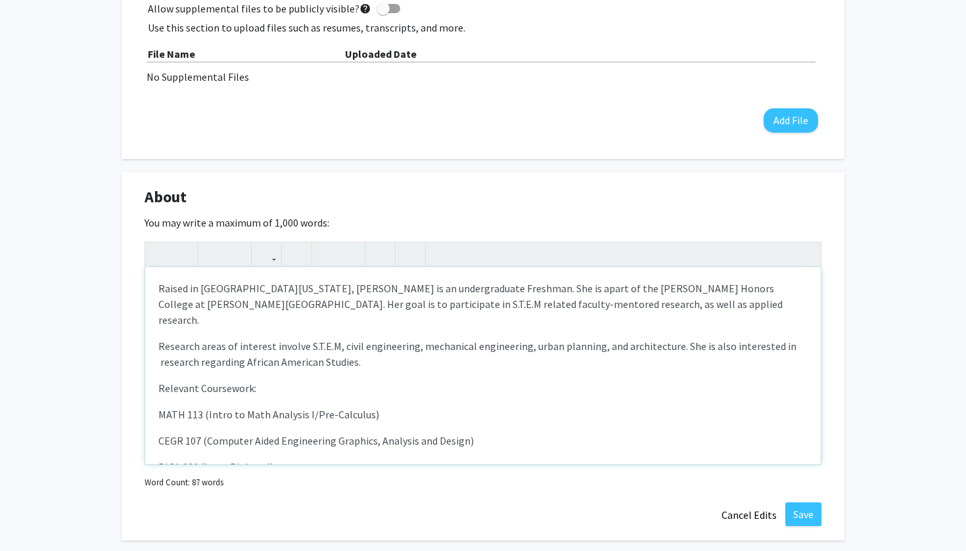
click at [158, 407] on p "MATH 113 (Intro to Math Analysis I/Pre-Calculus)" at bounding box center [482, 415] width 649 height 16
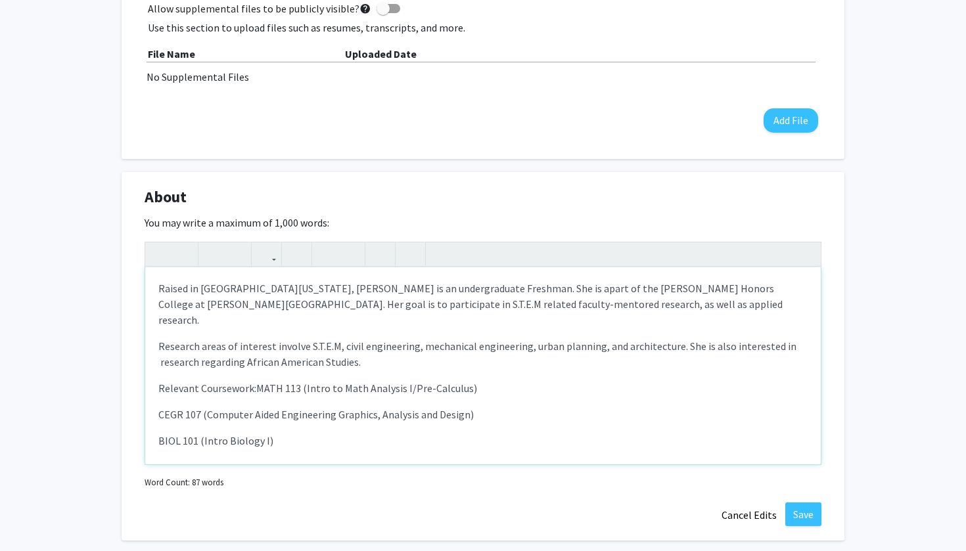
click at [158, 407] on p "CEGR 107 (Computer Aided Engineering Graphics, Analysis and Design)" at bounding box center [482, 415] width 649 height 16
click at [258, 382] on span "MATH 113 (Intro to Math Analysis I/Pre-Calculus)," at bounding box center [367, 388] width 223 height 13
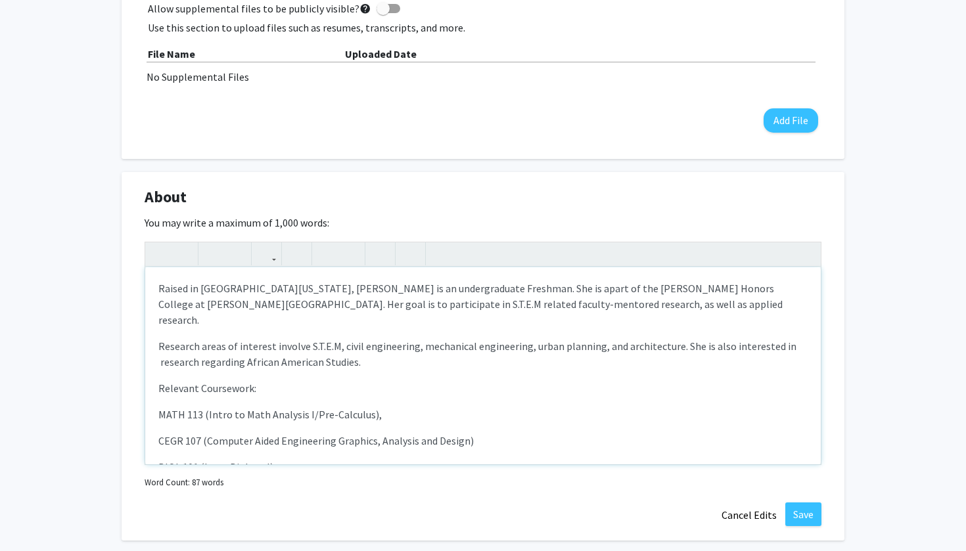
click at [386, 407] on p "MATH 113 (Intro to Math Analysis I/Pre-Calculus)," at bounding box center [482, 415] width 649 height 16
type textarea "<p>Raised in [GEOGRAPHIC_DATA][US_STATE], [PERSON_NAME] is an undergraduate Fre…"
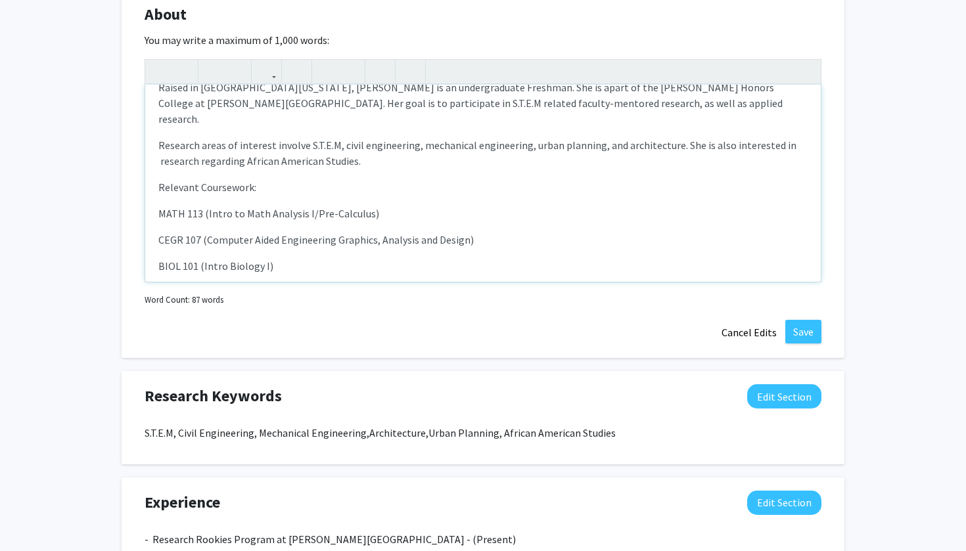
scroll to position [614, 0]
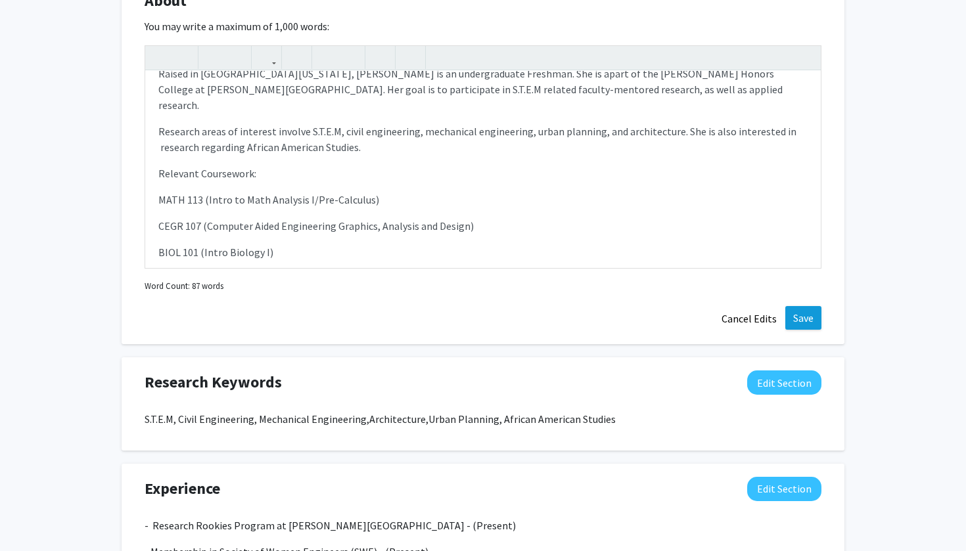
click at [806, 318] on button "Save" at bounding box center [803, 318] width 36 height 24
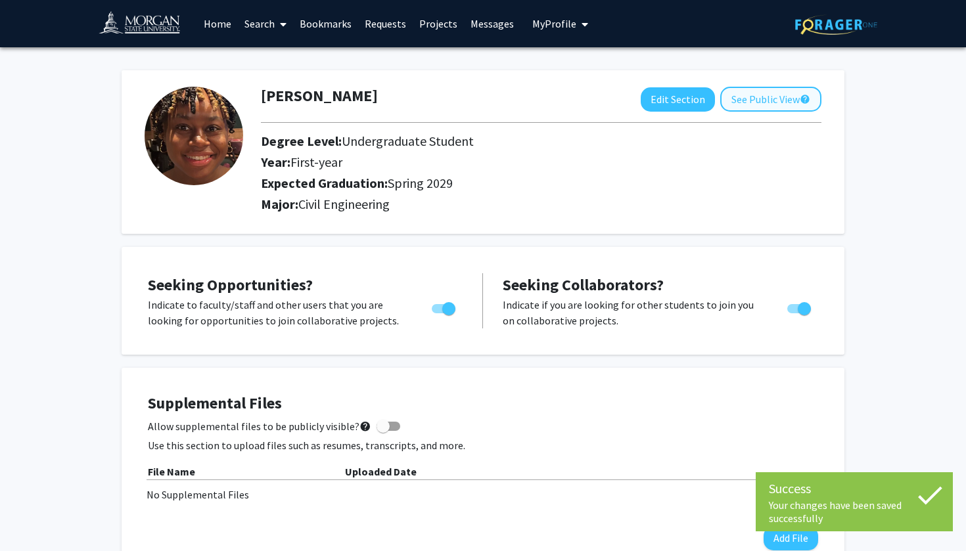
scroll to position [0, 0]
click at [782, 90] on button "See Public View help" at bounding box center [770, 99] width 101 height 25
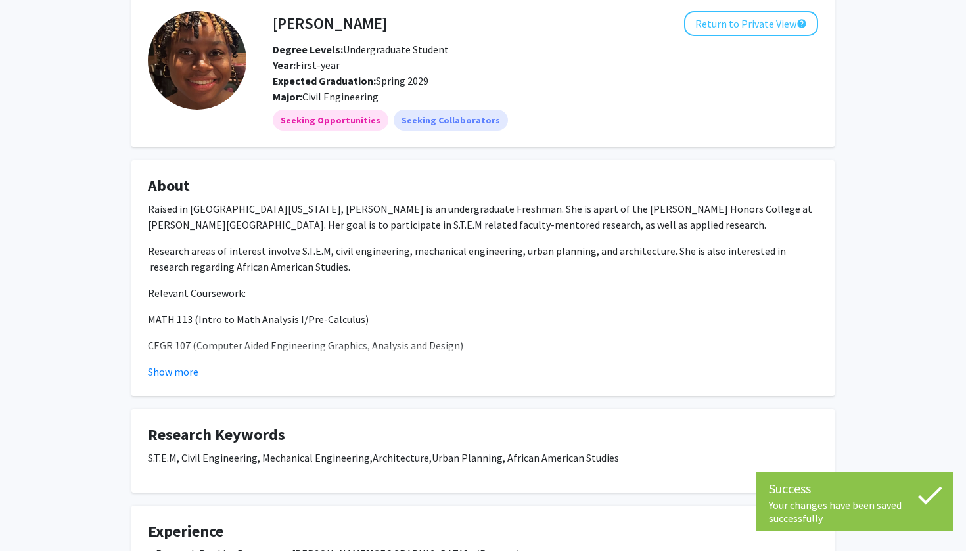
scroll to position [64, 0]
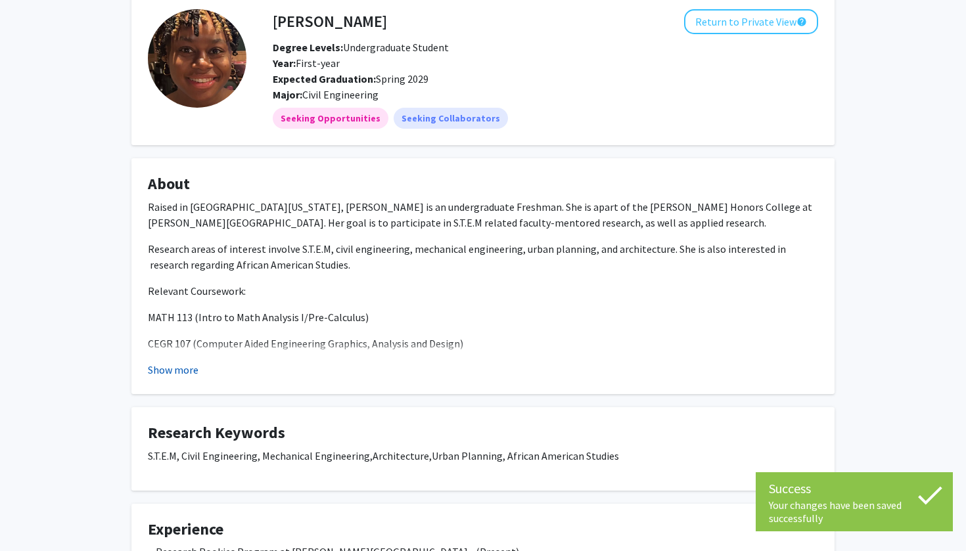
click at [181, 369] on button "Show more" at bounding box center [173, 370] width 51 height 16
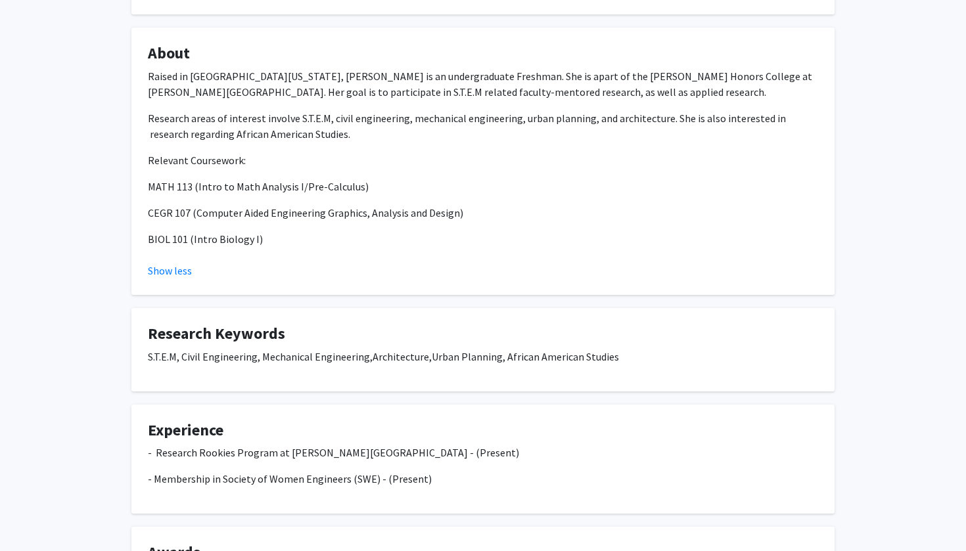
scroll to position [207, 0]
